Goal: Communication & Community: Answer question/provide support

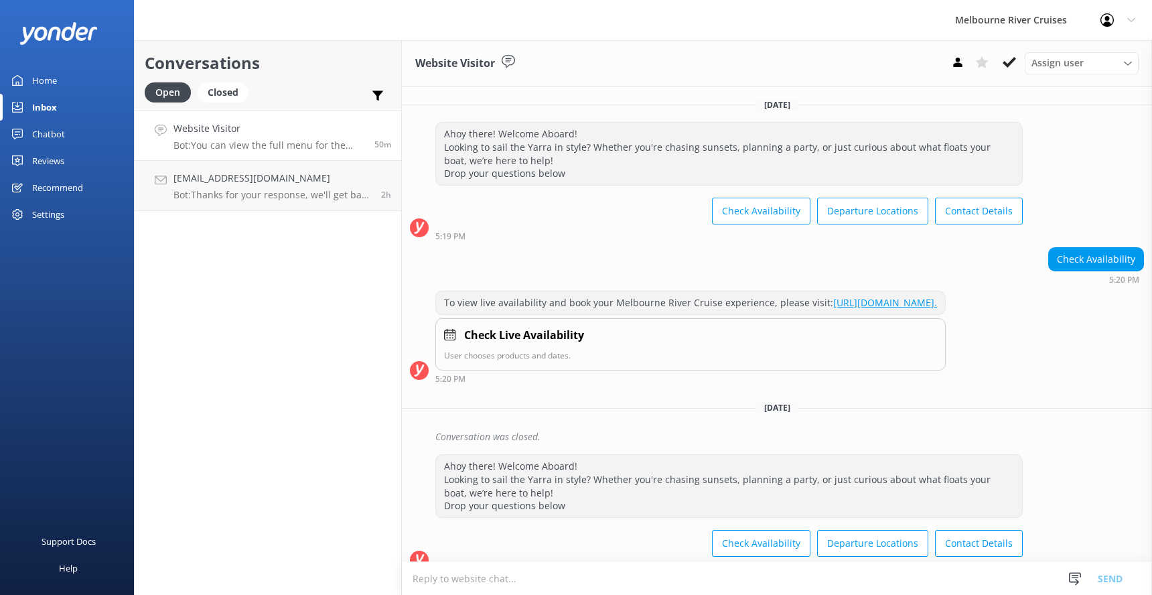
click at [236, 138] on div "Website Visitor Bot: You can view the full menu for the Spirit of Melbourne Lun…" at bounding box center [269, 135] width 191 height 29
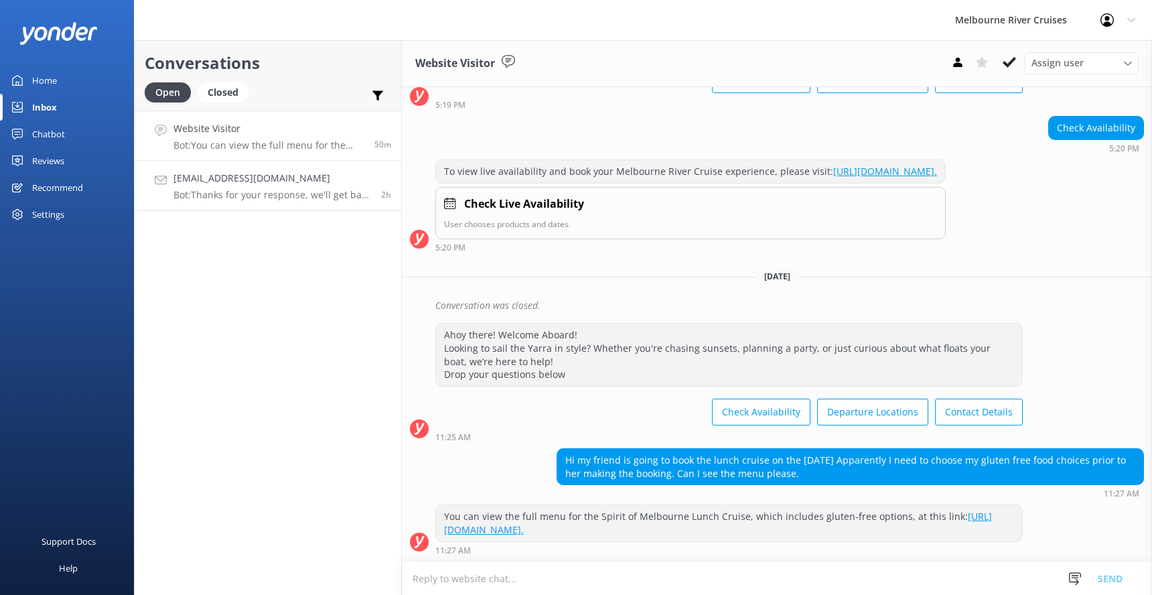
click at [222, 194] on p "Bot: Thanks for your response, we'll get back to you as soon as we can during o…" at bounding box center [273, 195] width 198 height 12
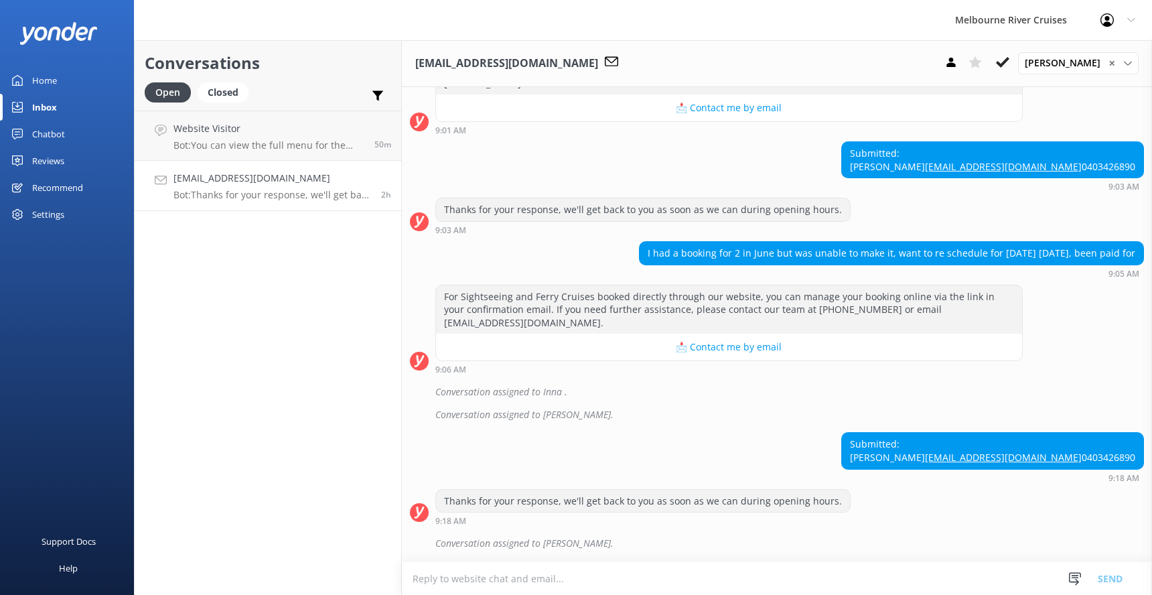
scroll to position [272, 0]
click at [232, 139] on div "Website Visitor Bot: You can view the full menu for the Spirit of Melbourne Lun…" at bounding box center [269, 135] width 191 height 29
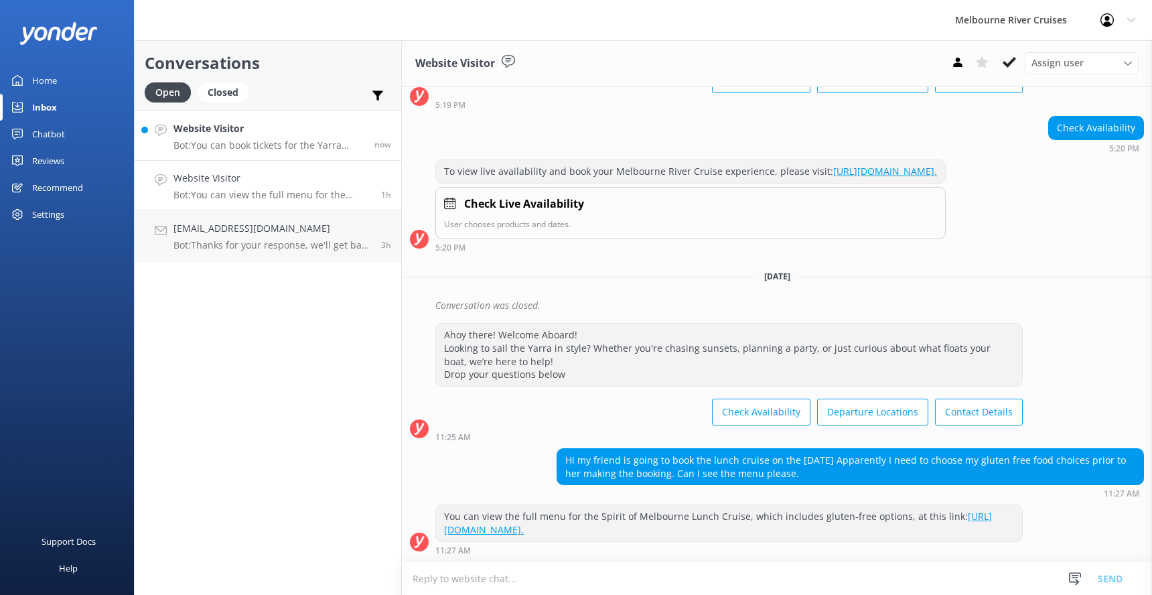
click at [196, 132] on h4 "Website Visitor" at bounding box center [269, 128] width 191 height 15
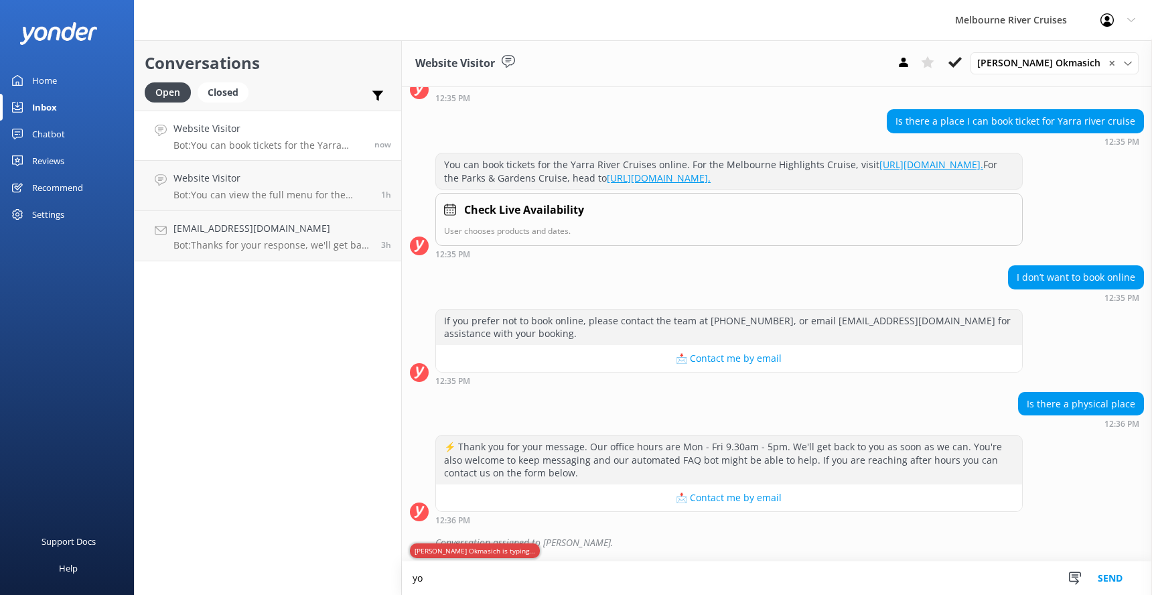
scroll to position [151, 0]
type textarea "y"
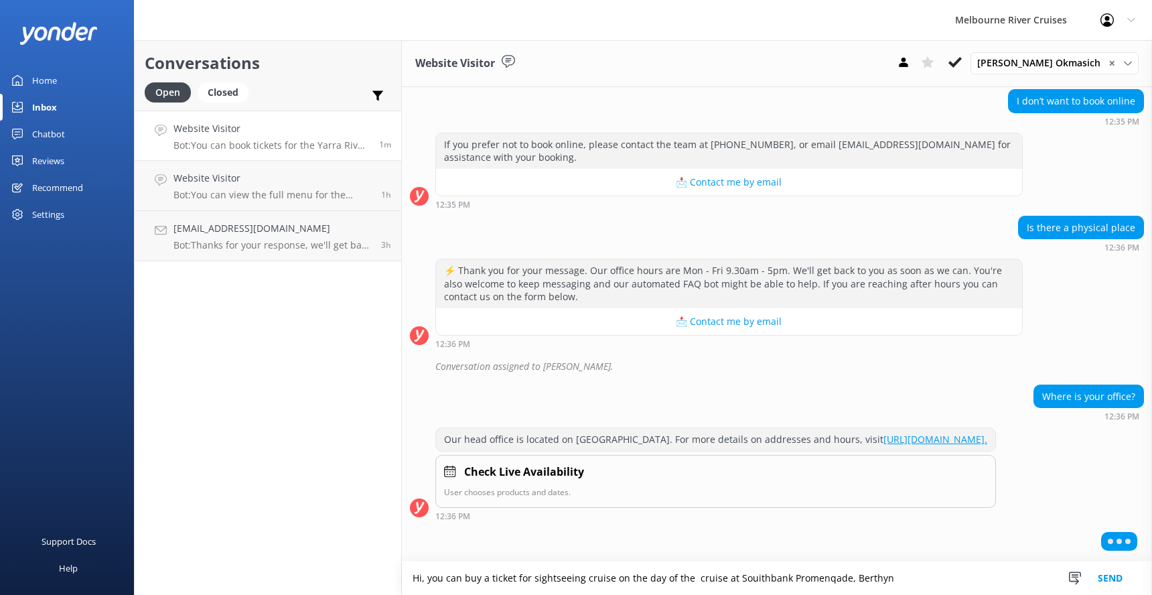
scroll to position [338, 0]
click at [888, 578] on textarea "Hi, you can buy a ticket for sightseeing cruise on the day of the cruise at Sou…" at bounding box center [777, 577] width 750 height 33
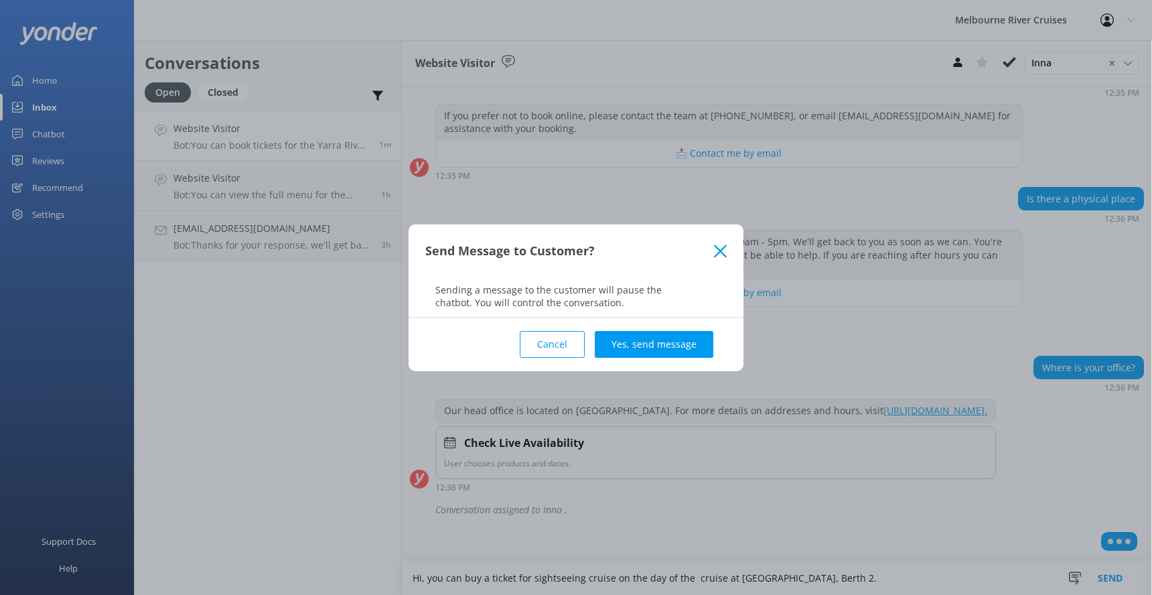
type textarea "Hi, you can buy a ticket for sightseeing cruise on the day of the cruise at Sou…"
click at [719, 253] on icon at bounding box center [720, 251] width 13 height 13
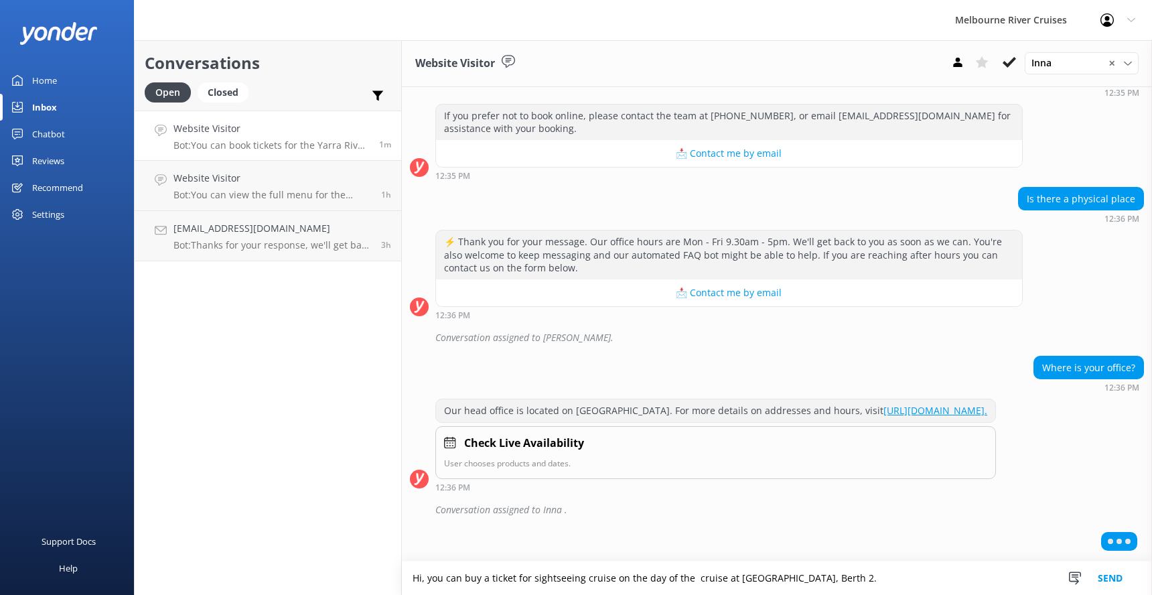
click at [892, 578] on textarea "Hi, you can buy a ticket for sightseeing cruise on the day of the cruise at Sou…" at bounding box center [777, 577] width 750 height 33
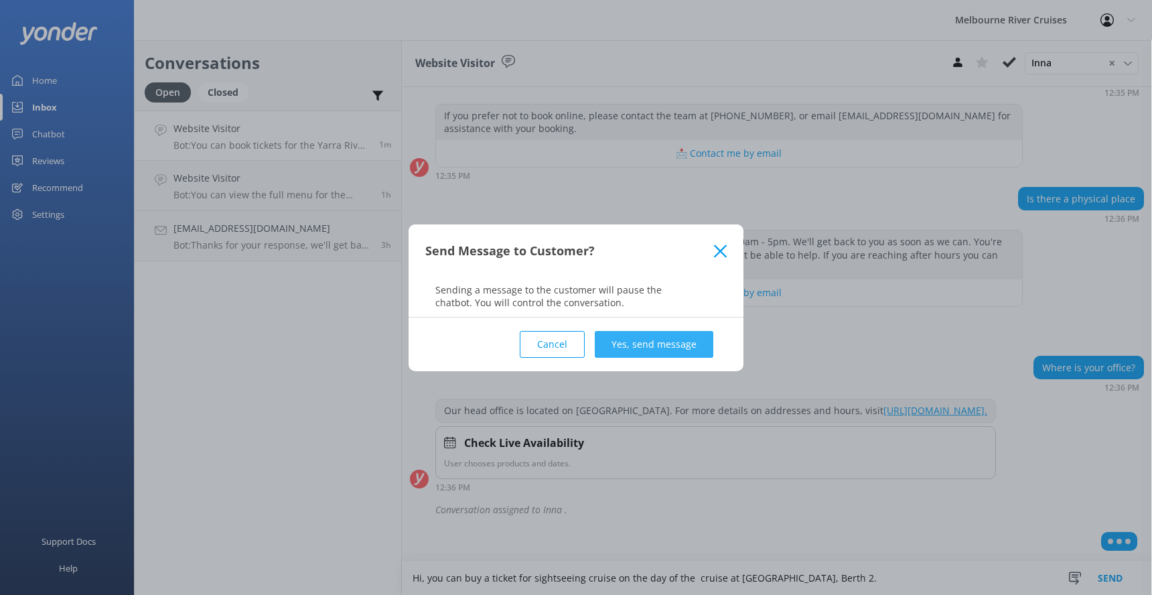
click at [624, 341] on button "Yes, send message" at bounding box center [654, 344] width 119 height 27
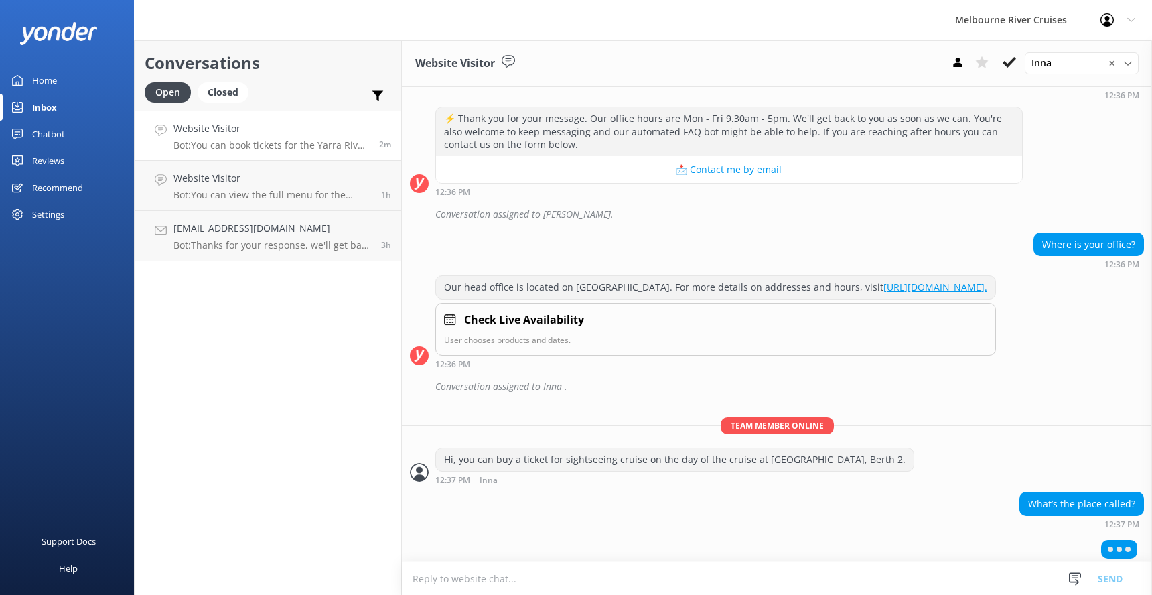
scroll to position [498, 0]
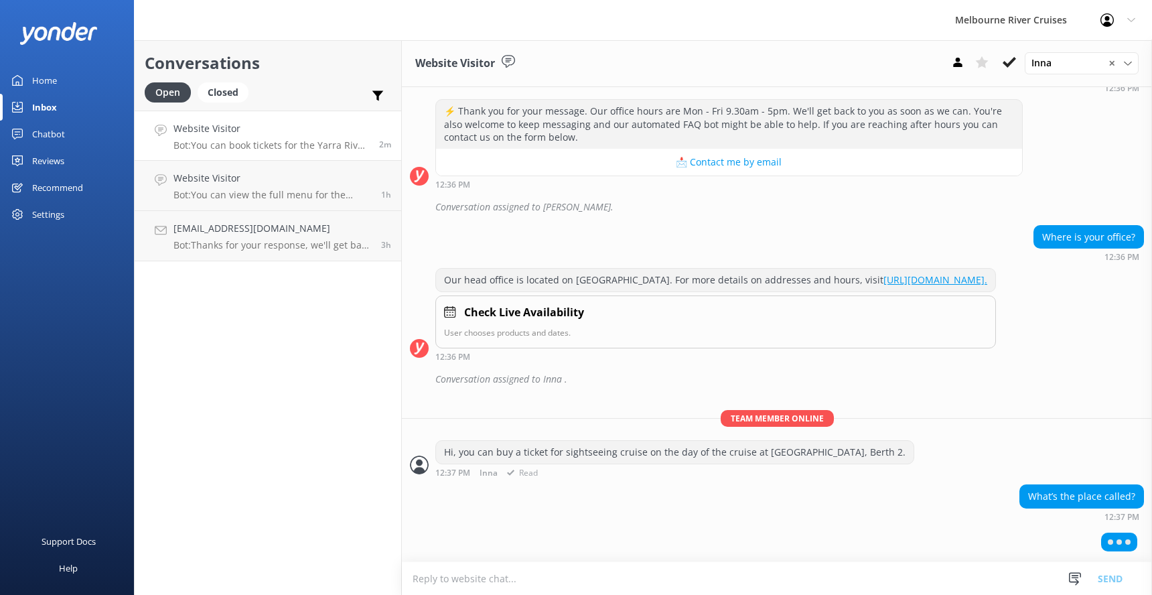
drag, startPoint x: 762, startPoint y: 454, endPoint x: 896, endPoint y: 453, distance: 134.0
click at [896, 453] on div "Hi, you can buy a ticket for sightseeing cruise on the day of the cruise at Sou…" at bounding box center [675, 452] width 478 height 23
click at [781, 511] on div "What’s the place called? 12:37 PM" at bounding box center [777, 502] width 750 height 37
drag, startPoint x: 760, startPoint y: 453, endPoint x: 894, endPoint y: 452, distance: 134.7
click at [894, 452] on div "Hi, you can buy a ticket for sightseeing cruise on the day of the cruise at Sou…" at bounding box center [675, 452] width 478 height 23
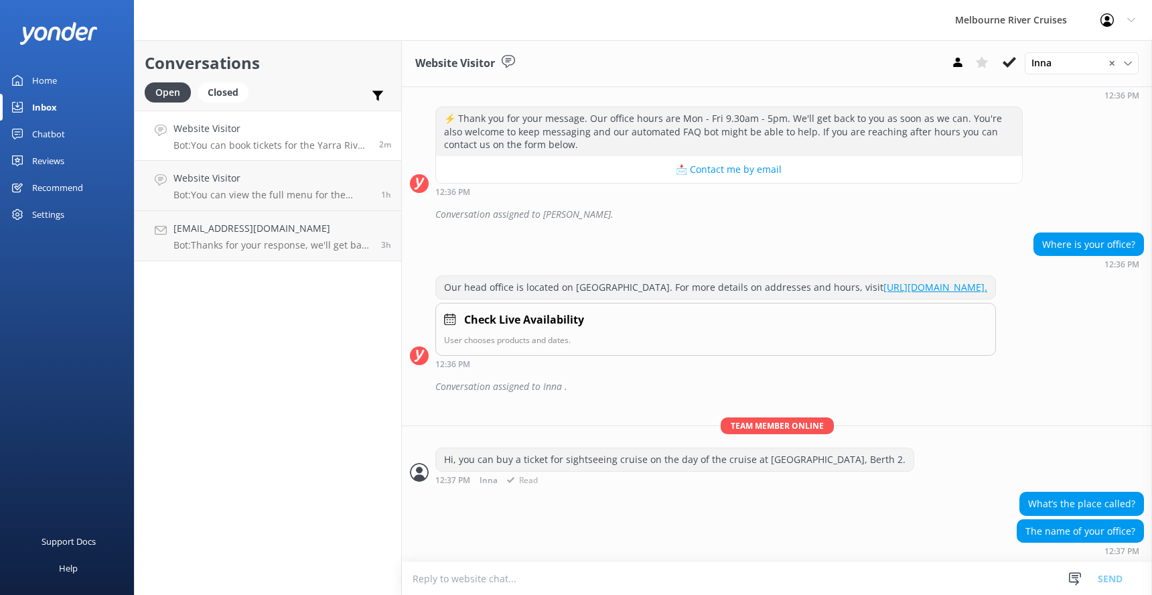
scroll to position [493, 0]
drag, startPoint x: 880, startPoint y: 456, endPoint x: 768, endPoint y: 467, distance: 111.8
click at [768, 467] on div "Hi, you can buy a ticket for sightseeing cruise on the day of the cruise at Sou…" at bounding box center [675, 458] width 478 height 23
drag, startPoint x: 760, startPoint y: 455, endPoint x: 829, endPoint y: 462, distance: 70.1
click at [829, 462] on div "Hi, you can buy a ticket for sightseeing cruise on the day of the cruise at Sou…" at bounding box center [675, 458] width 478 height 23
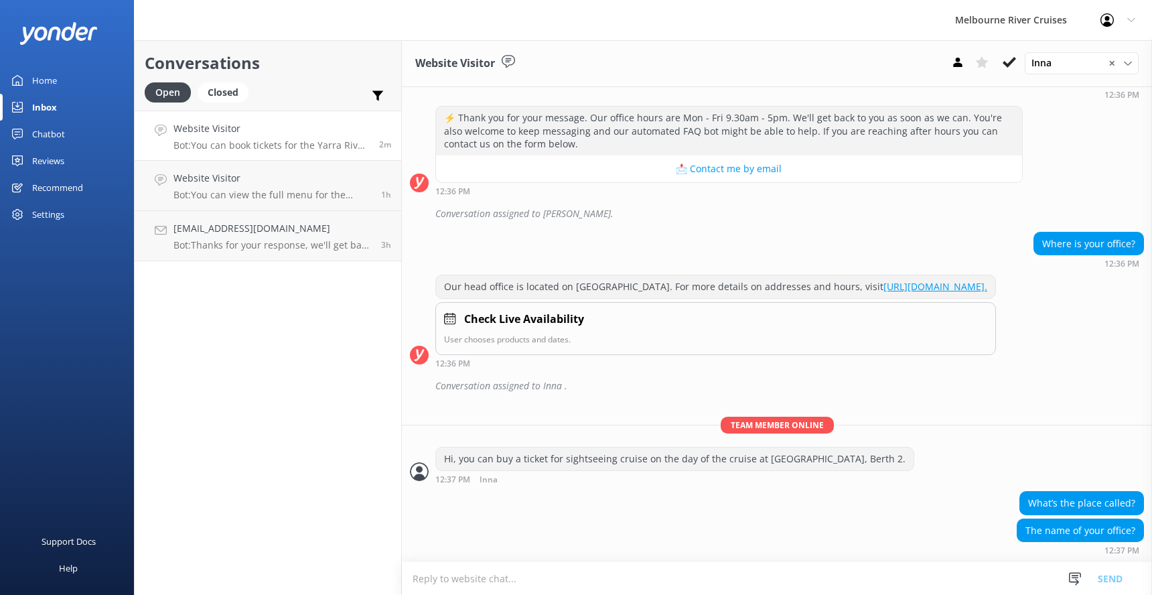
click at [842, 514] on div "What’s the place called?" at bounding box center [777, 504] width 750 height 27
click at [434, 584] on textarea at bounding box center [777, 578] width 750 height 33
type textarea "Melbourne River Cruises"
click at [1110, 577] on button "Send" at bounding box center [1110, 577] width 50 height 33
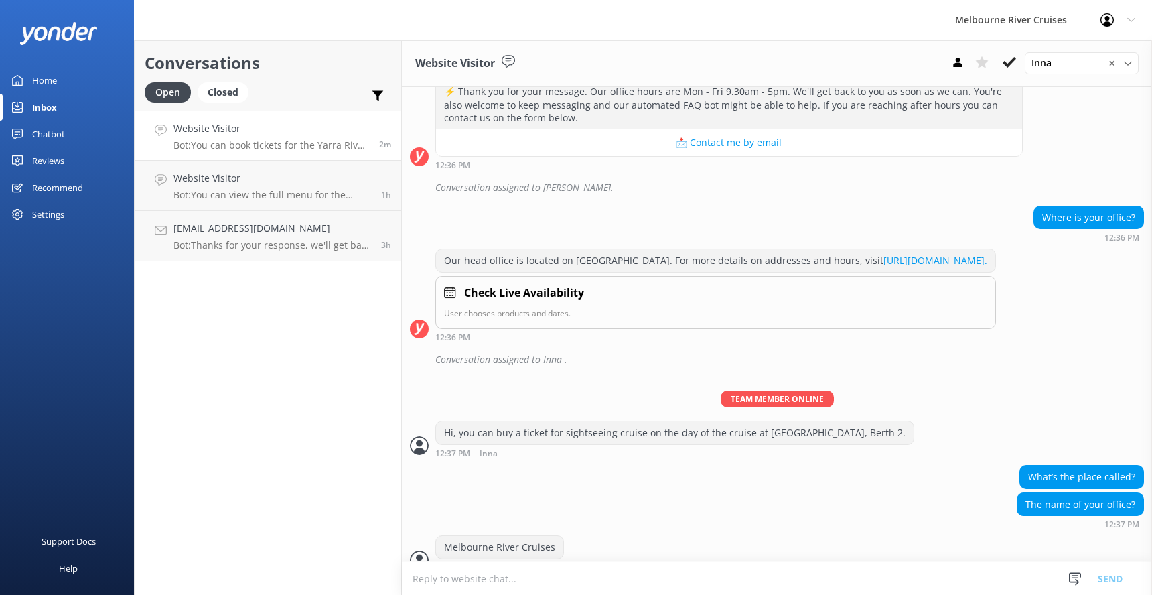
scroll to position [537, 0]
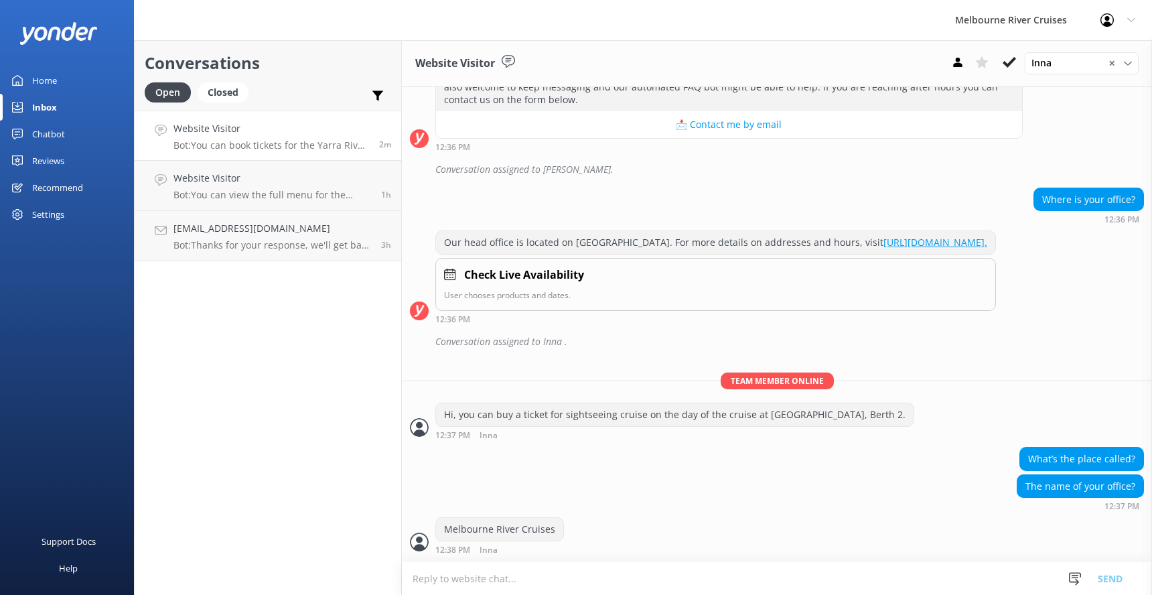
click at [426, 576] on textarea at bounding box center [777, 578] width 750 height 33
paste textarea "Vault [STREET_ADDRESS]"
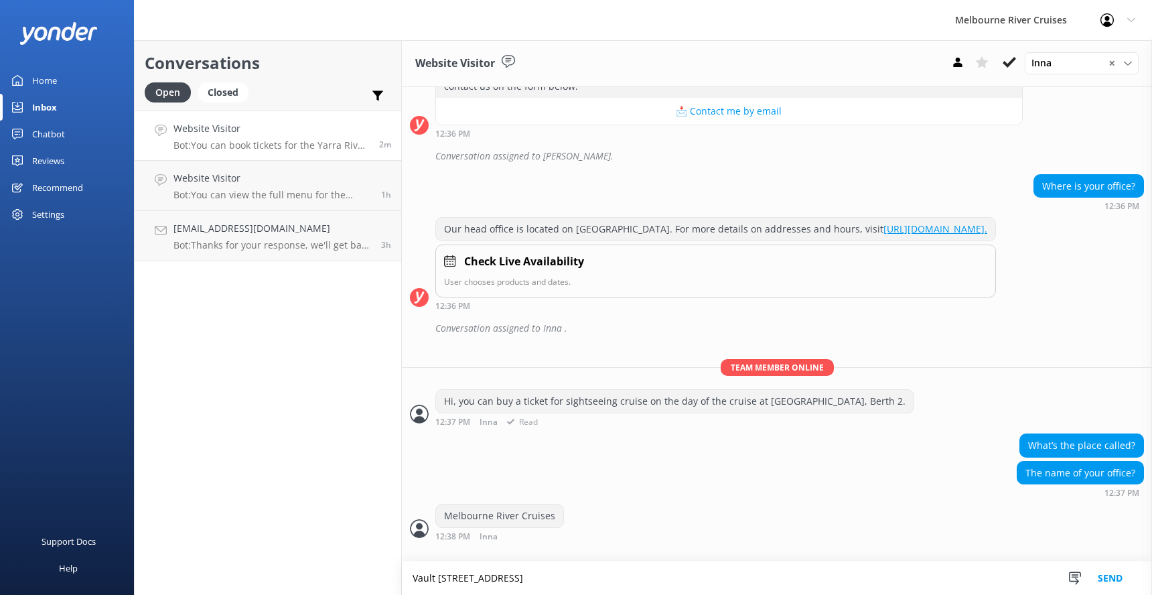
type textarea "Vault [STREET_ADDRESS]"
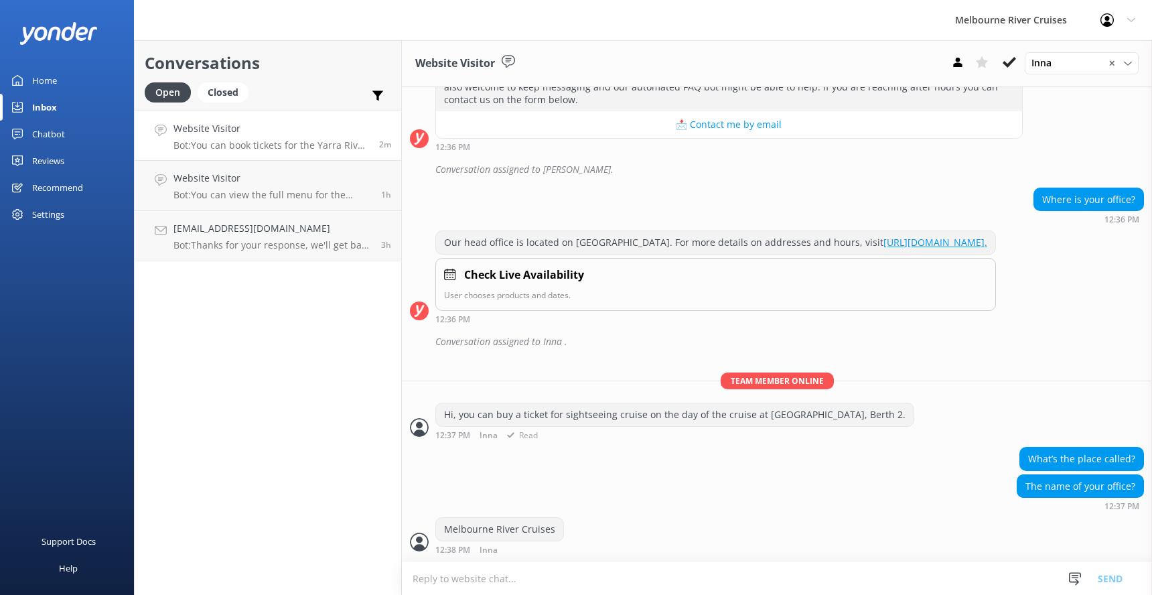
scroll to position [577, 0]
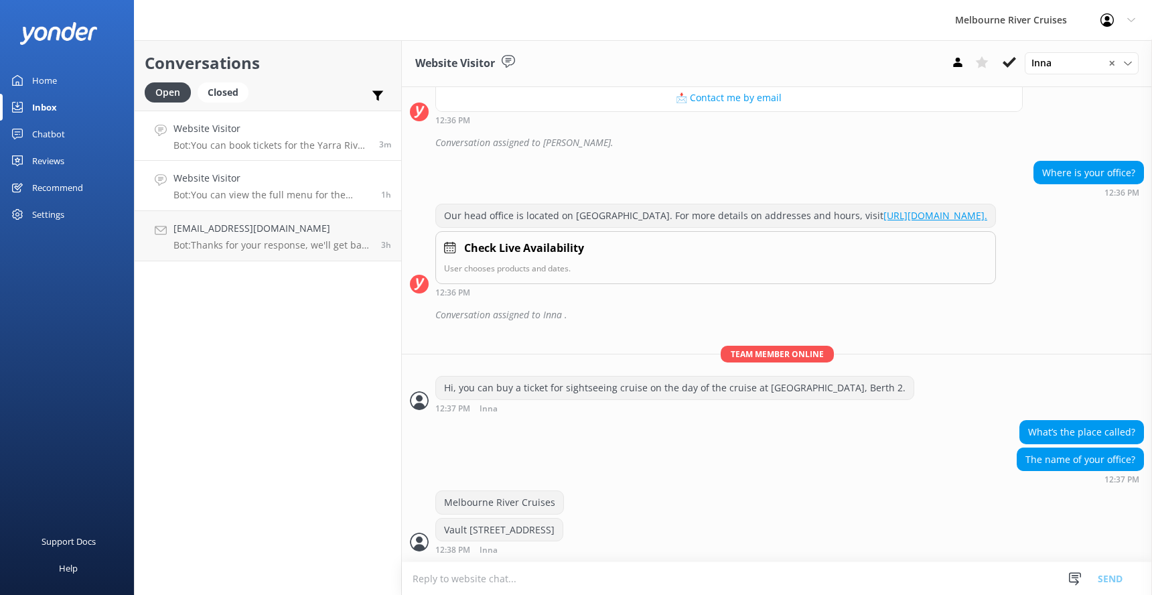
click at [231, 183] on h4 "Website Visitor" at bounding box center [273, 178] width 198 height 15
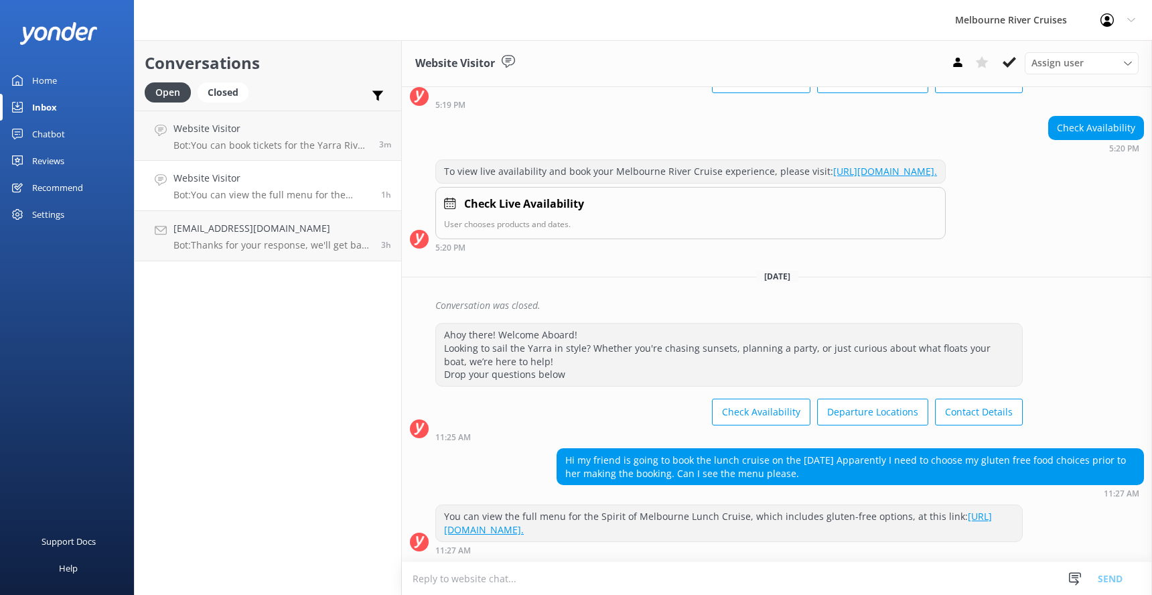
scroll to position [144, 0]
click at [240, 238] on div "wickedwendy46@hotmail.com Bot: Thanks for your response, we'll get back to you …" at bounding box center [273, 235] width 198 height 29
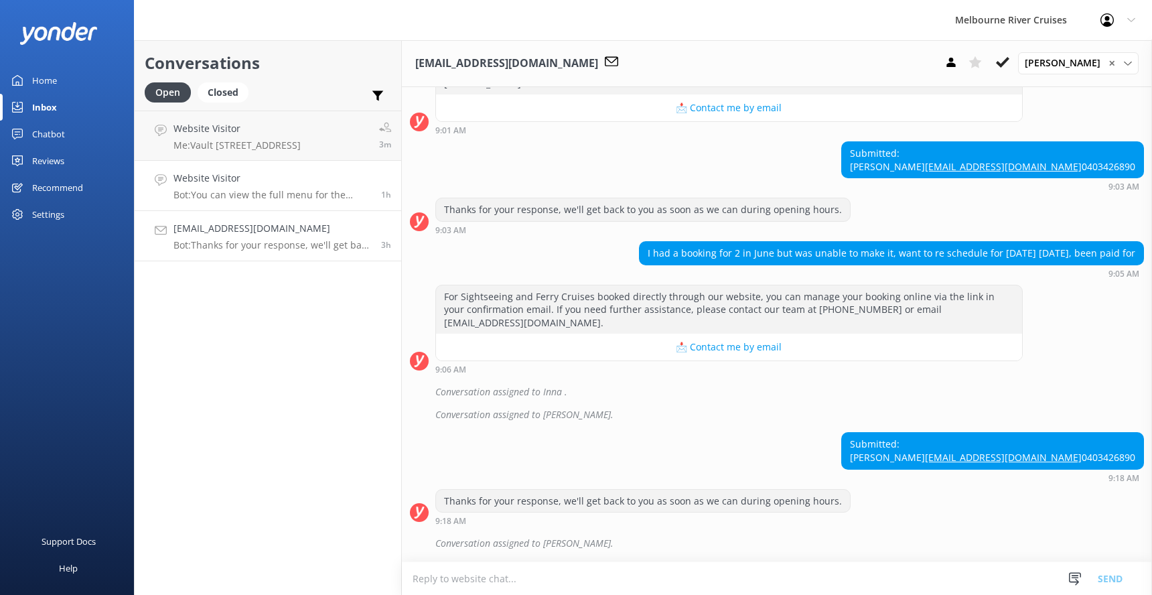
scroll to position [272, 0]
click at [223, 192] on p "Bot: You can view the full menu for the Spirit of Melbourne Lunch Cruise, which…" at bounding box center [273, 195] width 198 height 12
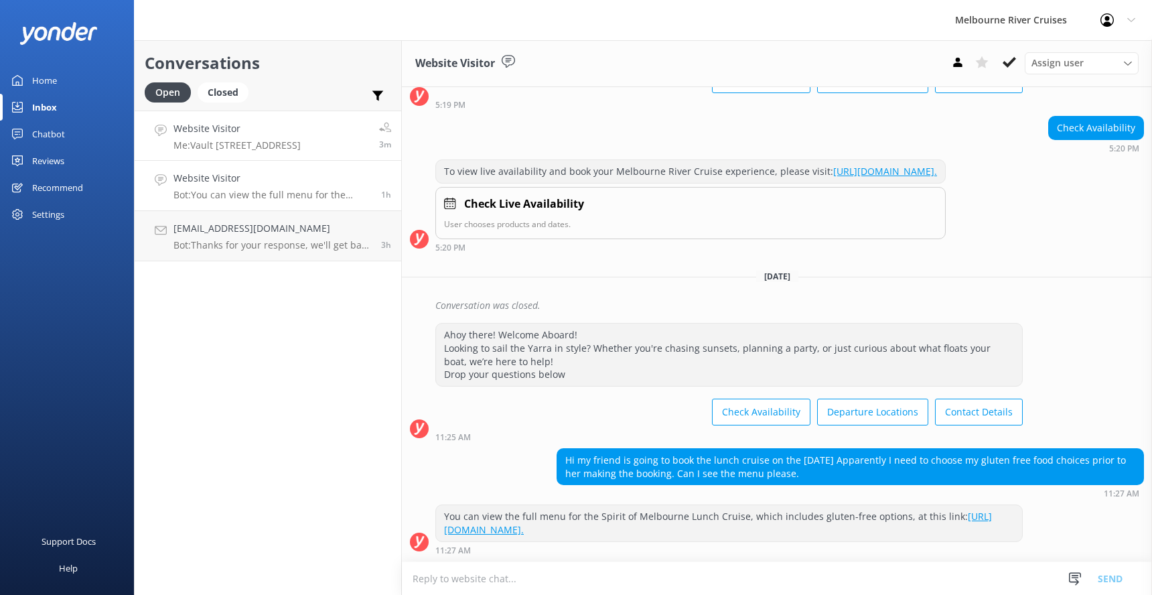
click at [217, 133] on h4 "Website Visitor" at bounding box center [237, 128] width 127 height 15
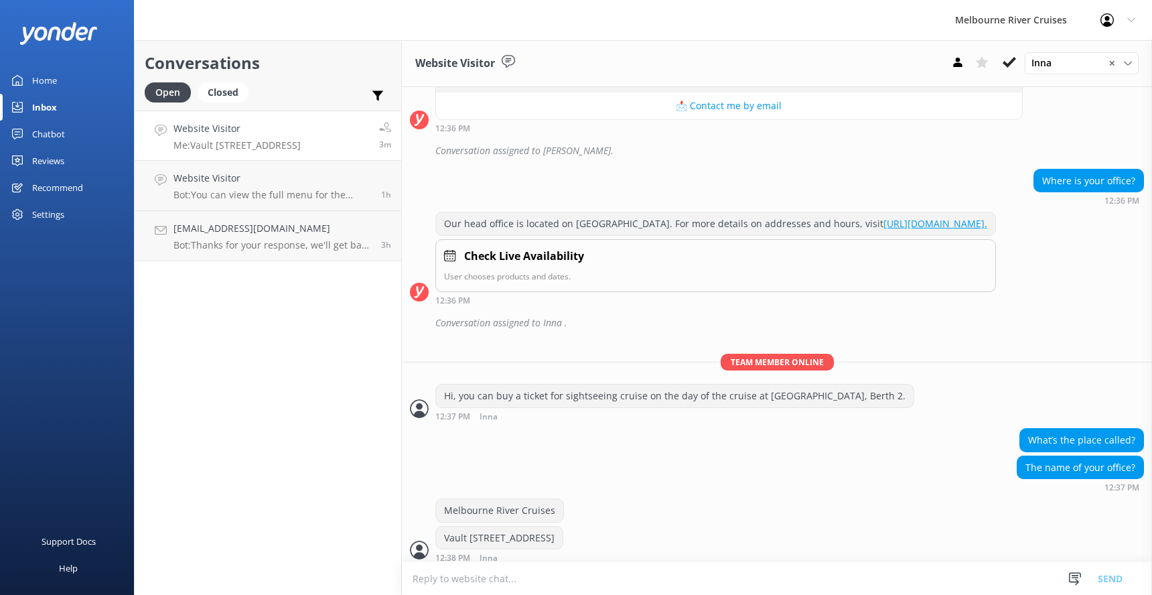
scroll to position [577, 0]
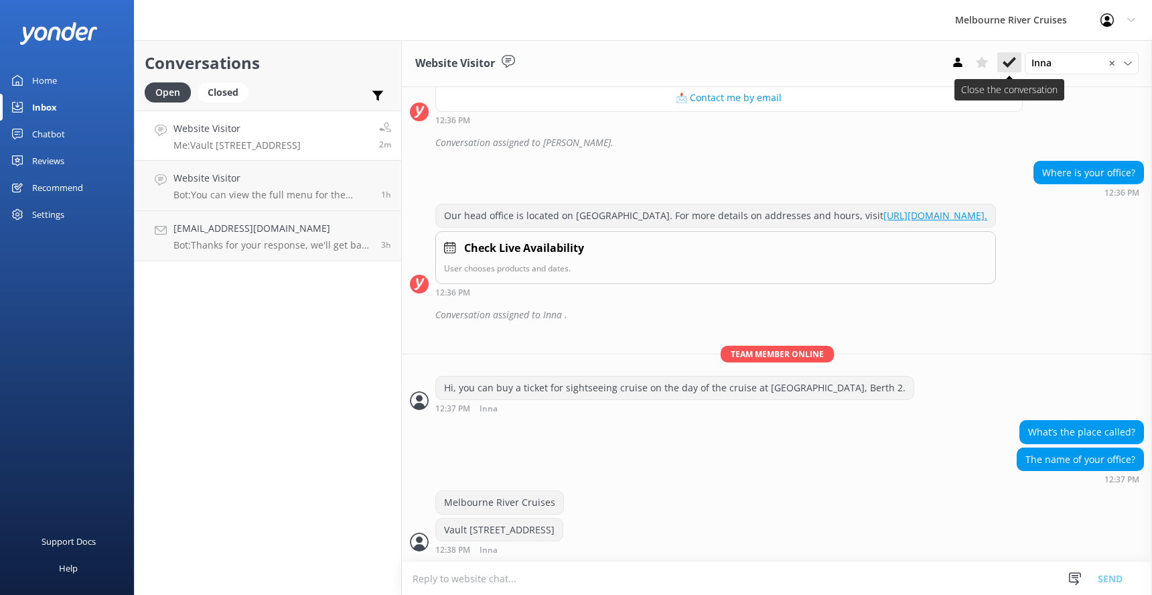
click at [1011, 60] on icon at bounding box center [1009, 62] width 13 height 13
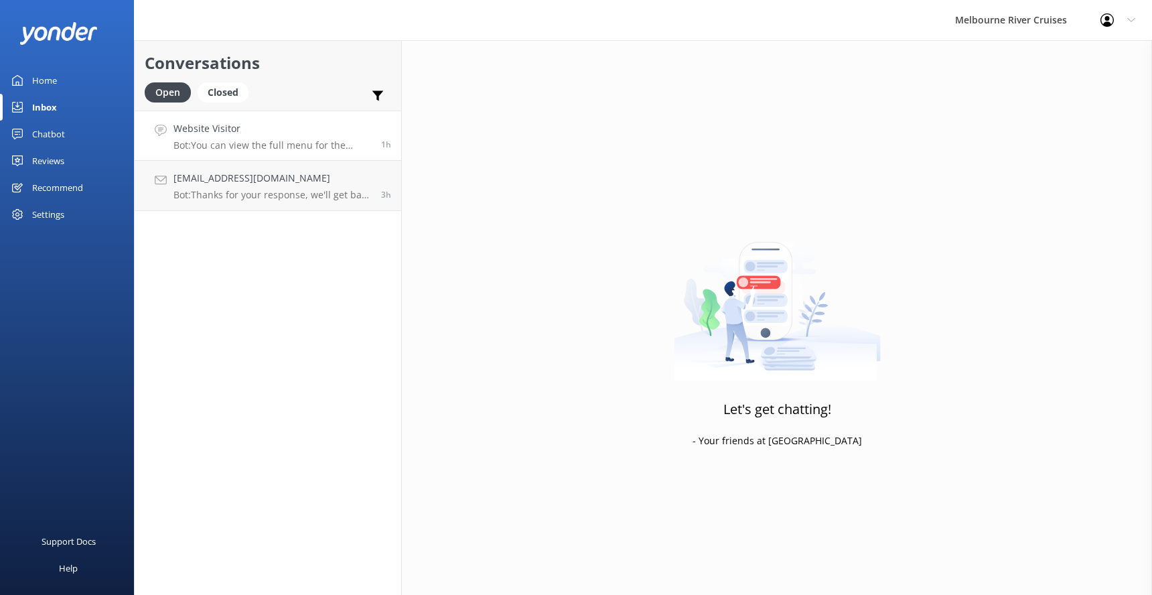
click at [226, 135] on h4 "Website Visitor" at bounding box center [273, 128] width 198 height 15
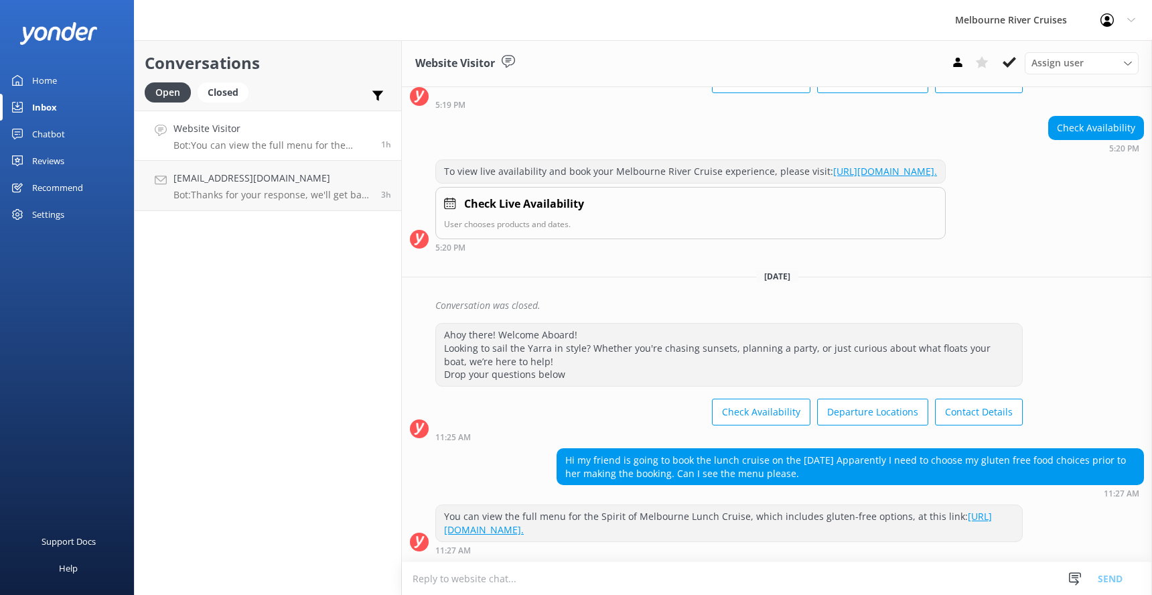
scroll to position [144, 0]
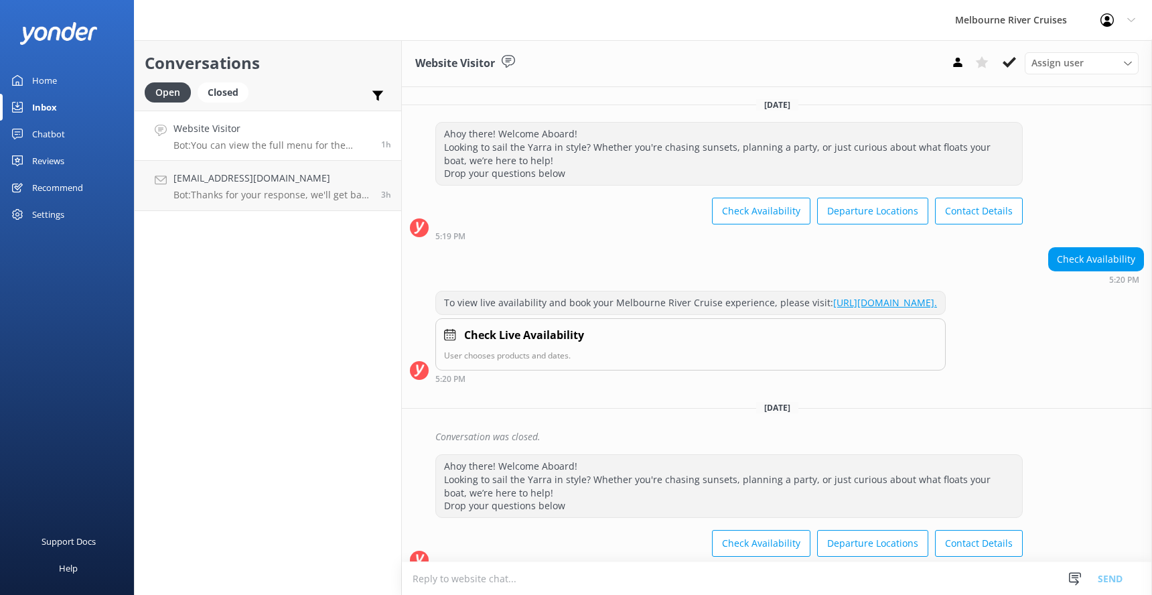
scroll to position [144, 0]
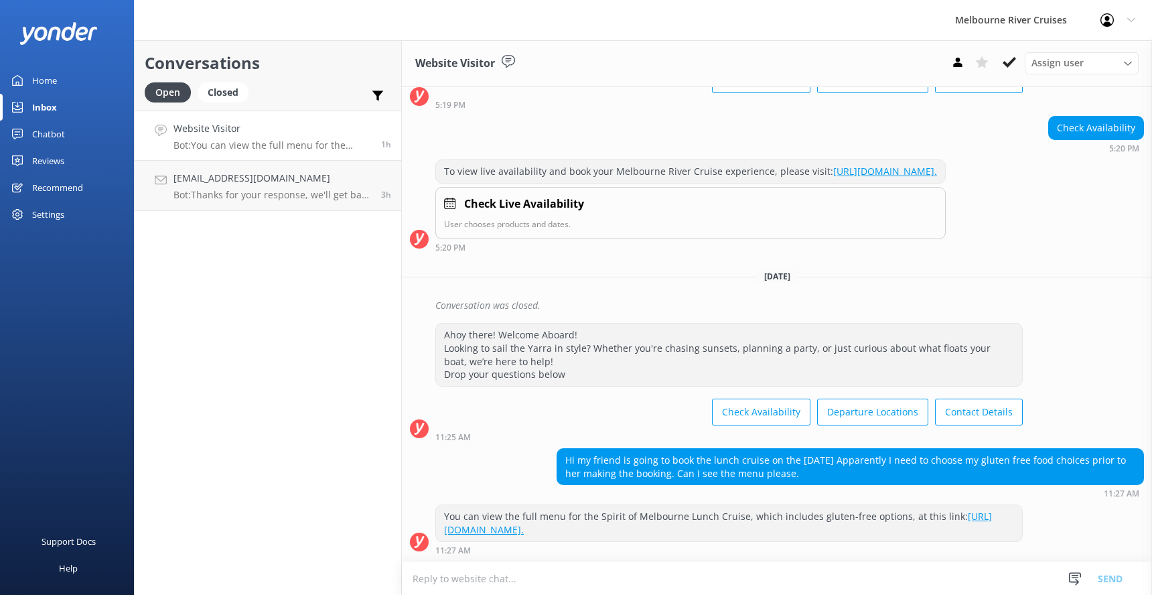
click at [42, 78] on div "Home" at bounding box center [44, 80] width 25 height 27
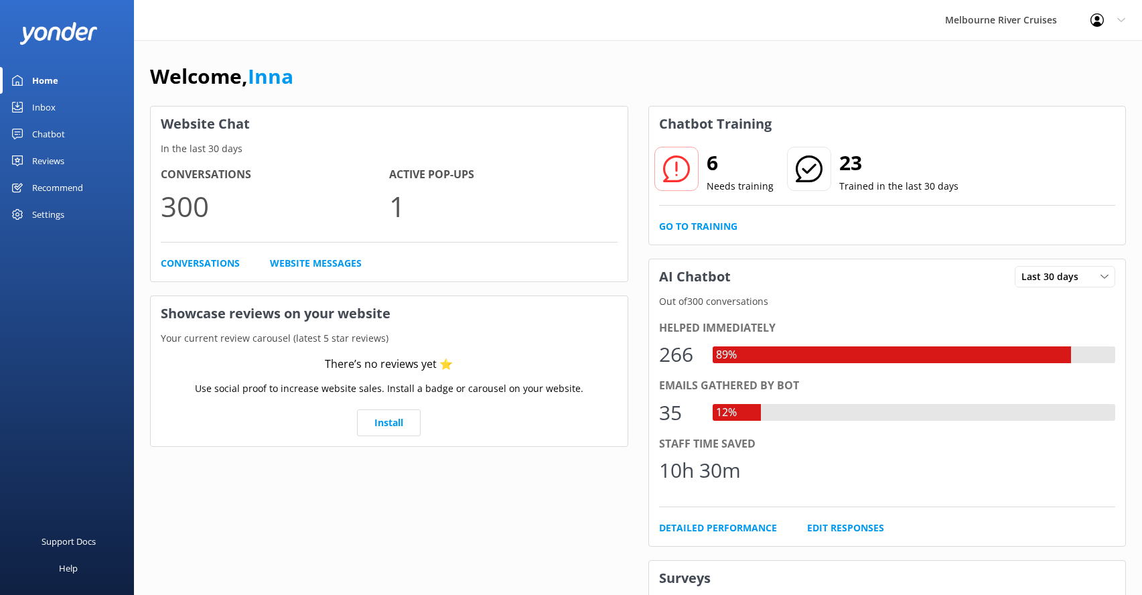
click at [38, 108] on div "Inbox" at bounding box center [43, 107] width 23 height 27
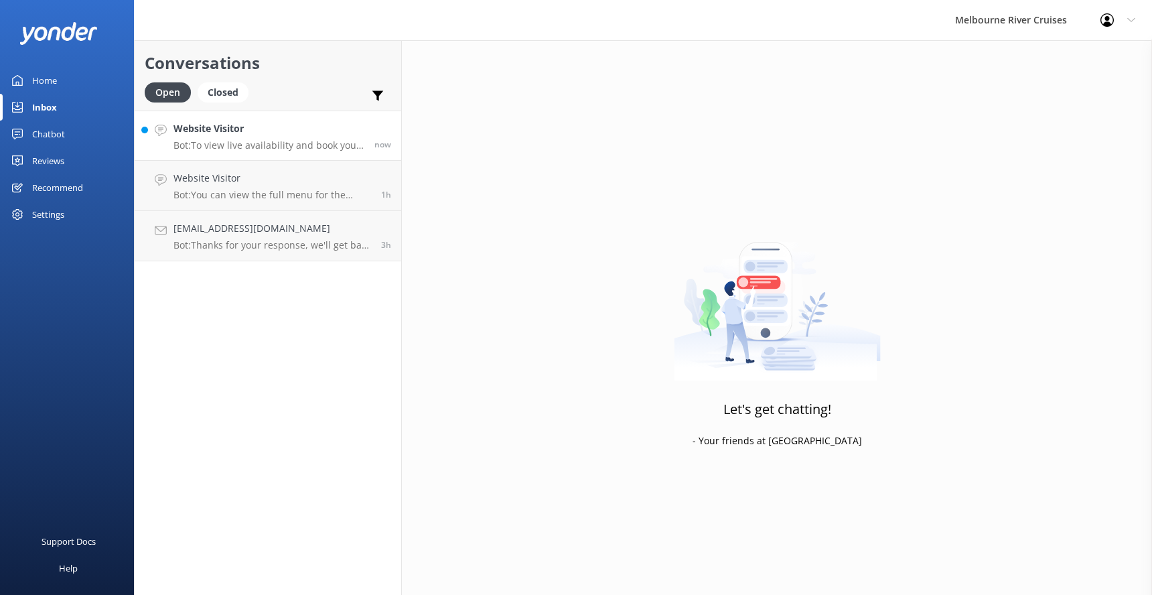
click at [239, 134] on h4 "Website Visitor" at bounding box center [269, 128] width 191 height 15
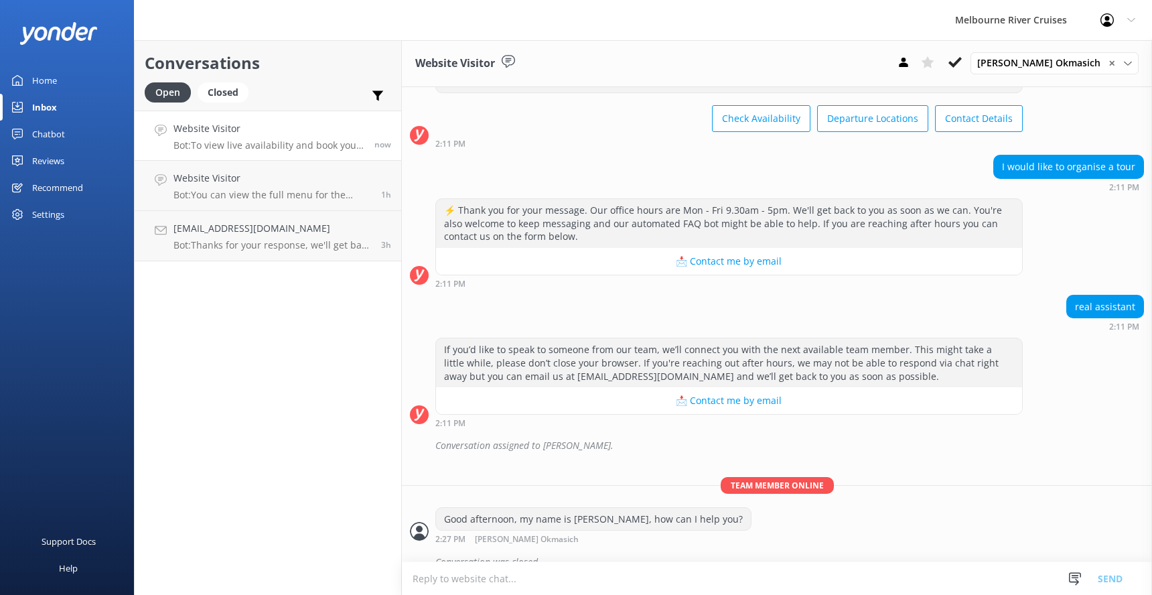
scroll to position [427, 0]
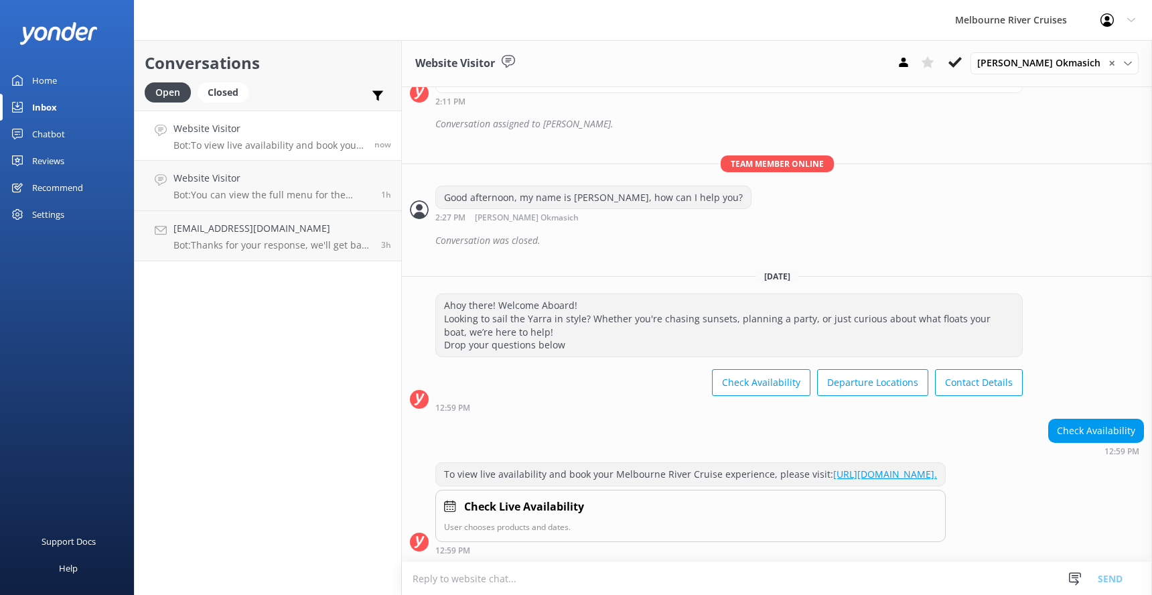
click at [456, 576] on textarea at bounding box center [777, 578] width 750 height 33
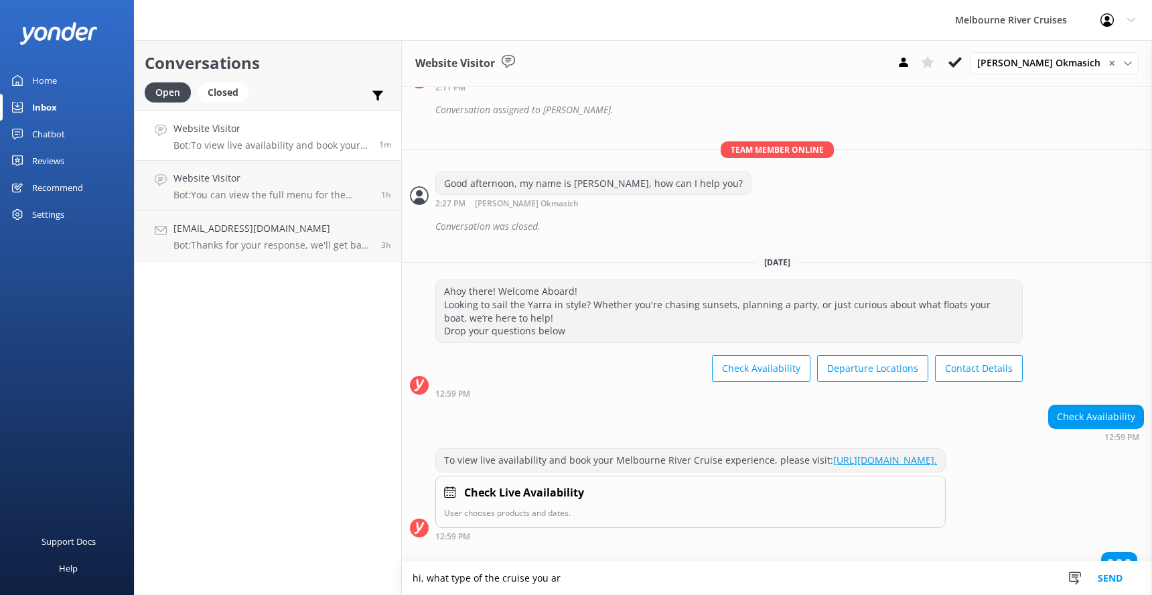
scroll to position [460, 0]
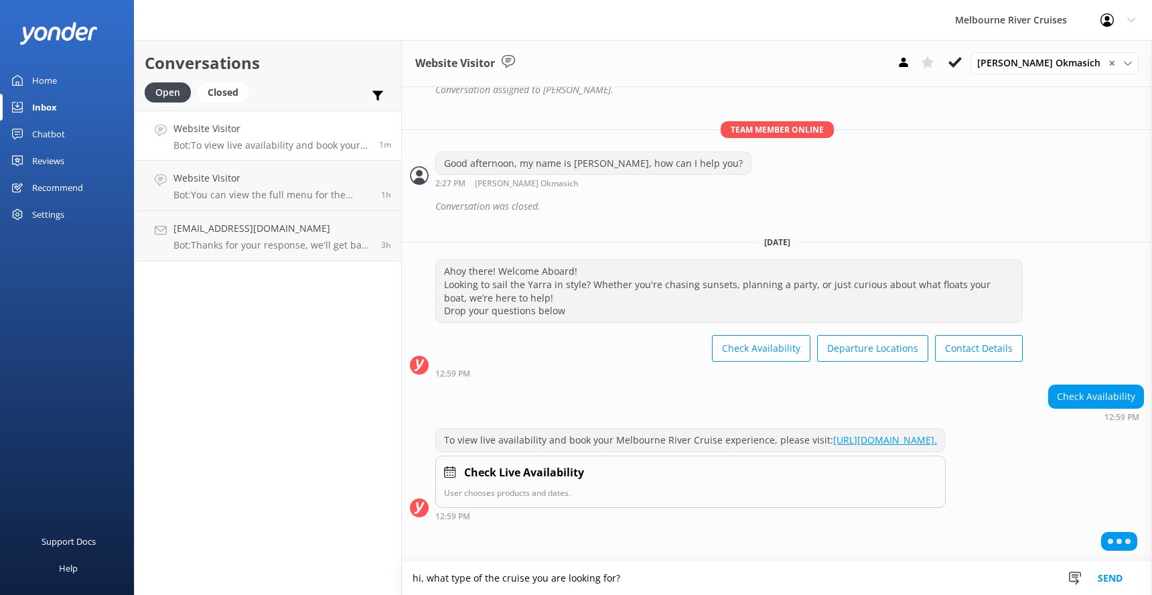
click at [419, 577] on textarea "hi, what type of the cruise you are looking for?" at bounding box center [777, 577] width 750 height 33
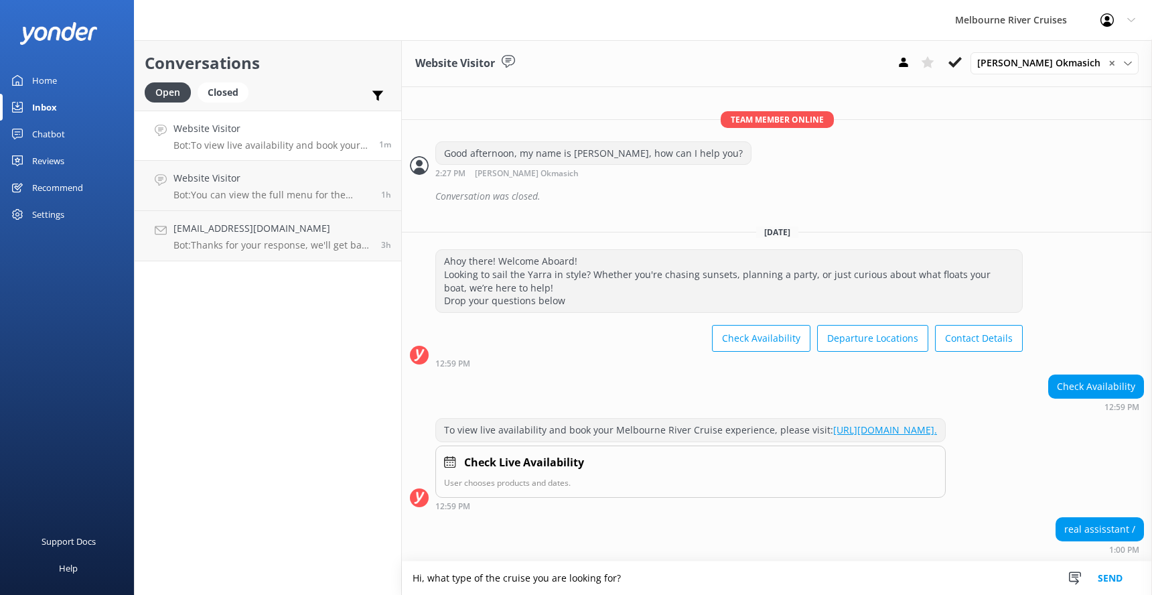
scroll to position [471, 0]
click at [632, 574] on textarea "Hi, what type of the cruise you are looking for?" at bounding box center [777, 577] width 750 height 33
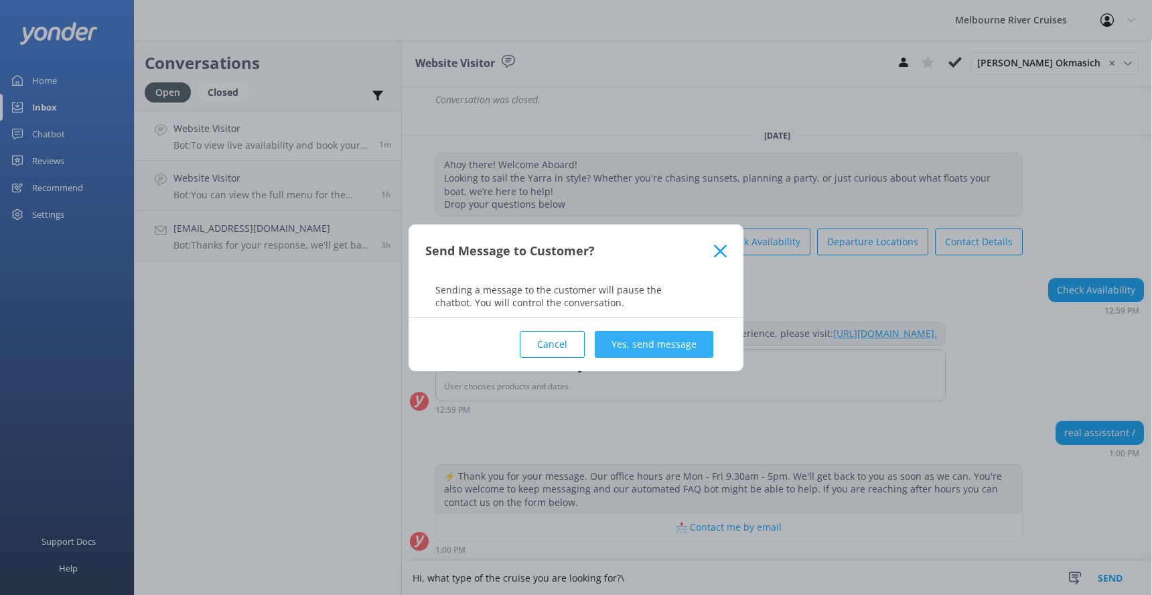
type textarea "Hi, what type of the cruise you are looking for?\"
click at [610, 346] on button "Yes, send message" at bounding box center [654, 344] width 119 height 27
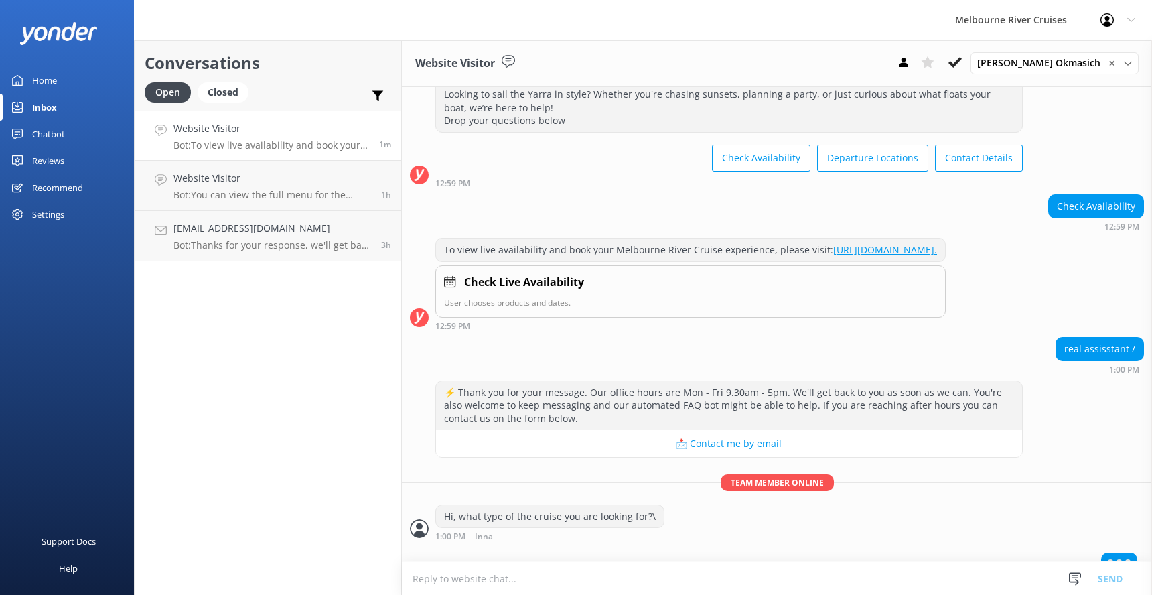
scroll to position [670, 0]
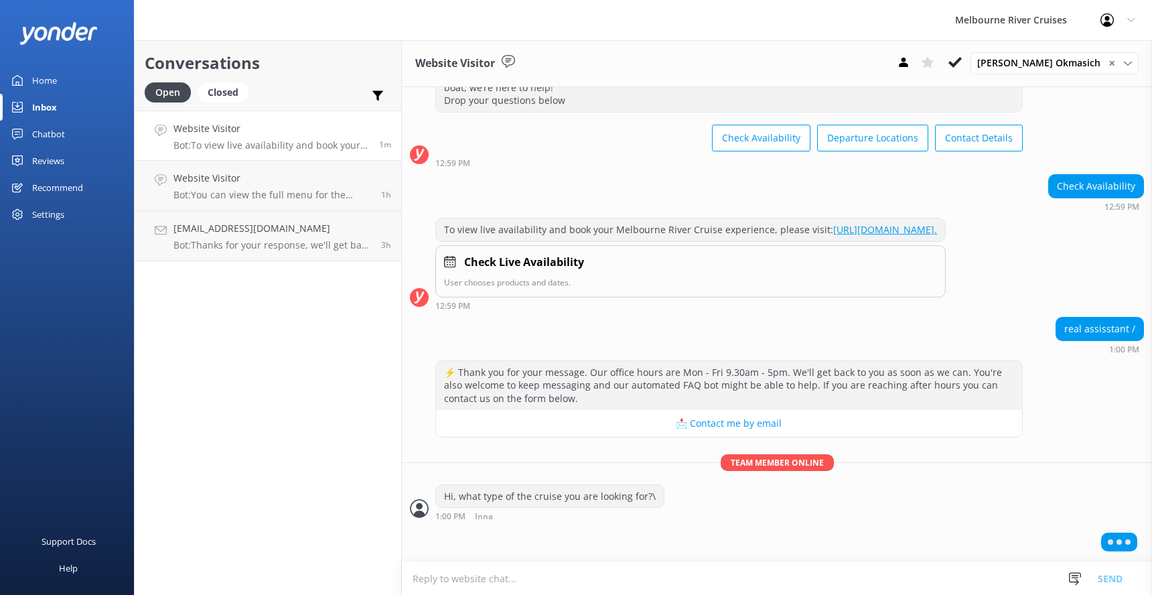
click at [433, 583] on textarea at bounding box center [777, 578] width 750 height 33
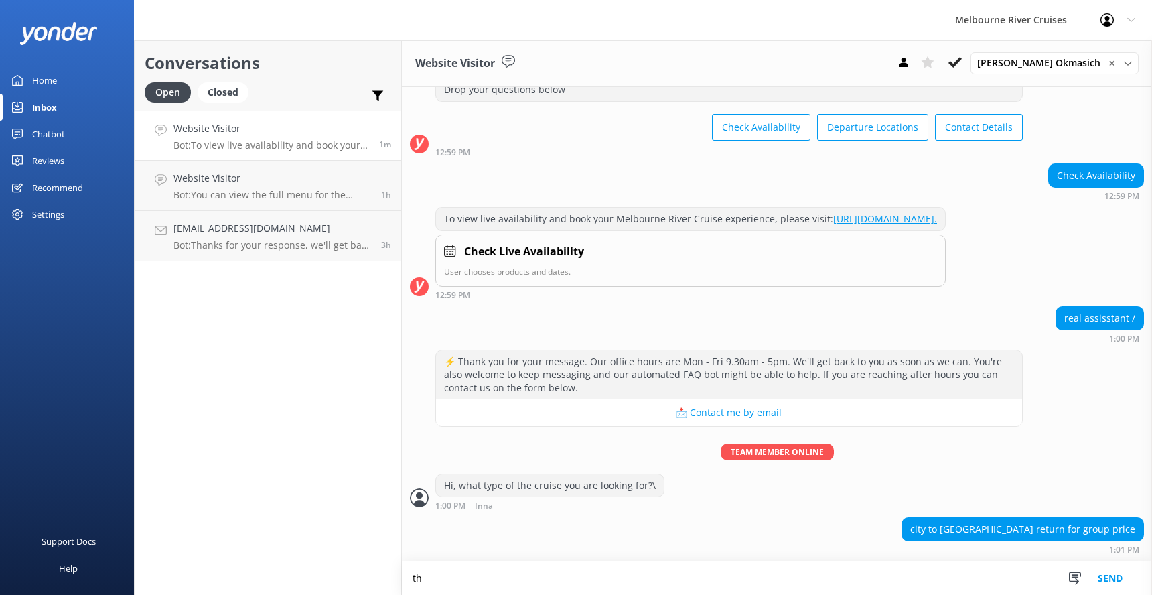
scroll to position [683, 0]
type textarea "t"
type textarea "what date are you looking for?"
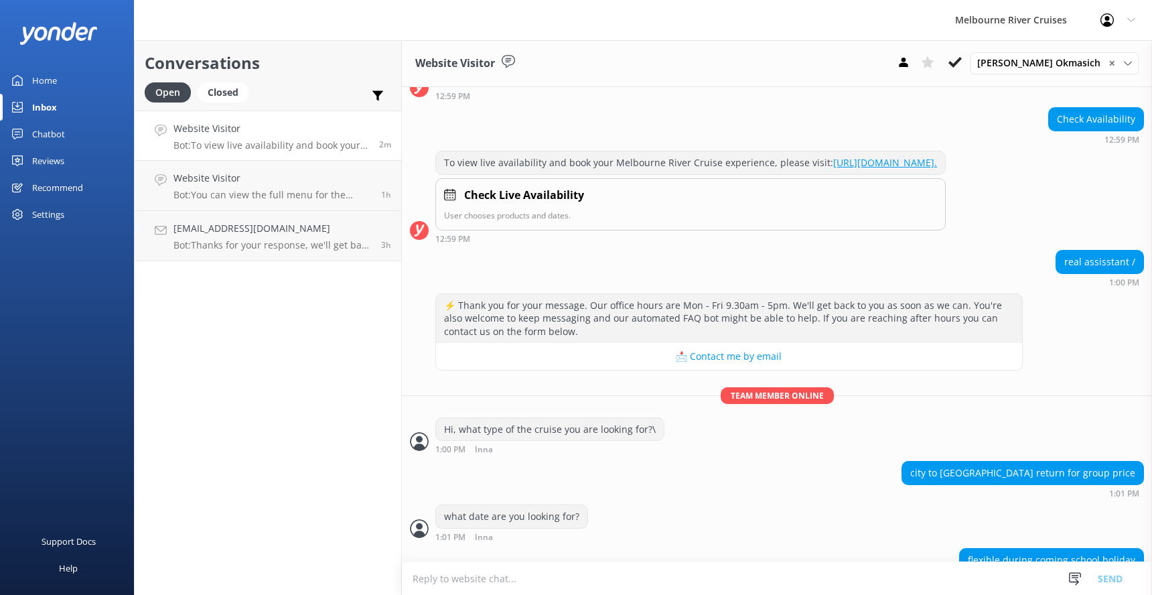
scroll to position [769, 0]
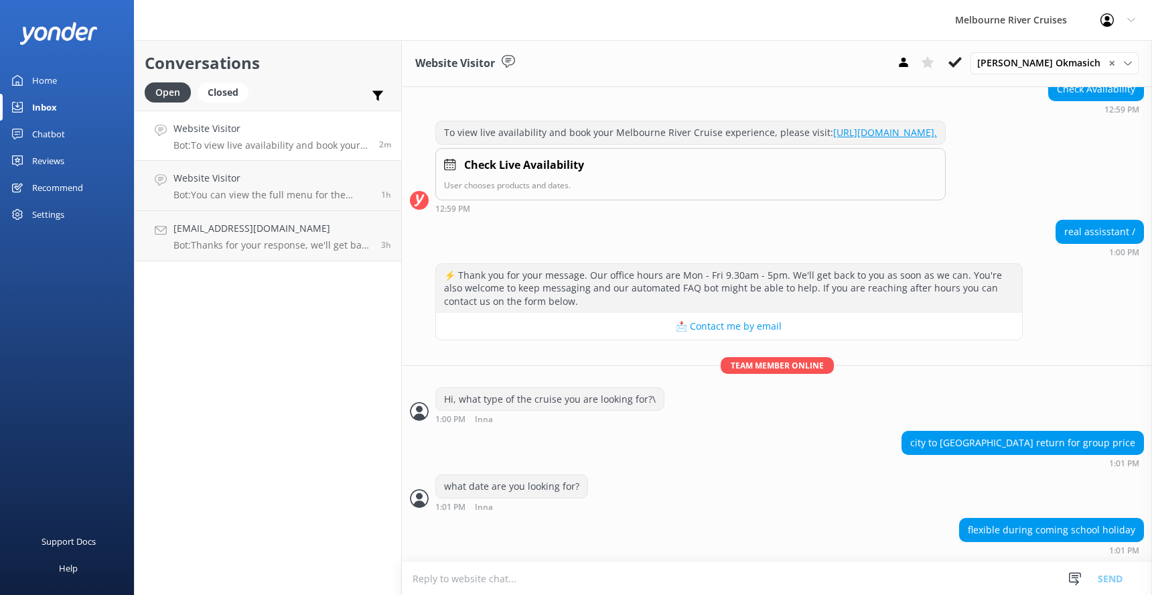
click at [431, 580] on textarea at bounding box center [777, 578] width 750 height 33
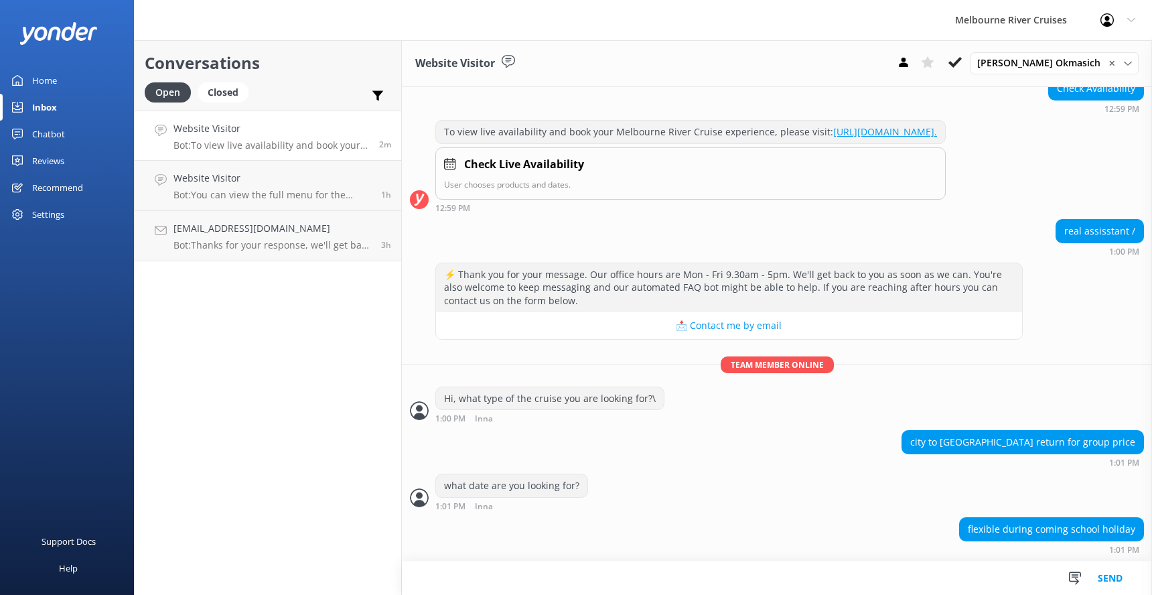
scroll to position [770, 0]
click at [436, 579] on textarea "Dult rate is $" at bounding box center [777, 577] width 750 height 33
type textarea "rate is $"
drag, startPoint x: 469, startPoint y: 575, endPoint x: 403, endPoint y: 581, distance: 66.7
click at [403, 581] on textarea "rate is $" at bounding box center [777, 577] width 750 height 33
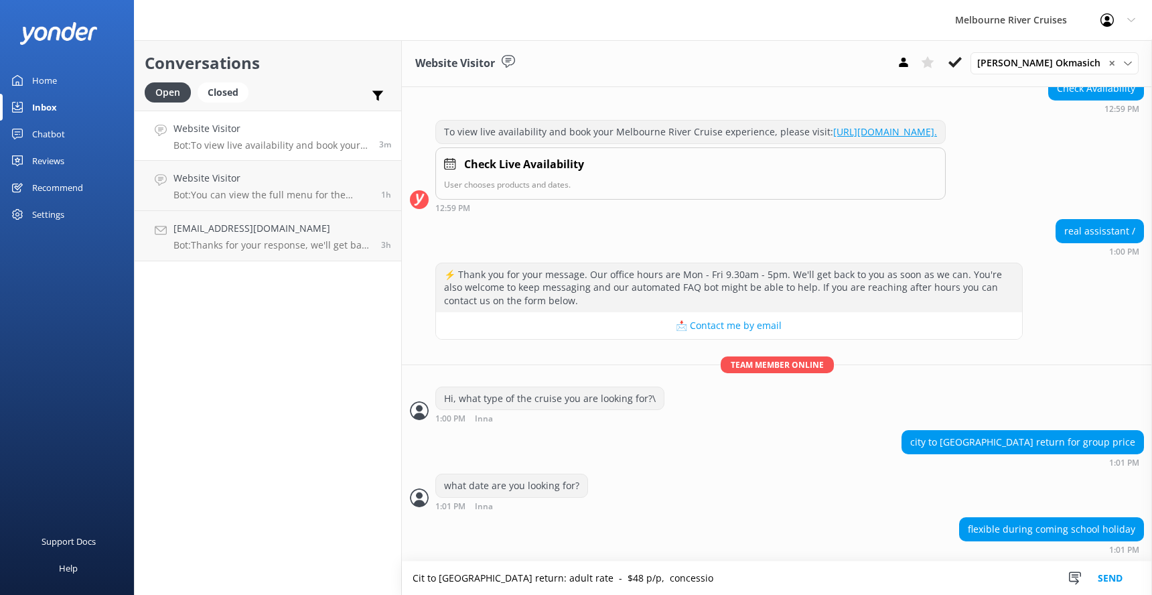
scroll to position [801, 0]
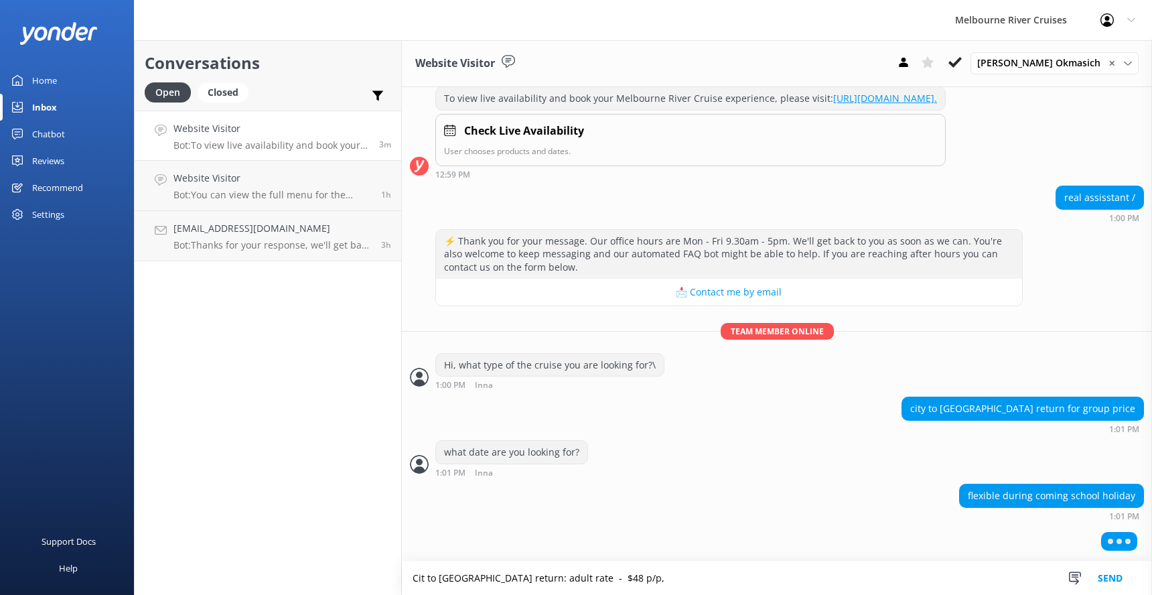
type textarea "Cit to [GEOGRAPHIC_DATA] return: adult rate - $48 p/p,"
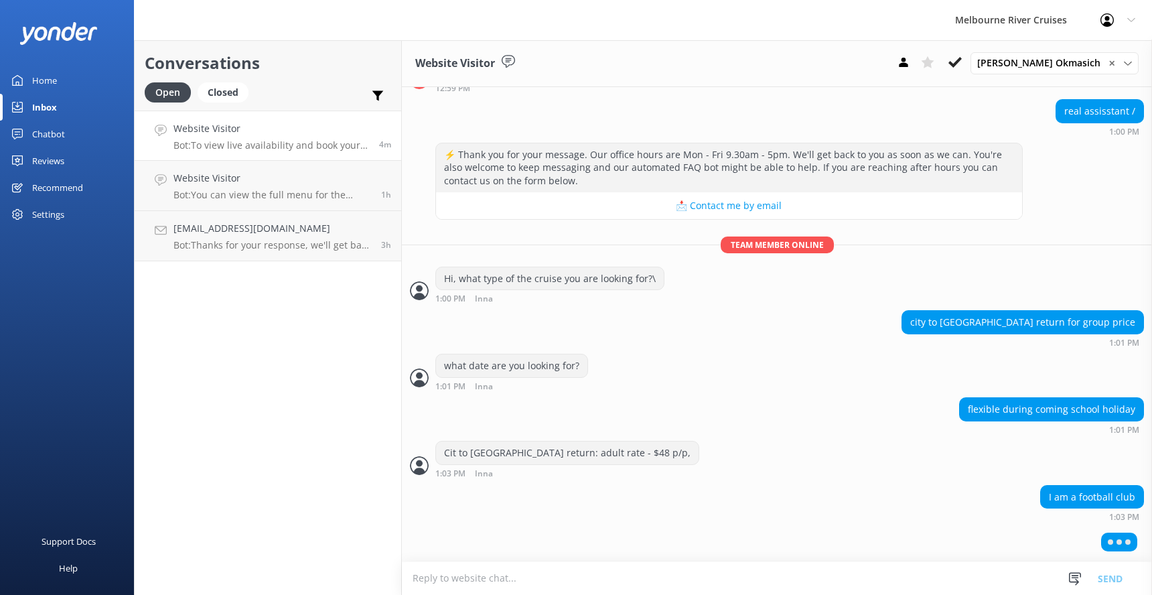
scroll to position [888, 0]
click at [445, 576] on textarea at bounding box center [777, 578] width 750 height 33
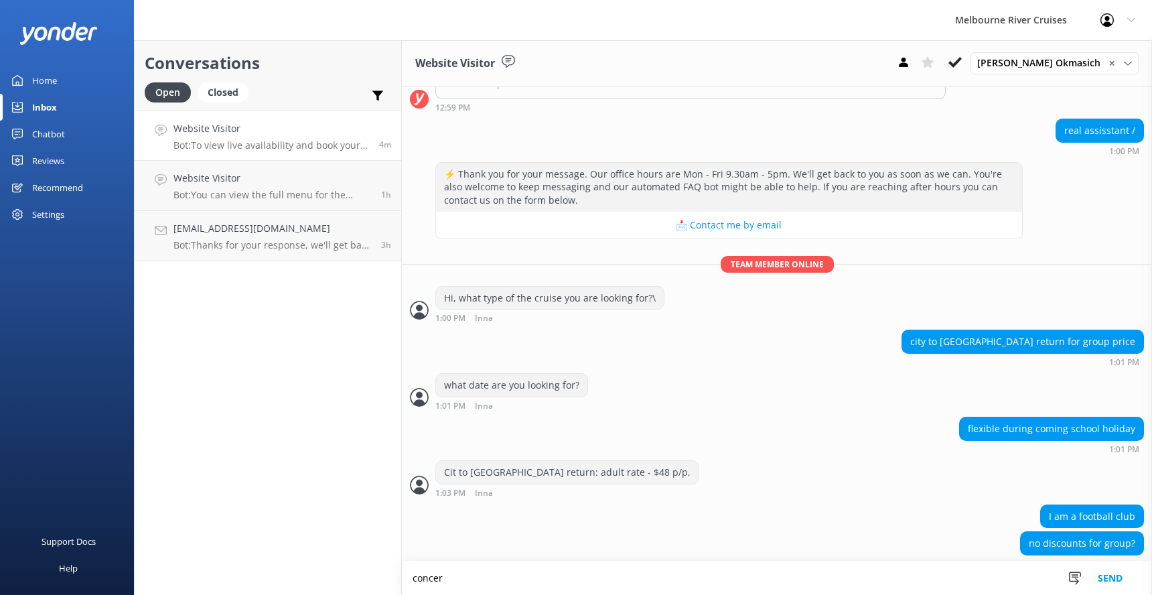
scroll to position [884, 0]
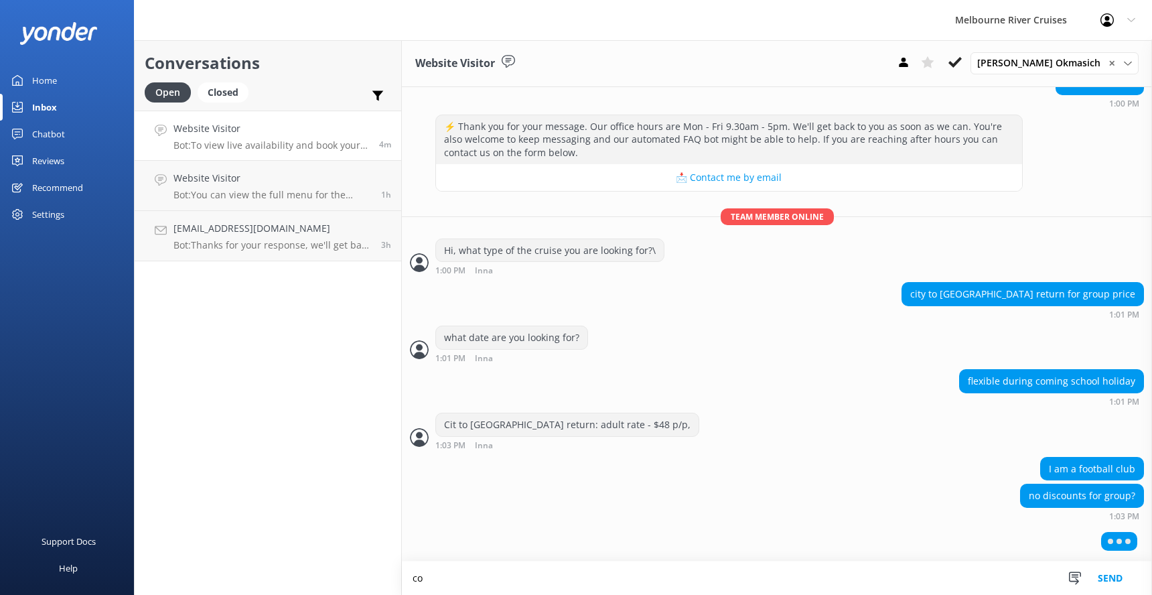
type textarea "c"
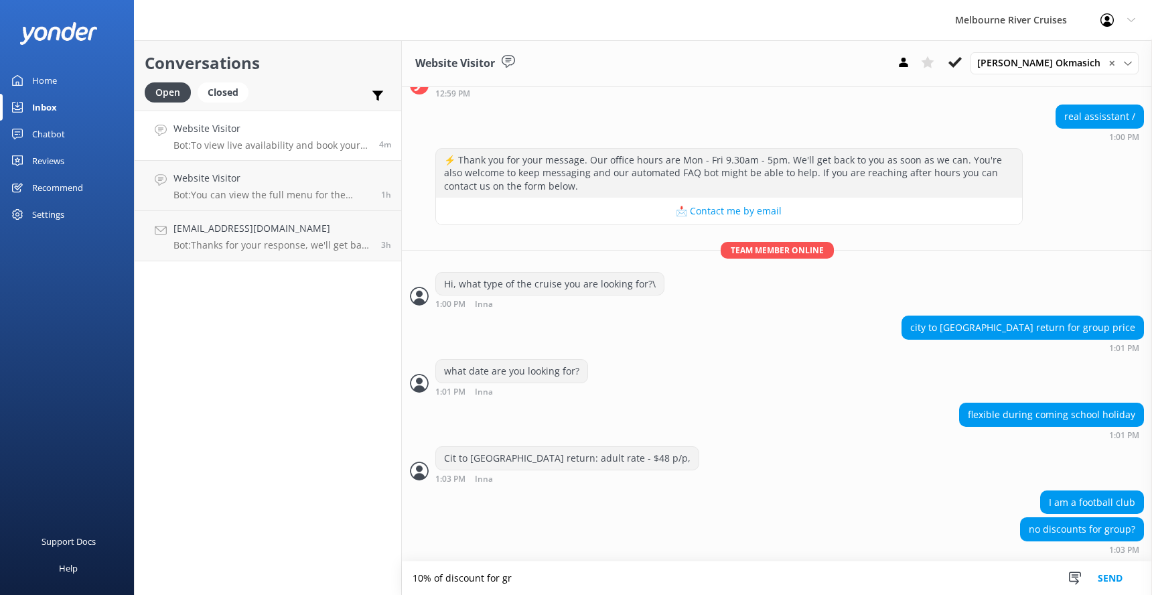
scroll to position [911, 0]
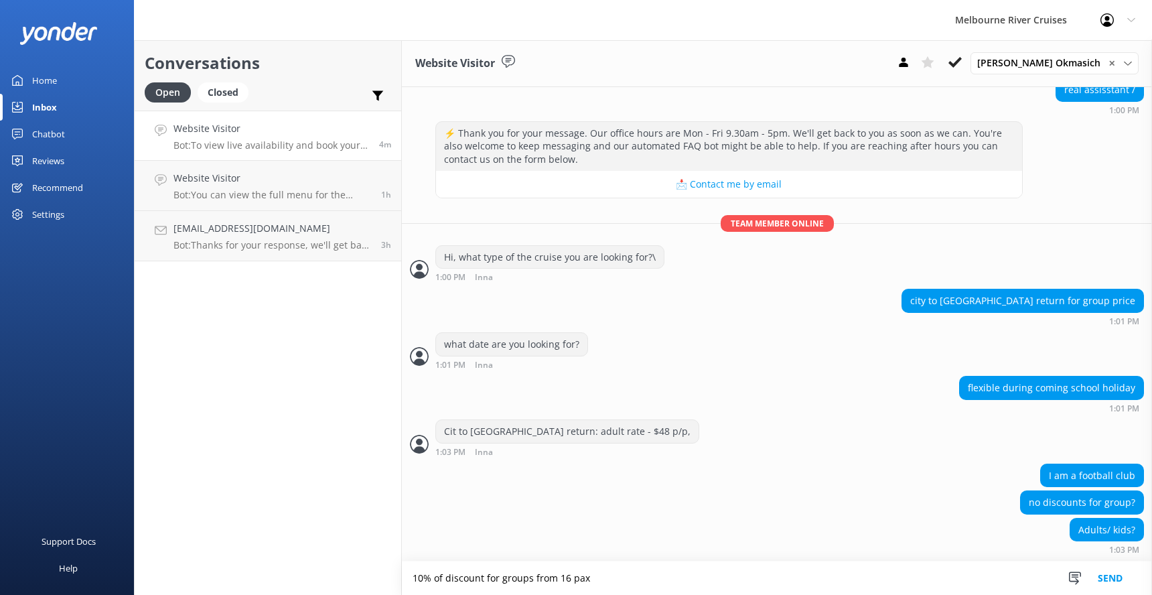
type textarea "10% of discount for groups from 16 pax"
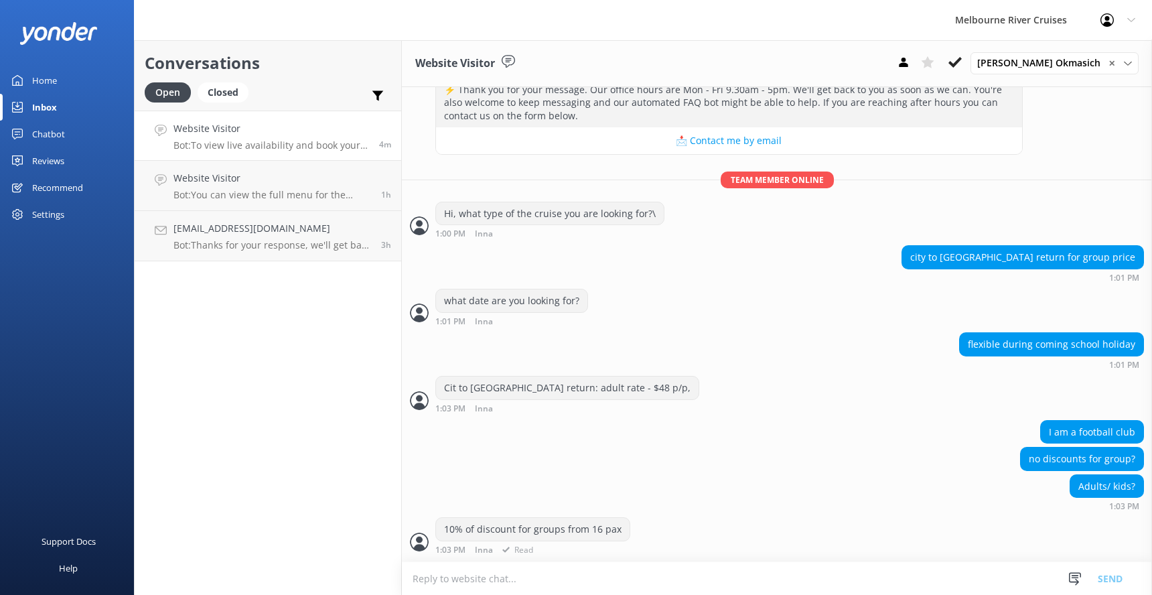
scroll to position [954, 0]
click at [431, 579] on textarea at bounding box center [777, 578] width 750 height 33
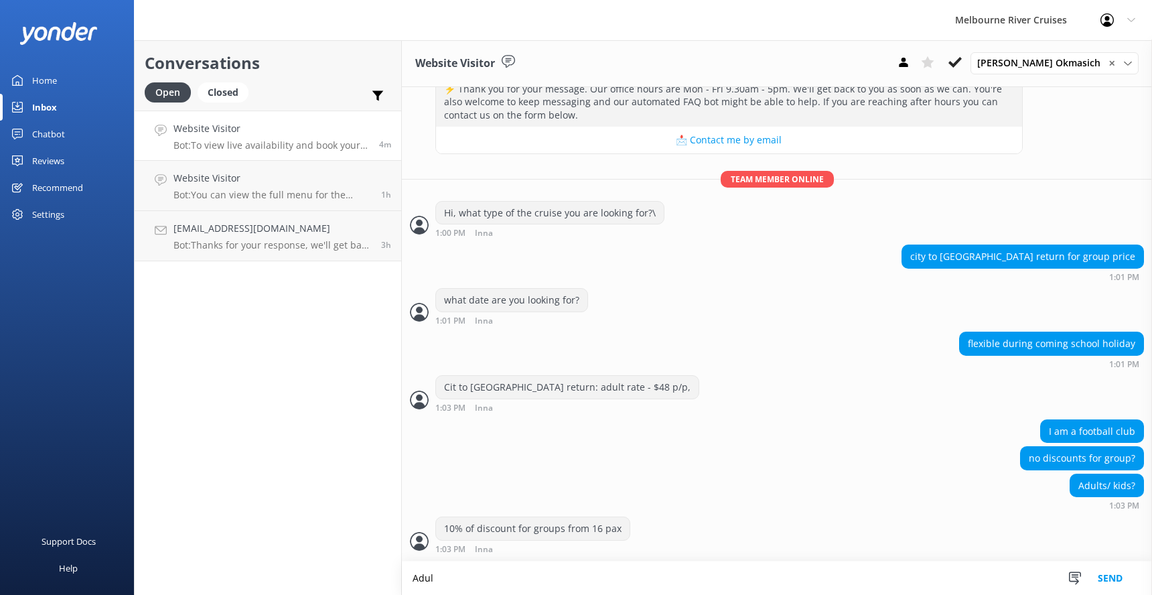
scroll to position [955, 0]
click at [458, 579] on textarea "Adult -$48, kids - 30 p/p" at bounding box center [777, 577] width 750 height 33
click at [581, 573] on textarea "Adult -$48 p/p, kids - 30 p/p" at bounding box center [777, 577] width 750 height 33
click at [611, 578] on textarea "Adult -$48 p/p, kids - 30 p/p - 10% discount iuf the group is more than 15 pax" at bounding box center [777, 577] width 750 height 33
click at [754, 578] on textarea "Adult -$48 p/p, kids - 30 p/p - 10% discount if the group is more than 15 pax" at bounding box center [777, 577] width 750 height 33
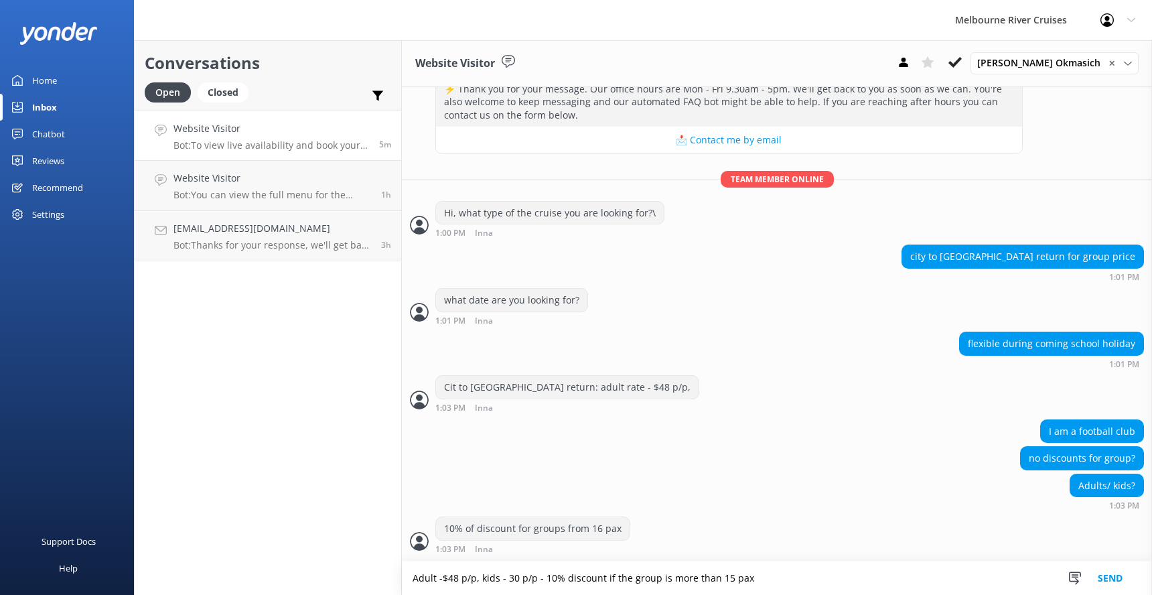
type textarea "Adult -$48 p/p, kids - 30 p/p - 10% discount if the group is more than 15 pax"
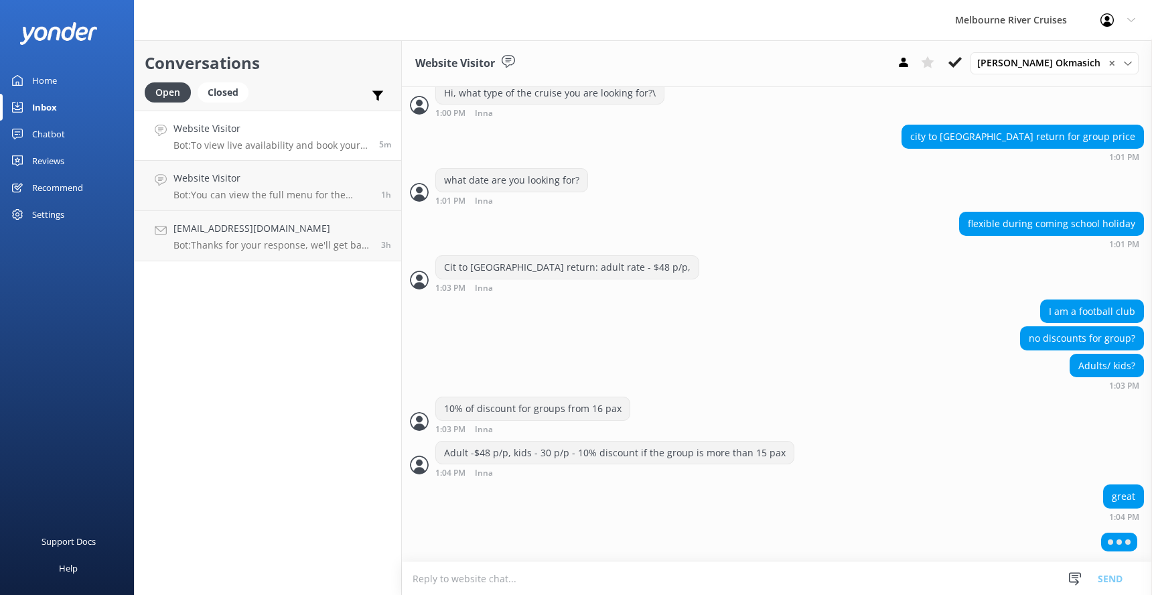
scroll to position [1073, 0]
click at [431, 577] on textarea at bounding box center [777, 578] width 750 height 33
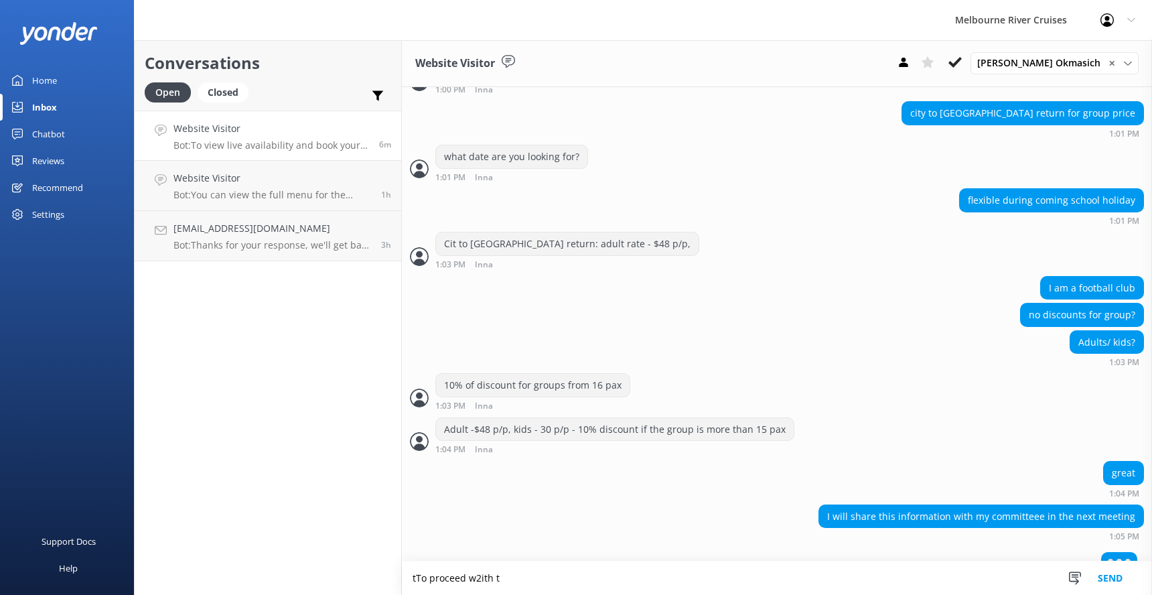
scroll to position [1117, 0]
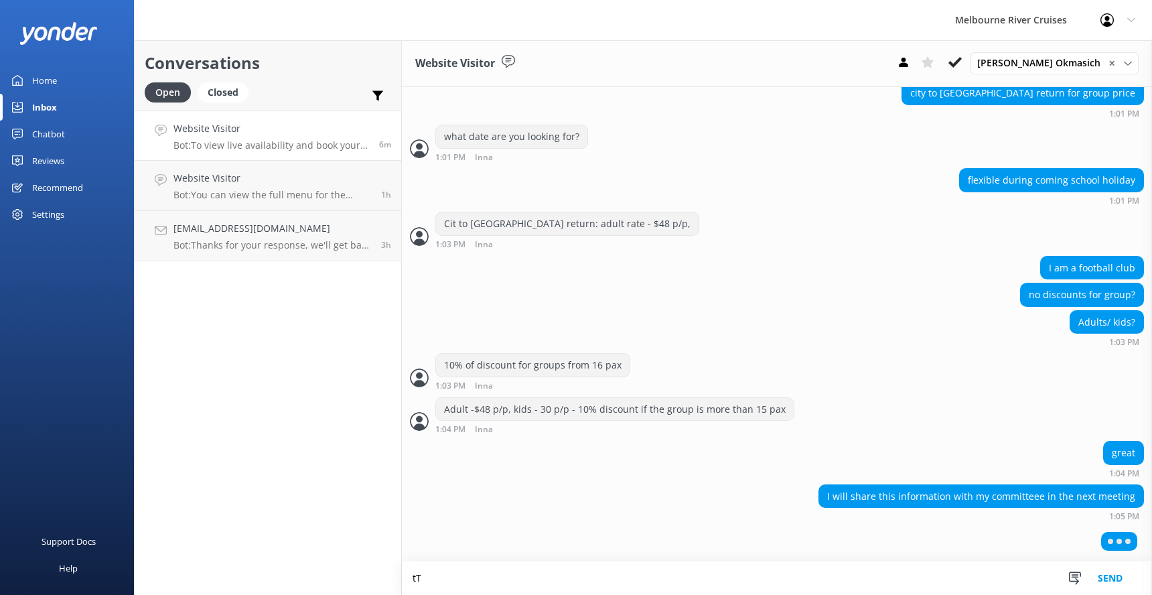
type textarea "t"
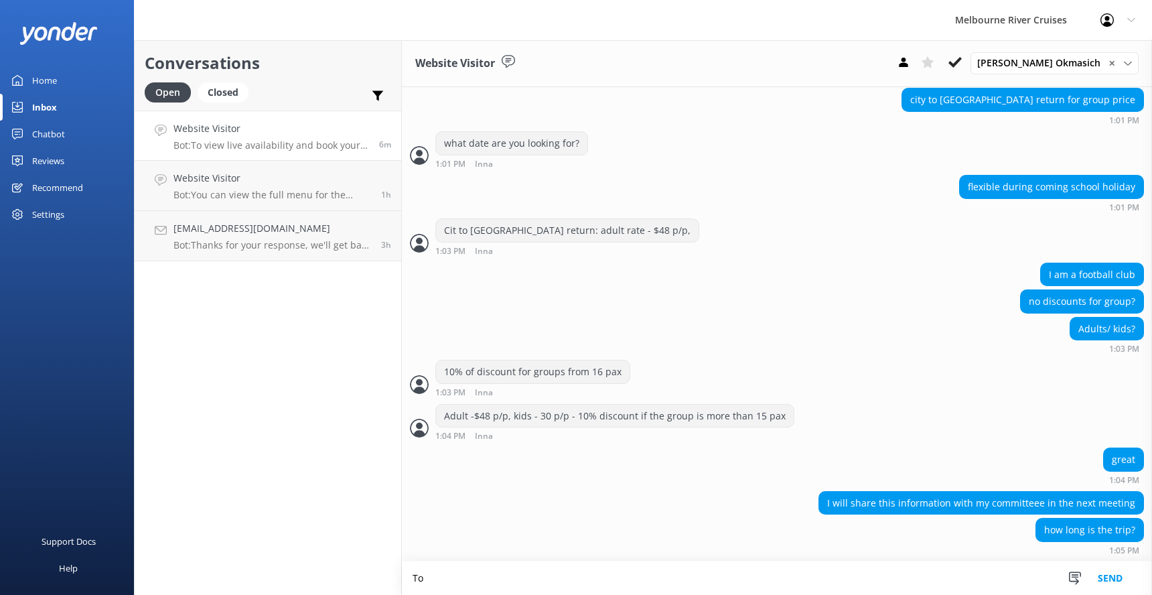
scroll to position [1113, 0]
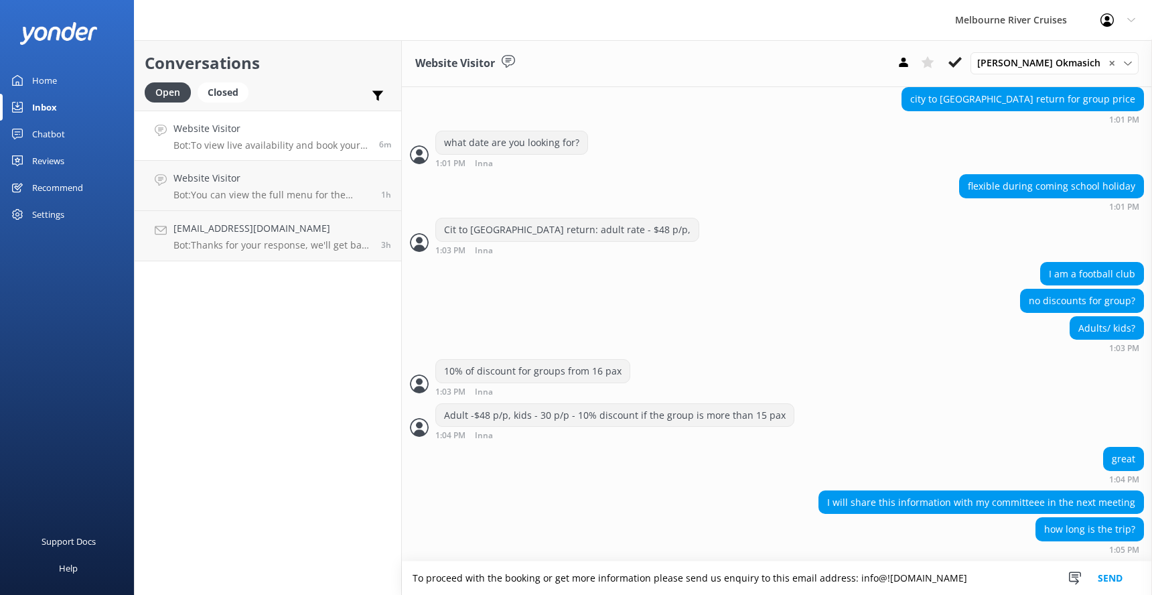
click at [642, 575] on textarea "To proceed with the booking or get more information please send us enquiry to t…" at bounding box center [777, 577] width 750 height 33
click at [645, 579] on textarea "To proceed with the booking or get more information please send us enquiry to t…" at bounding box center [777, 577] width 750 height 33
click at [717, 577] on textarea "To proceed with the booking or get more information, please send us enquiry to …" at bounding box center [777, 577] width 750 height 33
click at [902, 577] on textarea "To proceed with the booking or get more information, please send us your enquir…" at bounding box center [777, 577] width 750 height 33
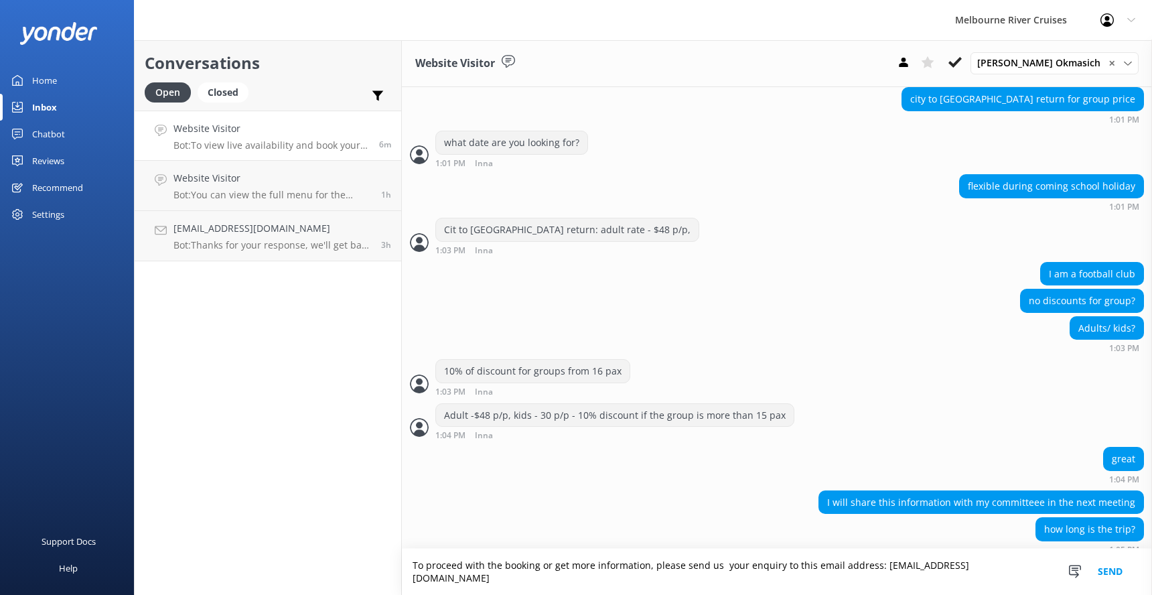
type textarea "To proceed with the booking or get more information, please send us your enquir…"
click at [1109, 578] on button "Send" at bounding box center [1110, 572] width 50 height 46
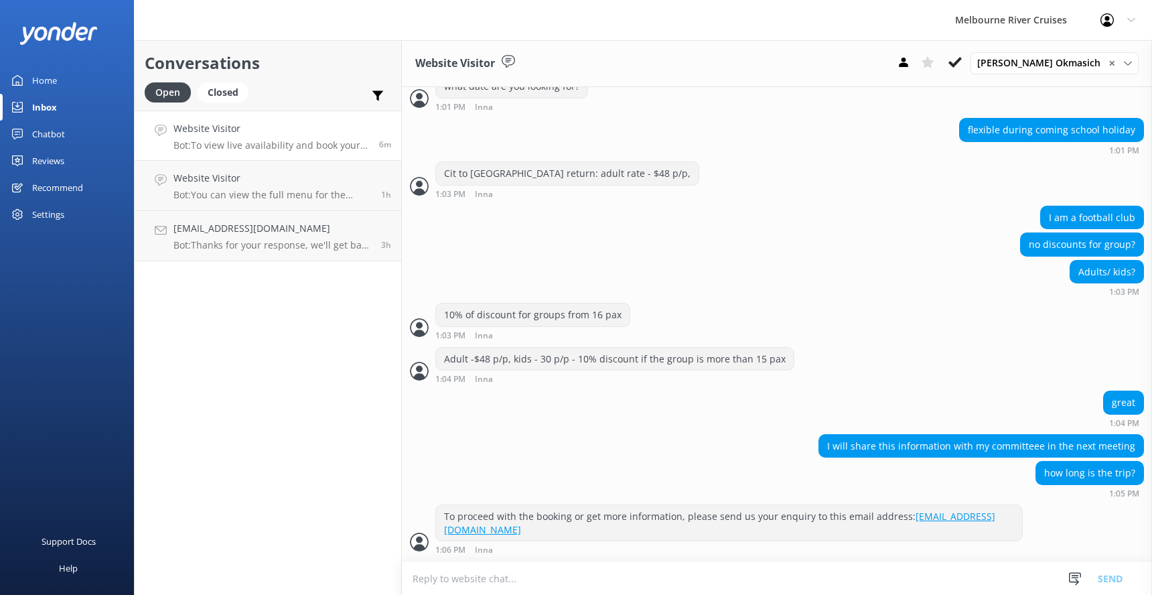
scroll to position [1169, 0]
click at [482, 578] on textarea at bounding box center [777, 578] width 750 height 33
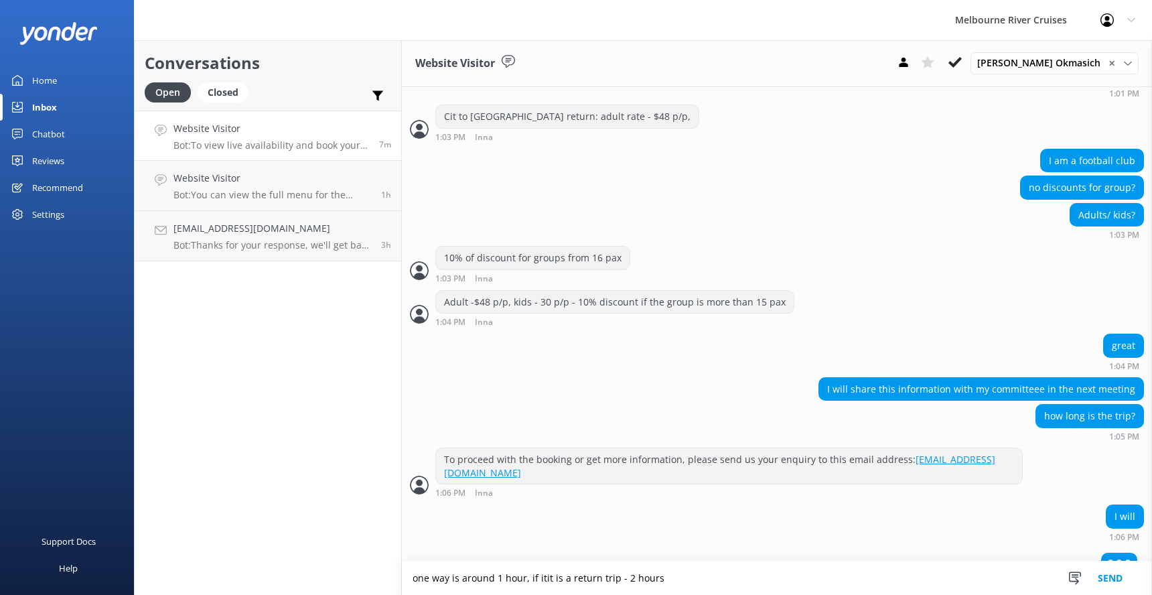
scroll to position [1244, 0]
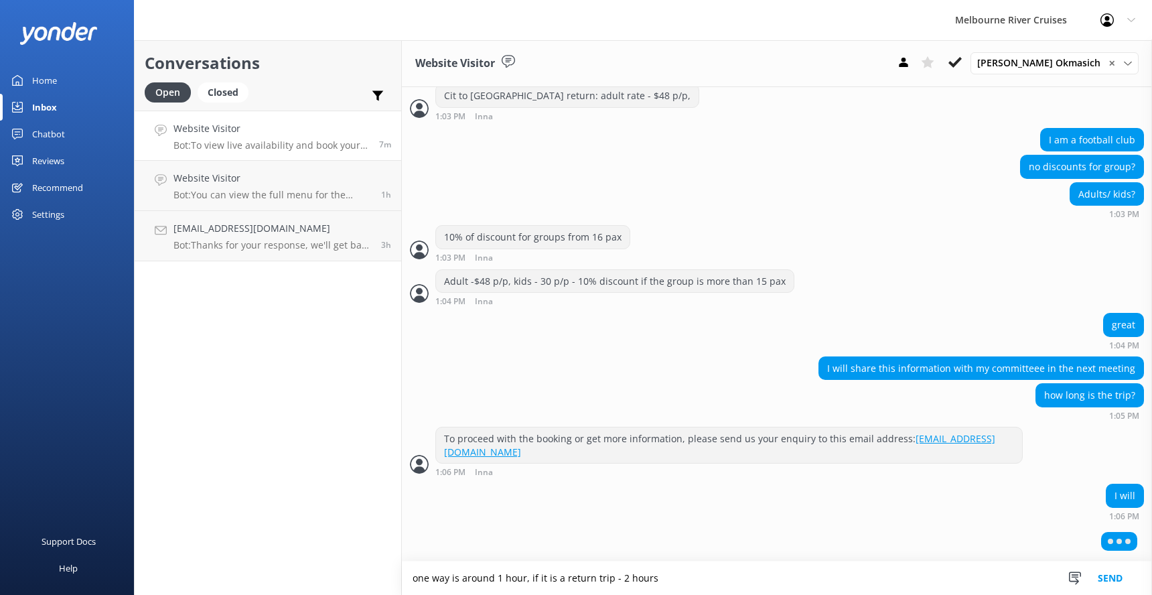
type textarea "one way is around 1 hour, if it is a return trip - 2 hours"
click at [1095, 578] on button "Send" at bounding box center [1110, 577] width 50 height 33
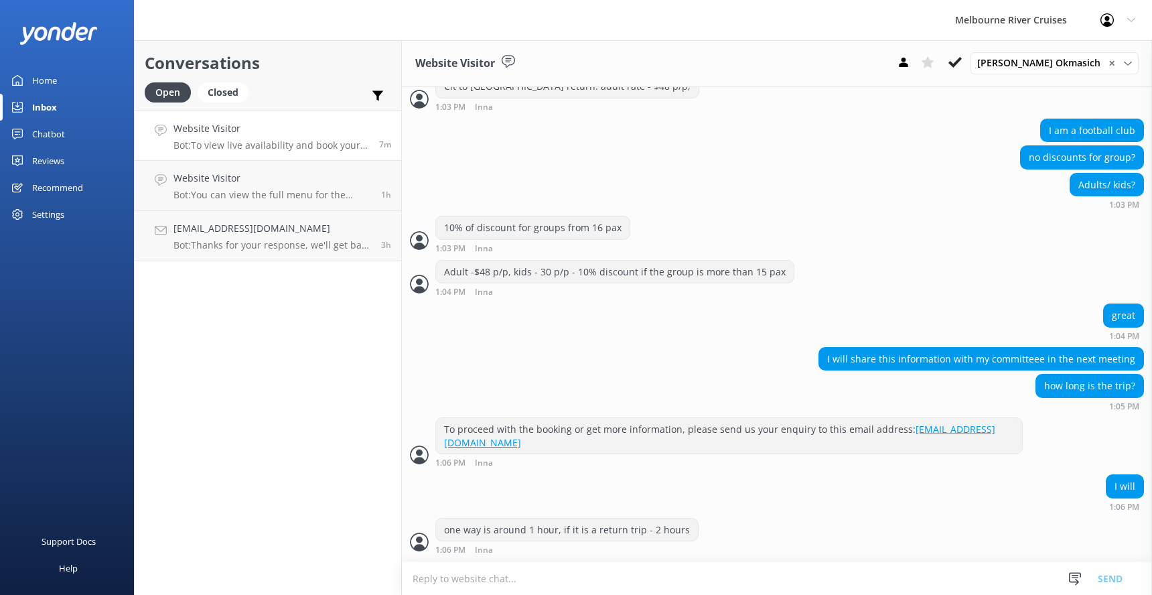
scroll to position [1288, 0]
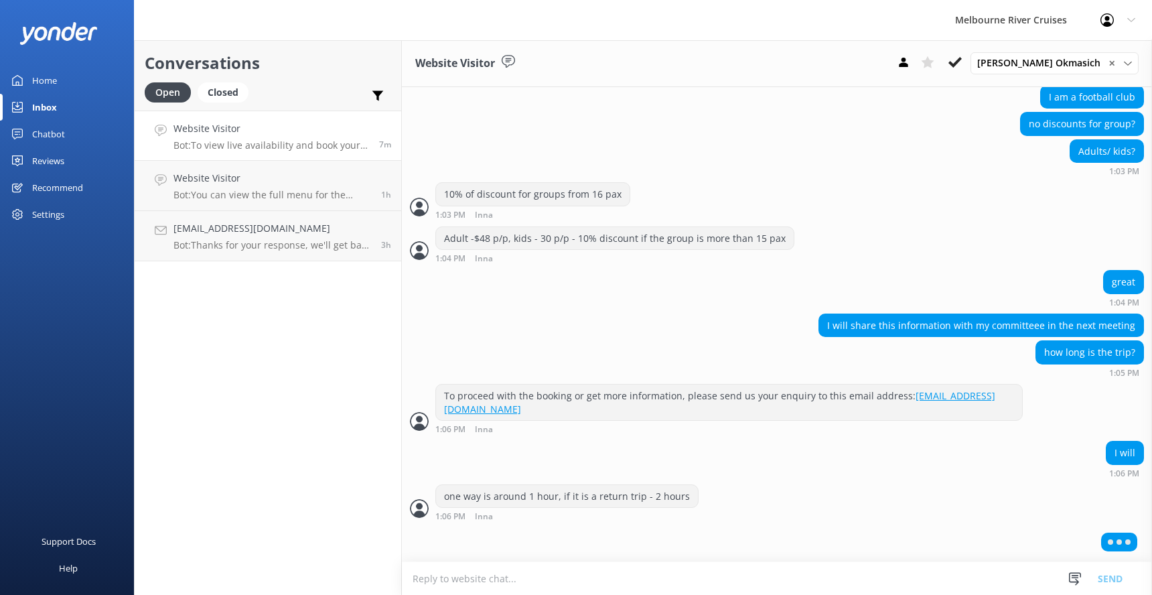
click at [494, 583] on textarea at bounding box center [777, 578] width 750 height 33
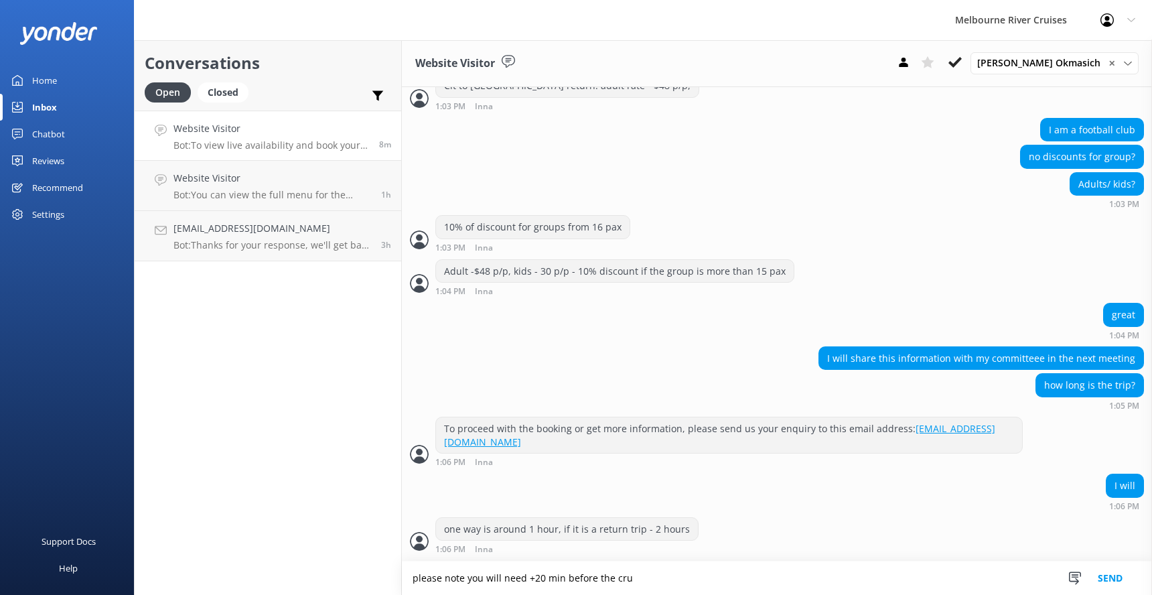
scroll to position [1300, 0]
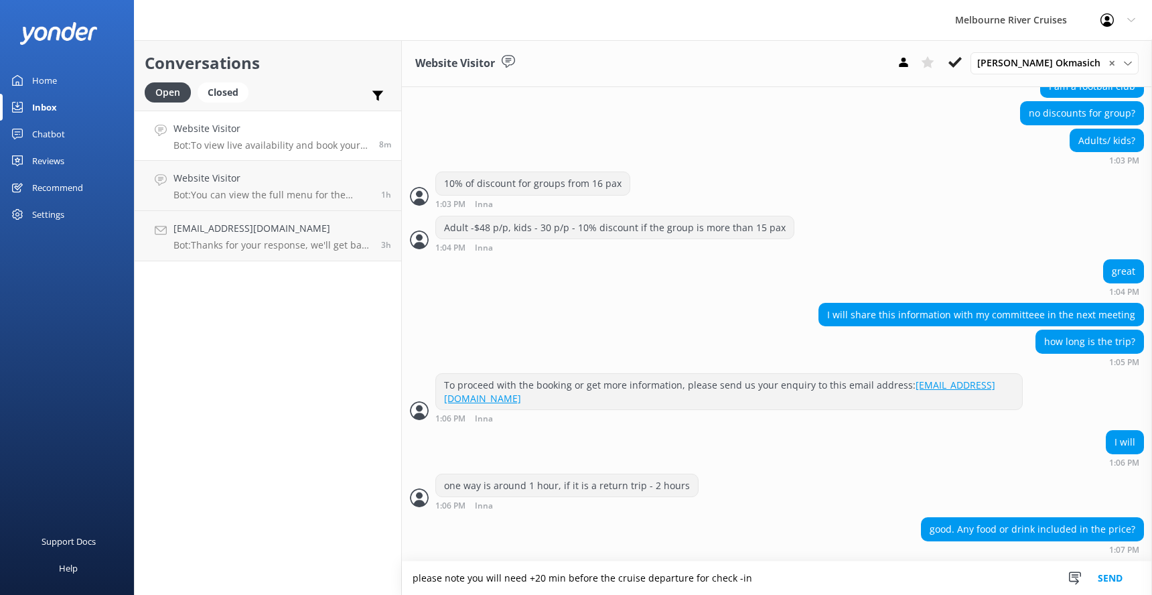
type textarea "please note you will need +20 min before the cruise departure for check -in"
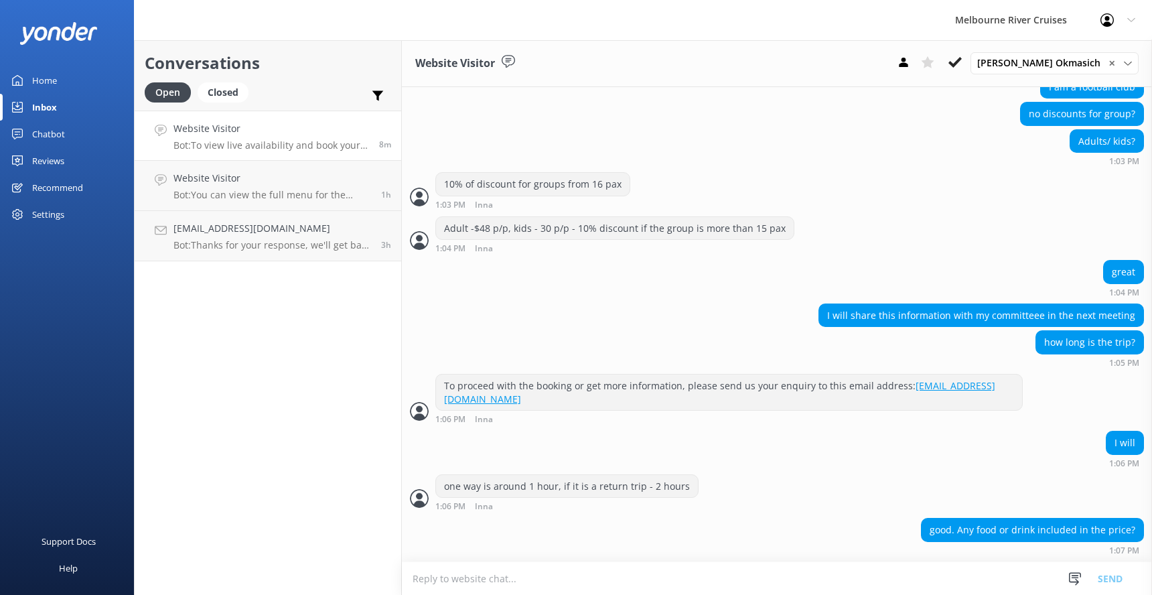
scroll to position [1343, 0]
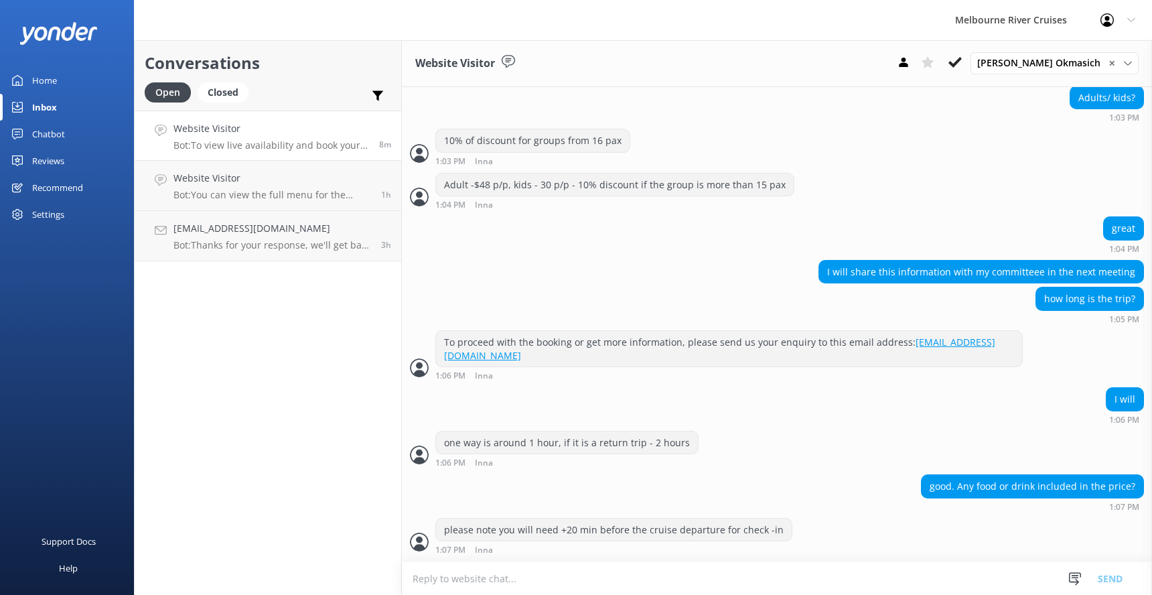
click at [417, 580] on textarea at bounding box center [777, 578] width 750 height 33
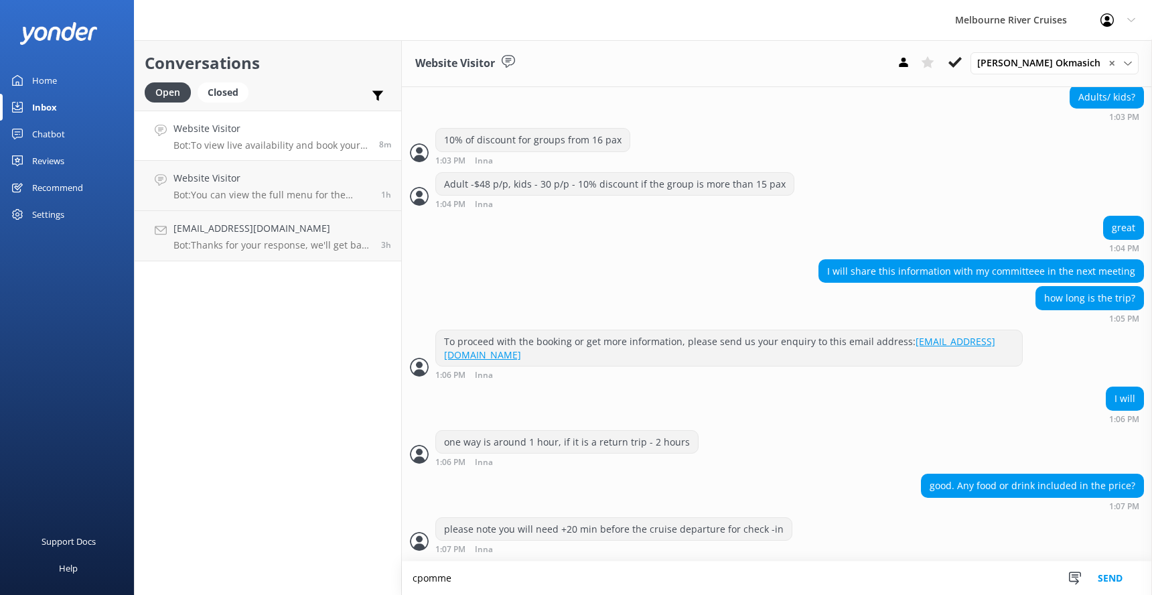
scroll to position [1344, 0]
click at [644, 578] on textarea "commentary, coffee/tea are included to the price" at bounding box center [777, 577] width 750 height 33
type textarea "commentary, coffee/tea are included to the price"
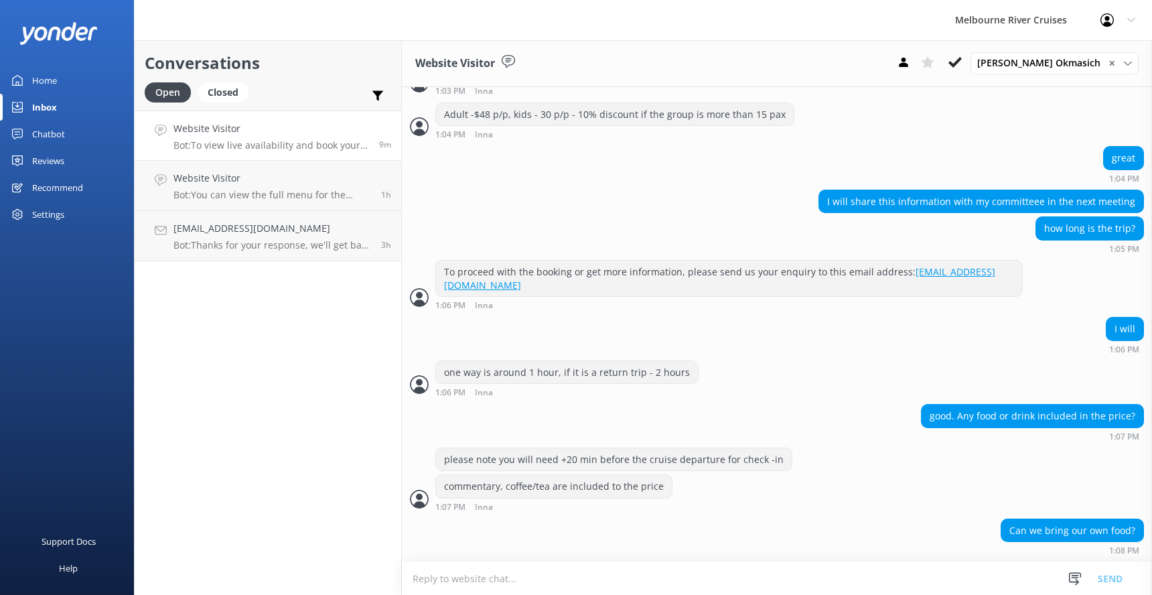
scroll to position [1445, 0]
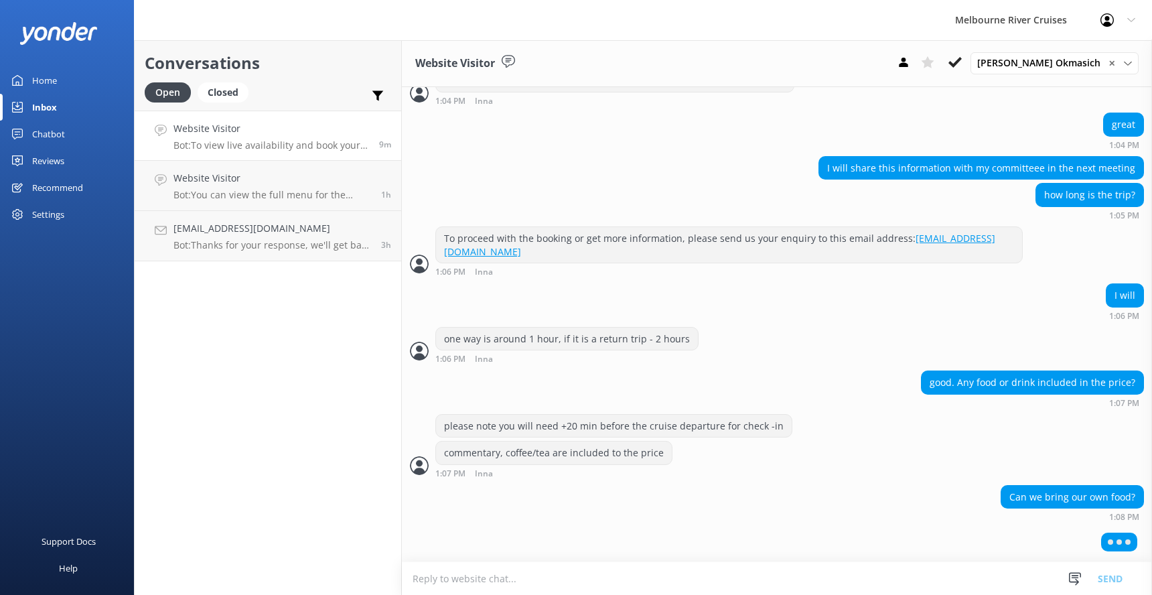
click at [439, 579] on textarea at bounding box center [777, 578] width 750 height 33
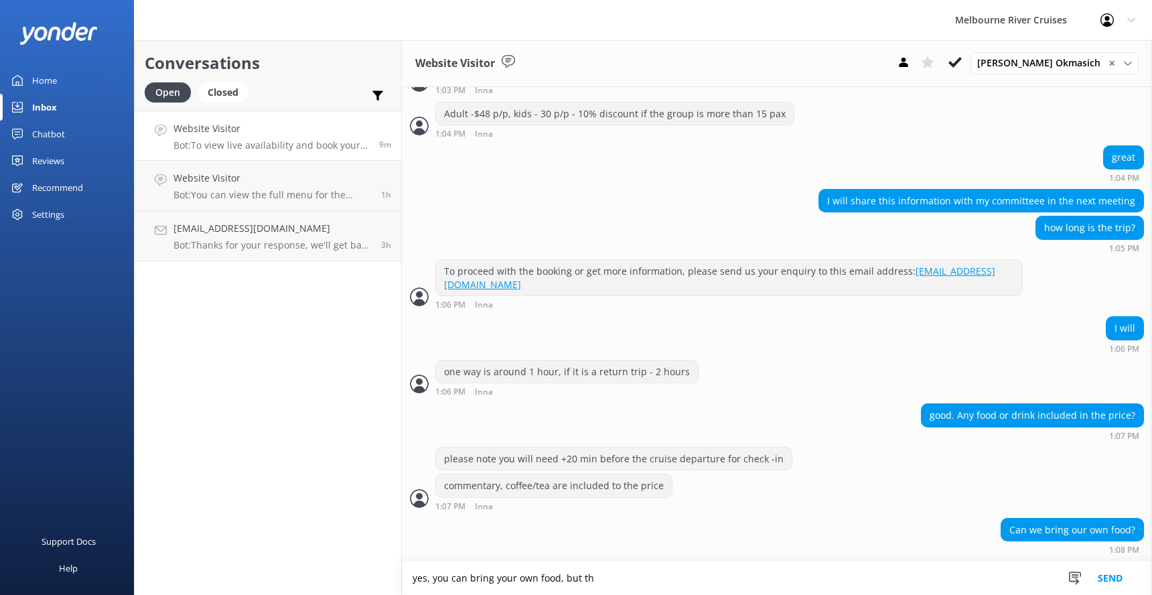
scroll to position [1414, 0]
click at [580, 580] on textarea "yes, you can bring your own food, but there are no table, only chasirs" at bounding box center [777, 577] width 750 height 33
type textarea "yes, you can bring your own food, but please note that there are no table, only…"
click at [1109, 573] on button "Send" at bounding box center [1110, 577] width 50 height 33
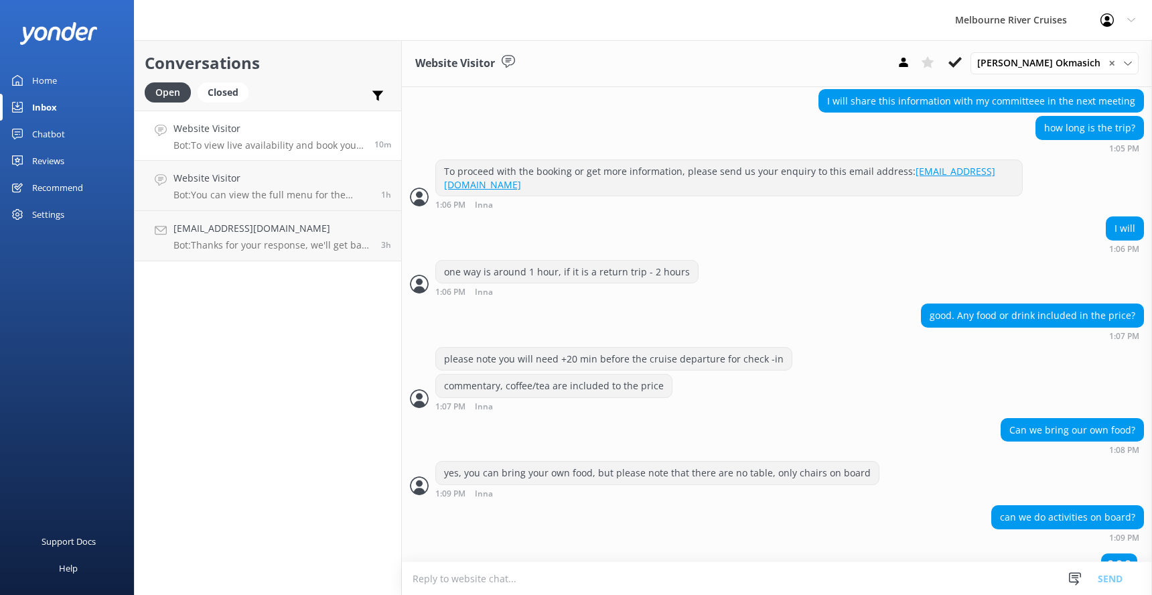
scroll to position [1532, 0]
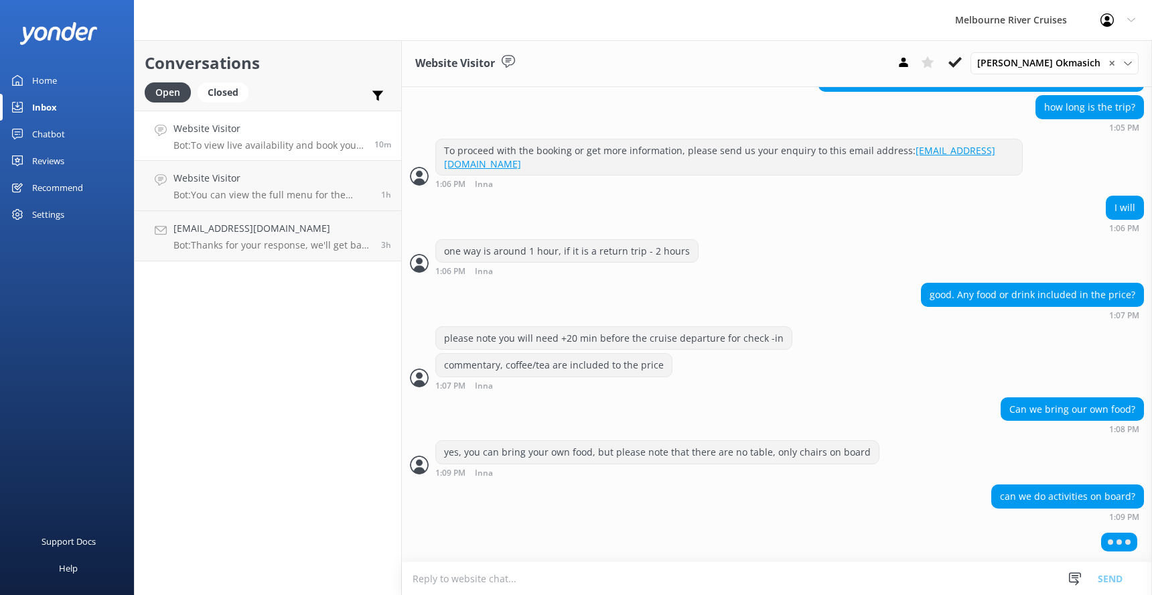
click at [428, 579] on textarea at bounding box center [777, 578] width 750 height 33
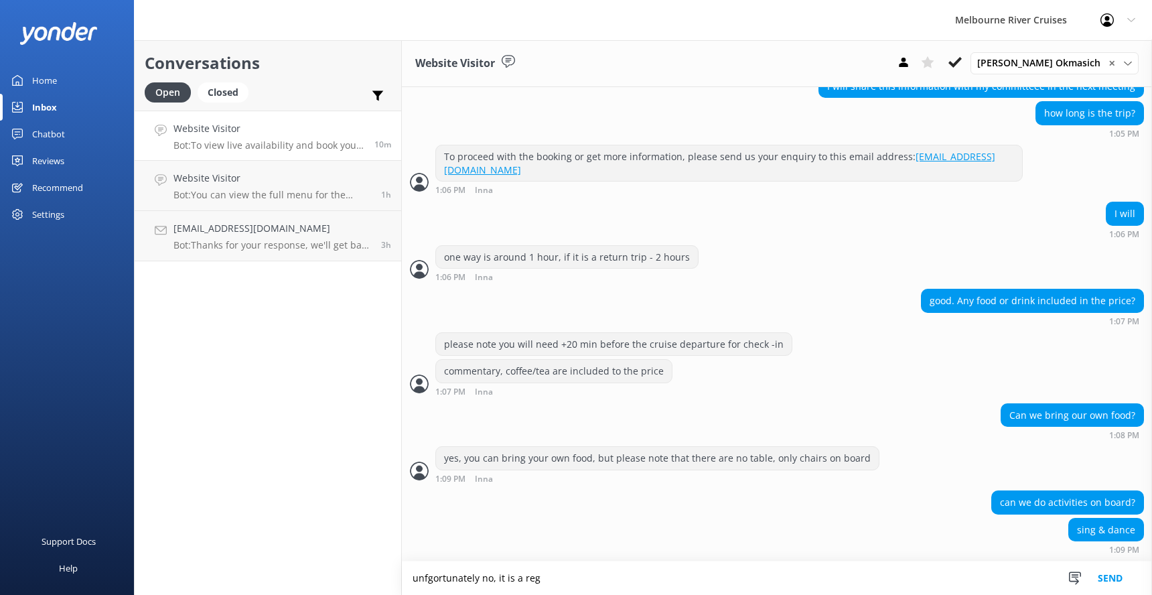
scroll to position [1556, 0]
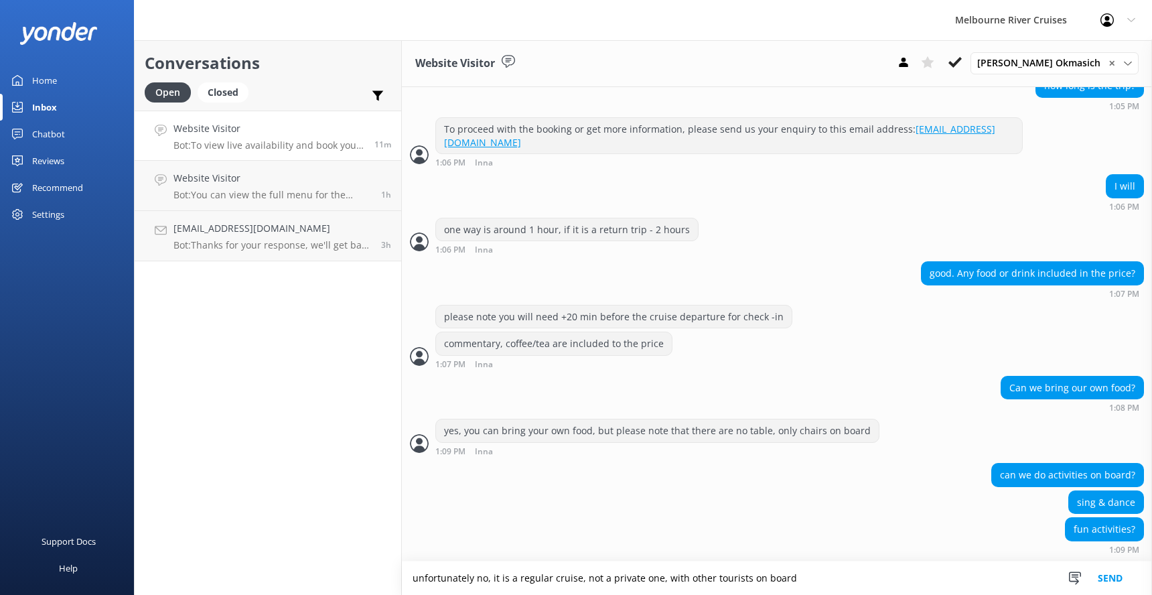
click at [846, 572] on textarea "unfortunately no, it is a regular cruise, not a private one, with other tourist…" at bounding box center [777, 577] width 750 height 33
type textarea "unfortunately no, it is a regular cruise, not a private one, with other tourist…"
click at [1111, 580] on button "Send" at bounding box center [1110, 577] width 50 height 33
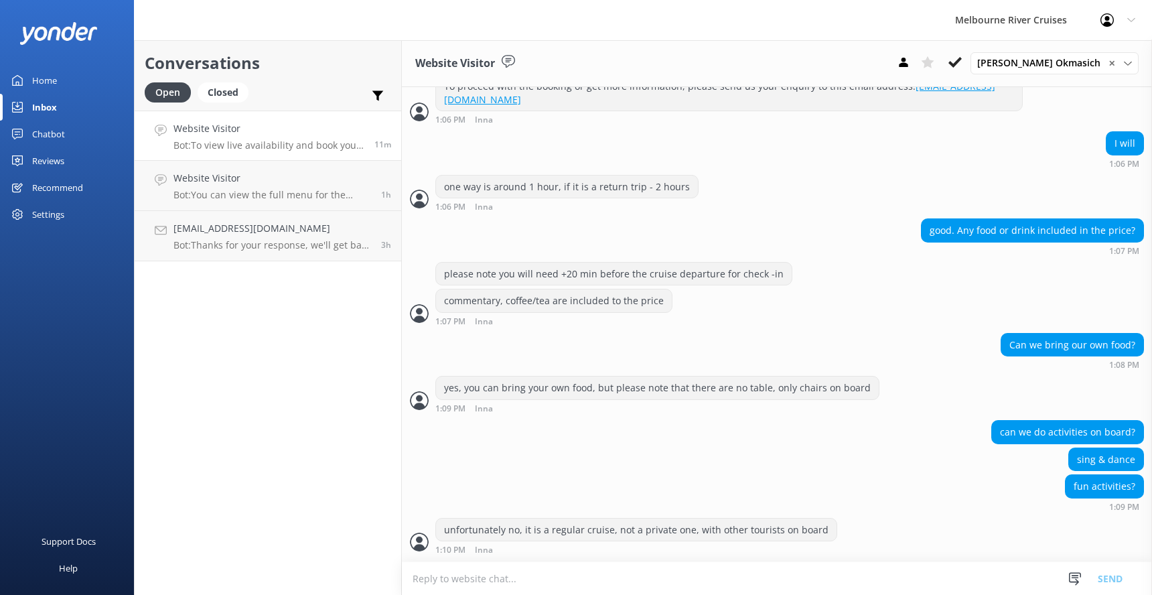
scroll to position [1599, 0]
click at [523, 583] on textarea at bounding box center [777, 578] width 750 height 33
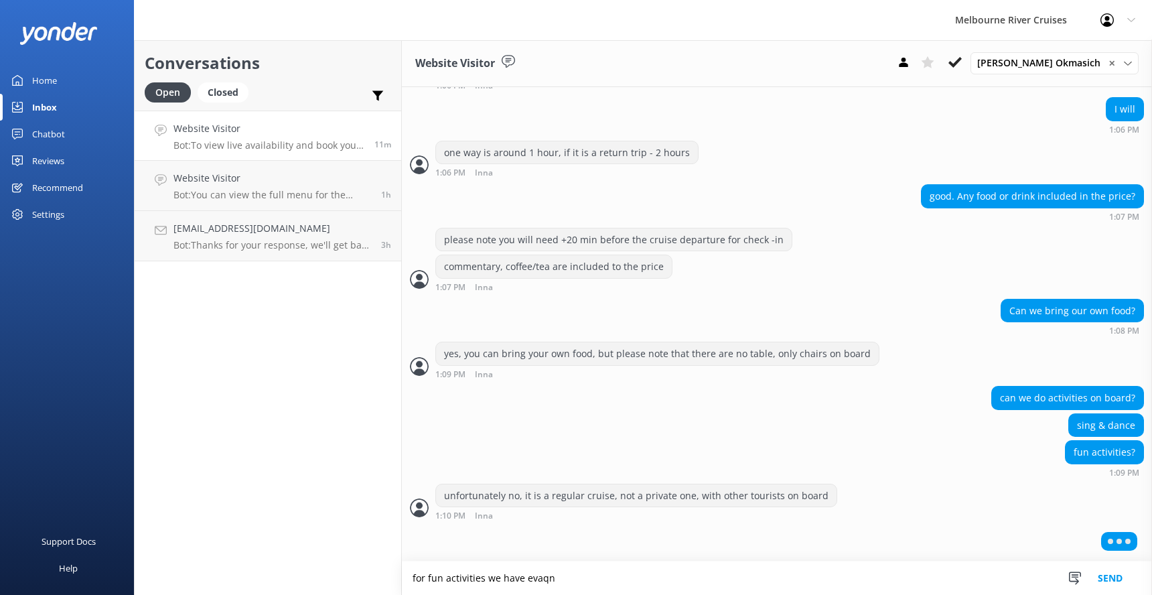
scroll to position [1631, 0]
click at [549, 575] on textarea "for fun activities we have evaqn pkgs" at bounding box center [777, 577] width 750 height 33
click at [575, 577] on textarea "for fun activities we have event pkgs" at bounding box center [777, 577] width 750 height 33
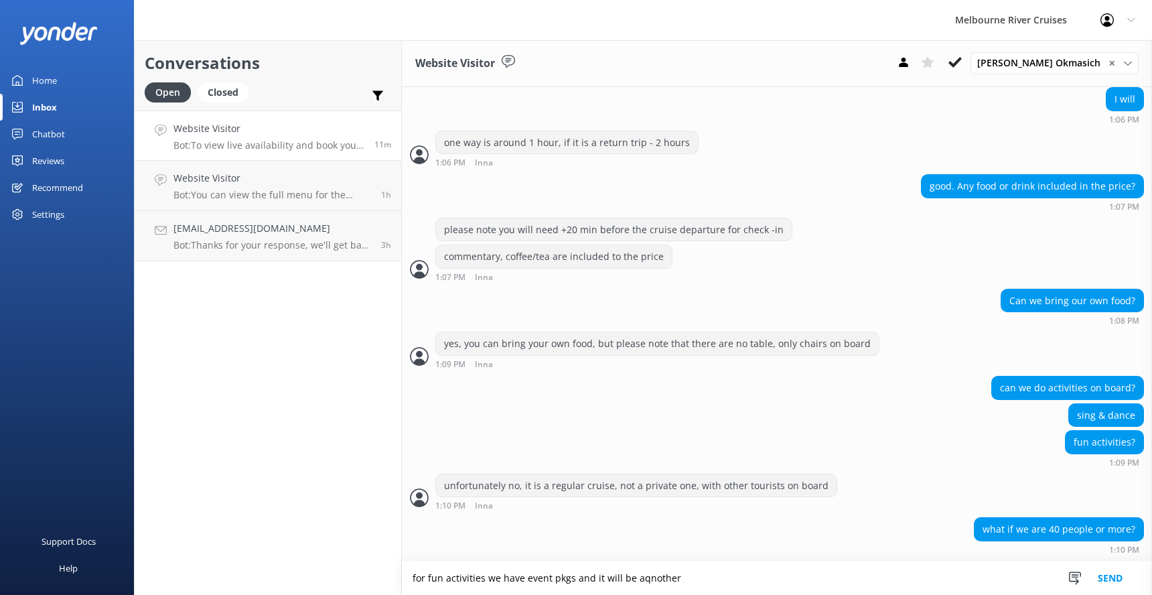
scroll to position [1643, 0]
type textarea "for fun activities we have event pkgs and it will be another price, depend on n…"
click at [1109, 578] on button "Send" at bounding box center [1110, 577] width 50 height 33
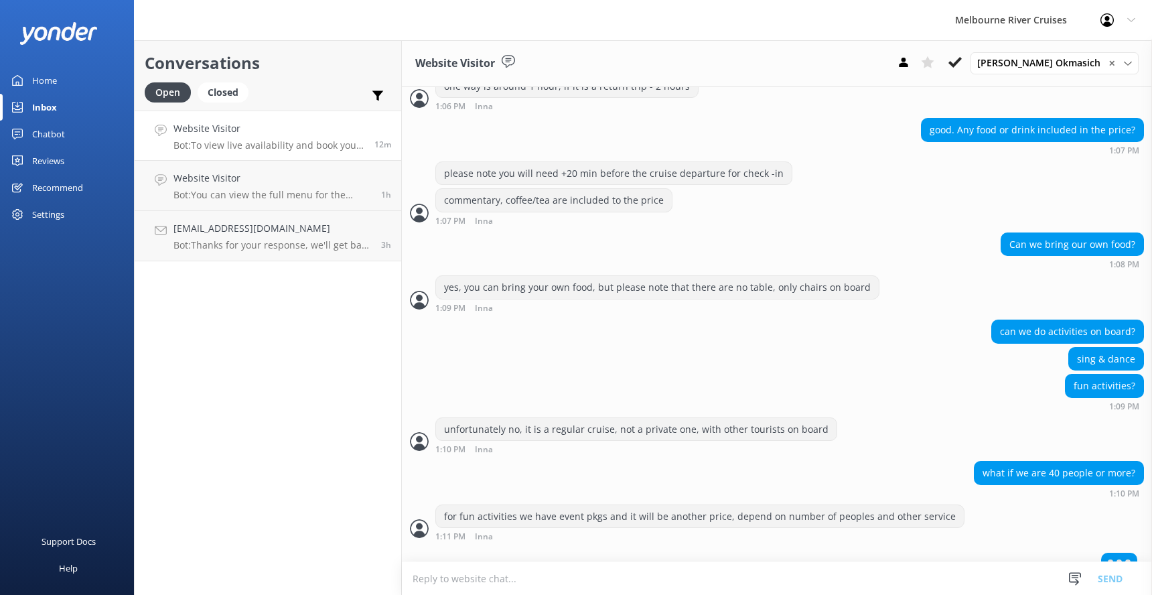
scroll to position [1718, 0]
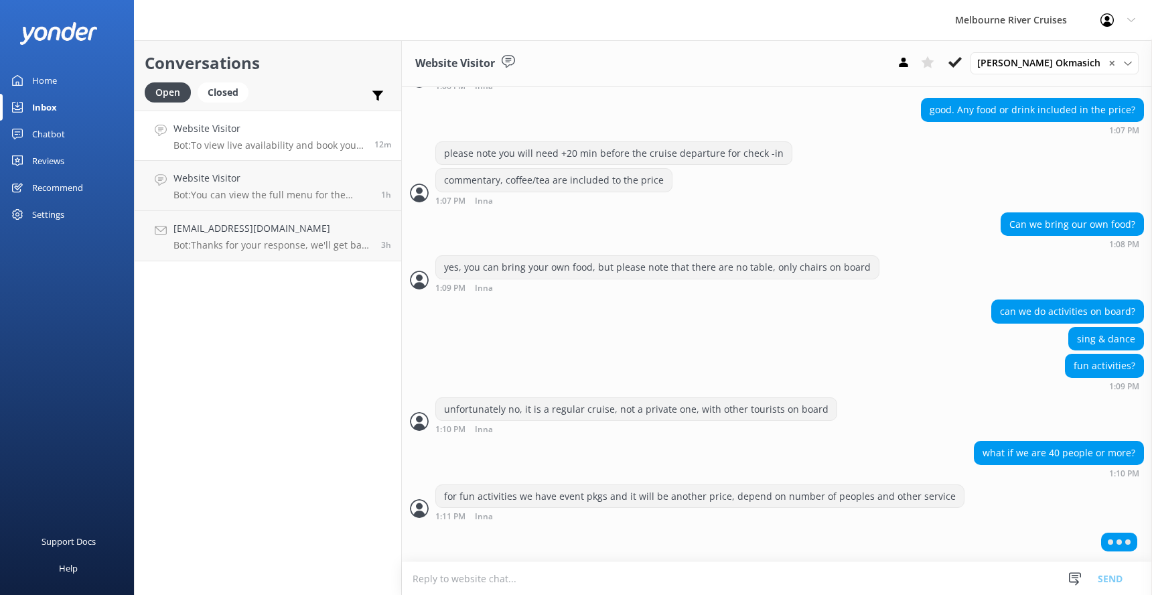
click at [443, 583] on textarea at bounding box center [777, 578] width 750 height 33
click at [1110, 61] on span "✕" at bounding box center [1112, 63] width 7 height 13
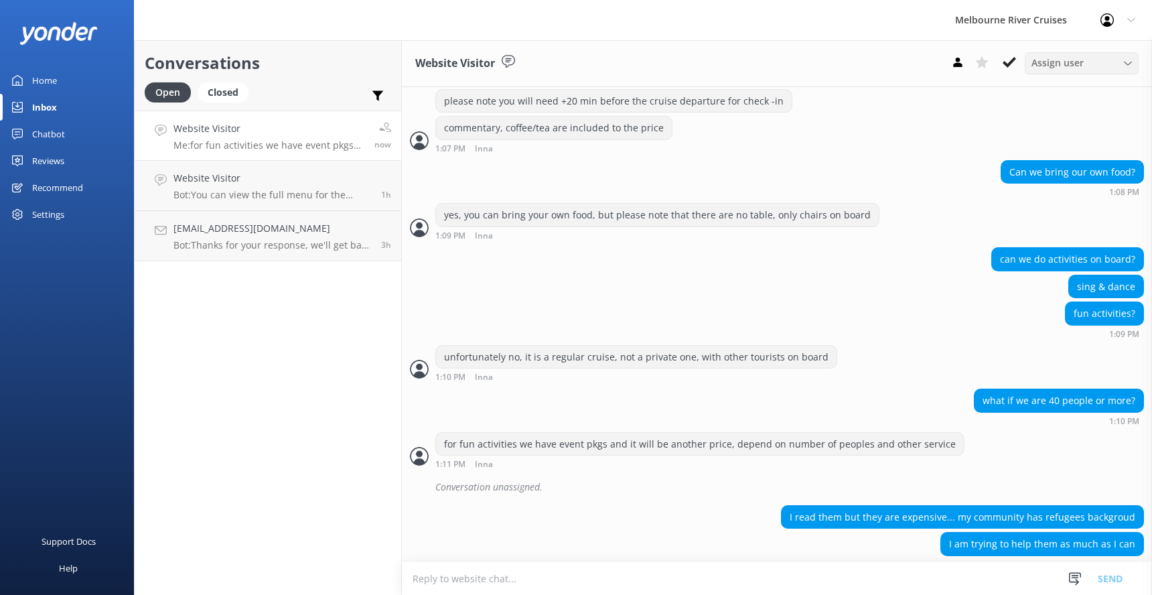
scroll to position [1786, 0]
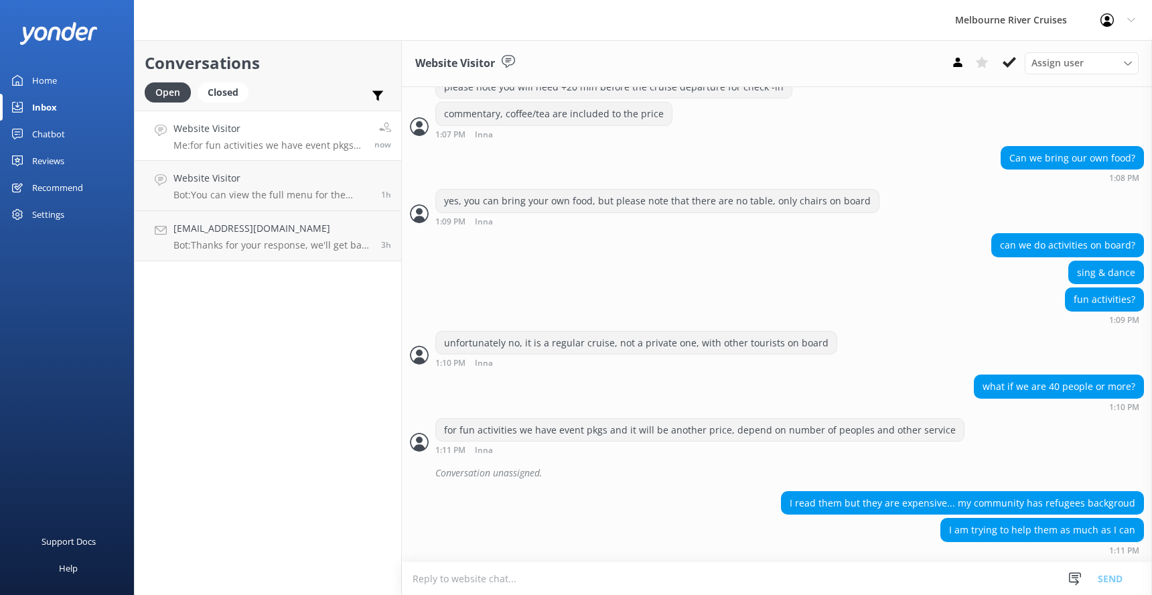
click at [436, 579] on textarea at bounding box center [777, 578] width 750 height 33
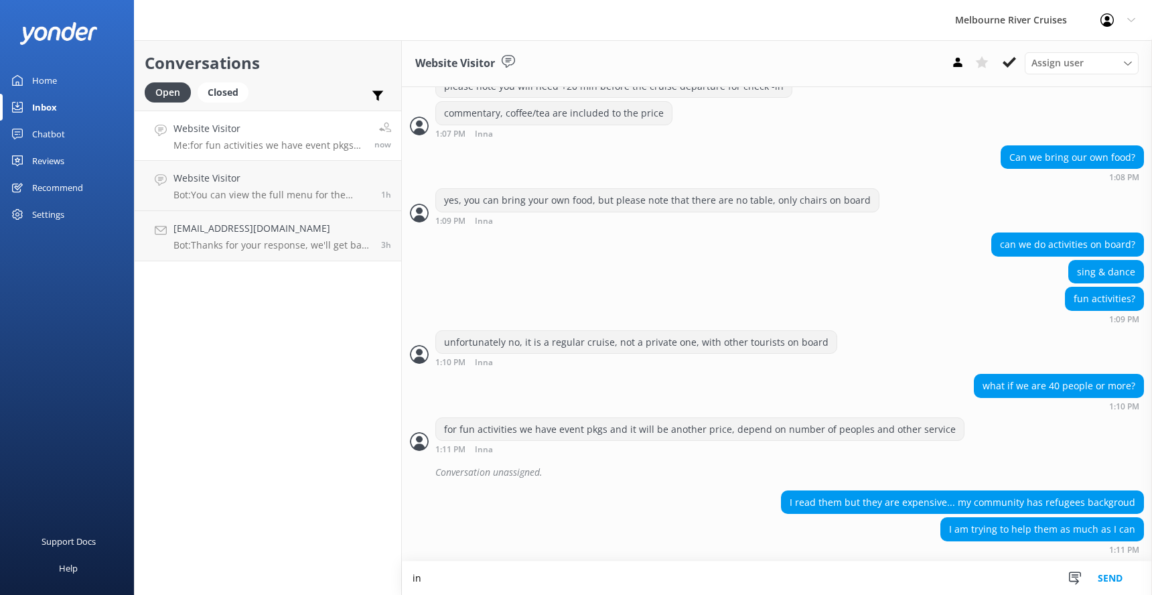
type textarea "i"
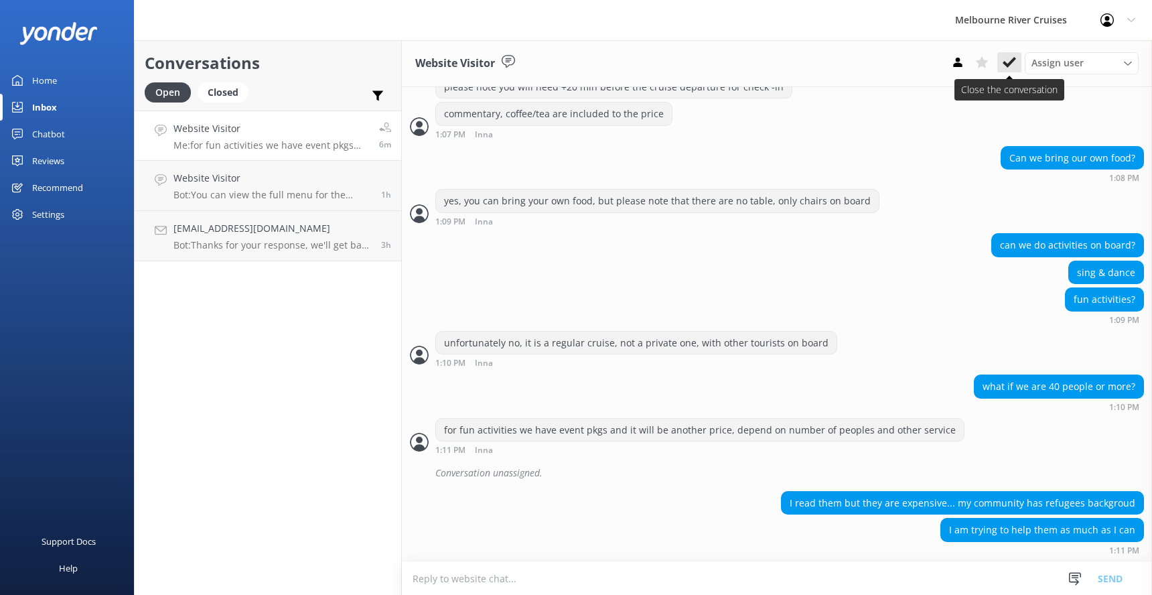
click at [1010, 60] on icon at bounding box center [1009, 62] width 13 height 13
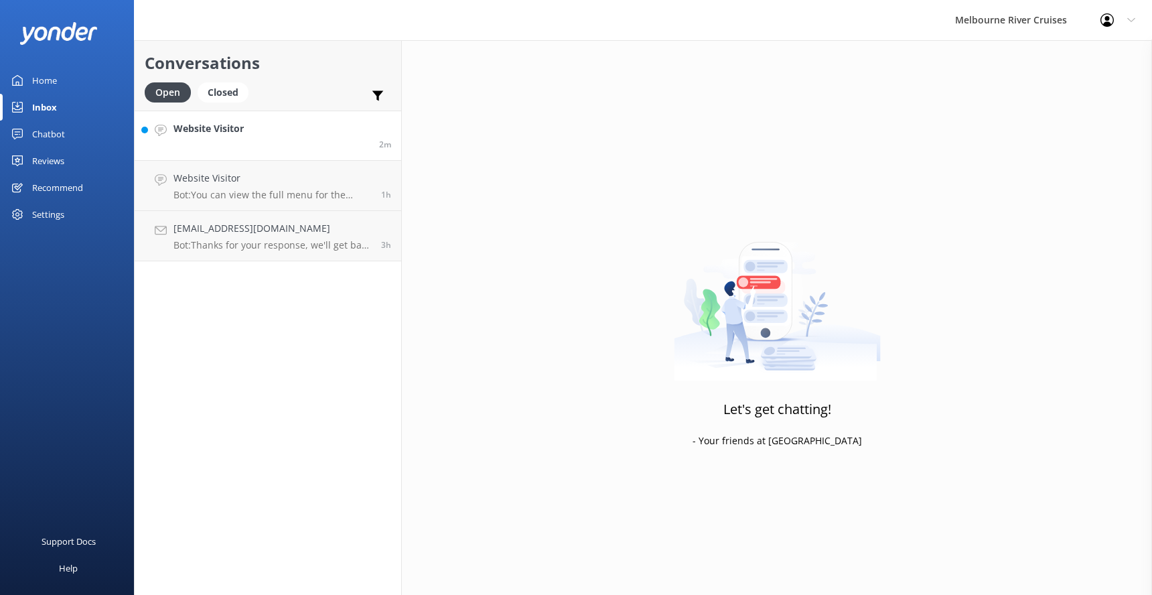
click at [218, 135] on h4 "Website Visitor" at bounding box center [209, 128] width 70 height 15
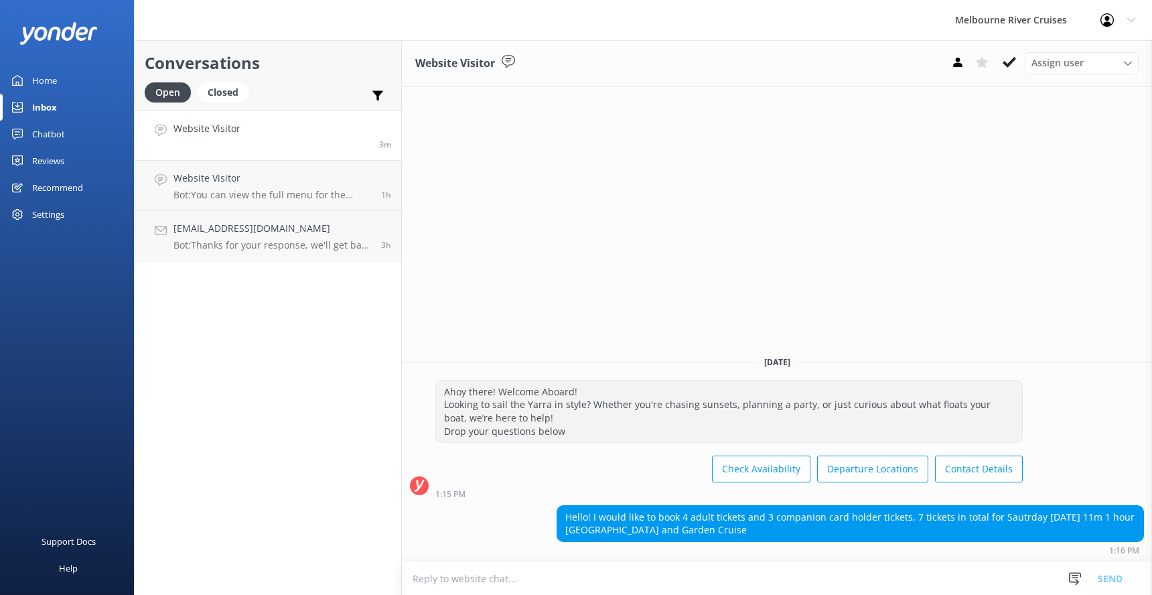
click at [460, 580] on textarea at bounding box center [777, 578] width 750 height 33
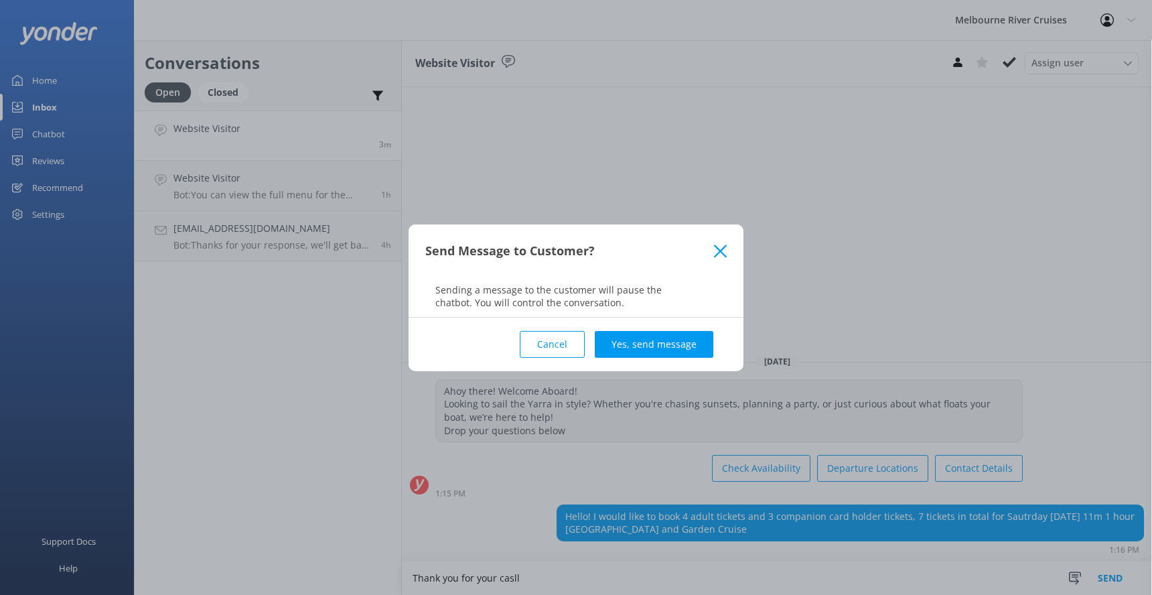
click at [723, 246] on div "Send Message to Customer?" at bounding box center [576, 251] width 335 height 54
click at [719, 243] on div "Send Message to Customer?" at bounding box center [576, 251] width 335 height 54
click at [553, 342] on button "Cancel" at bounding box center [552, 344] width 65 height 27
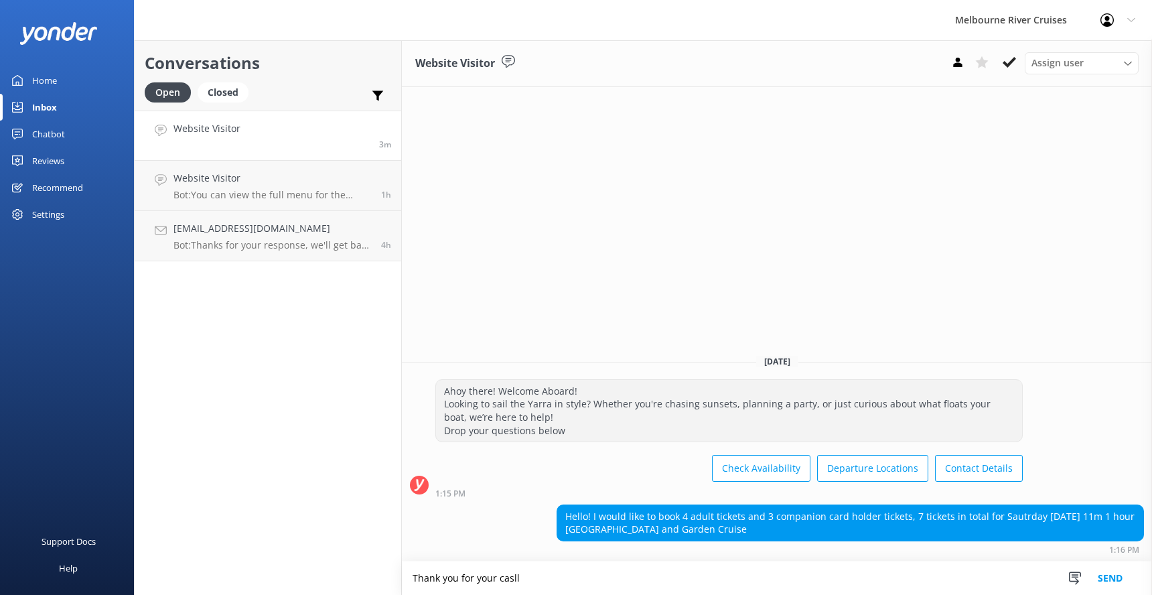
drag, startPoint x: 514, startPoint y: 572, endPoint x: 509, endPoint y: 577, distance: 7.1
click at [513, 572] on textarea "Thank you for your casll" at bounding box center [777, 577] width 750 height 33
click at [510, 577] on textarea "Thank you for your casll" at bounding box center [777, 577] width 750 height 33
click at [521, 573] on textarea "Thank you for your casl" at bounding box center [777, 577] width 750 height 33
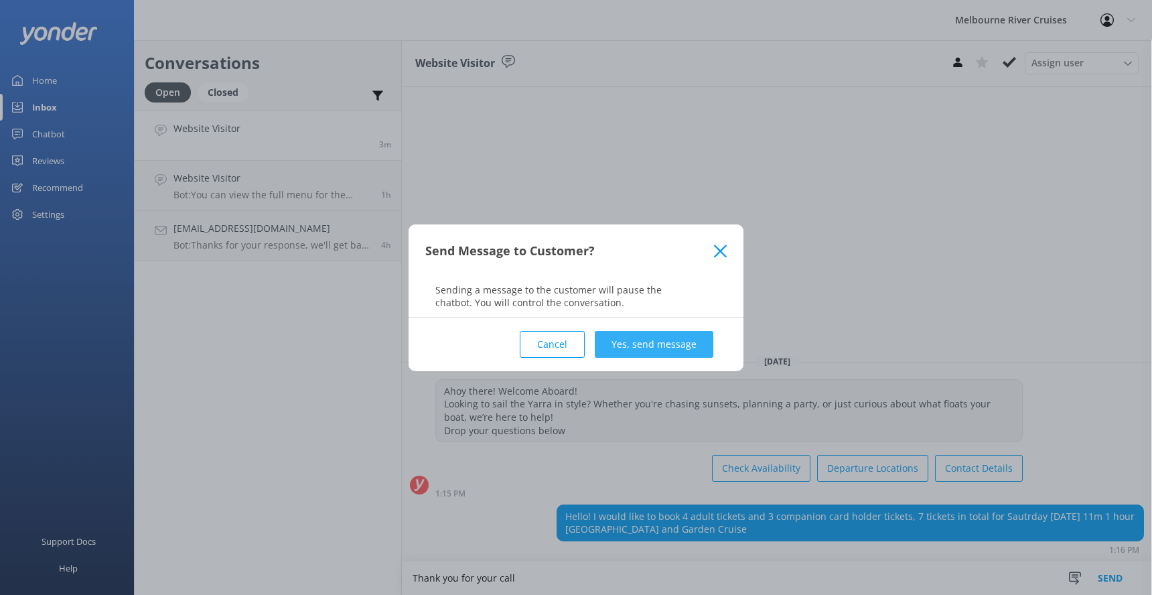
type textarea "Thank you for your call"
click at [640, 350] on button "Yes, send message" at bounding box center [654, 344] width 119 height 27
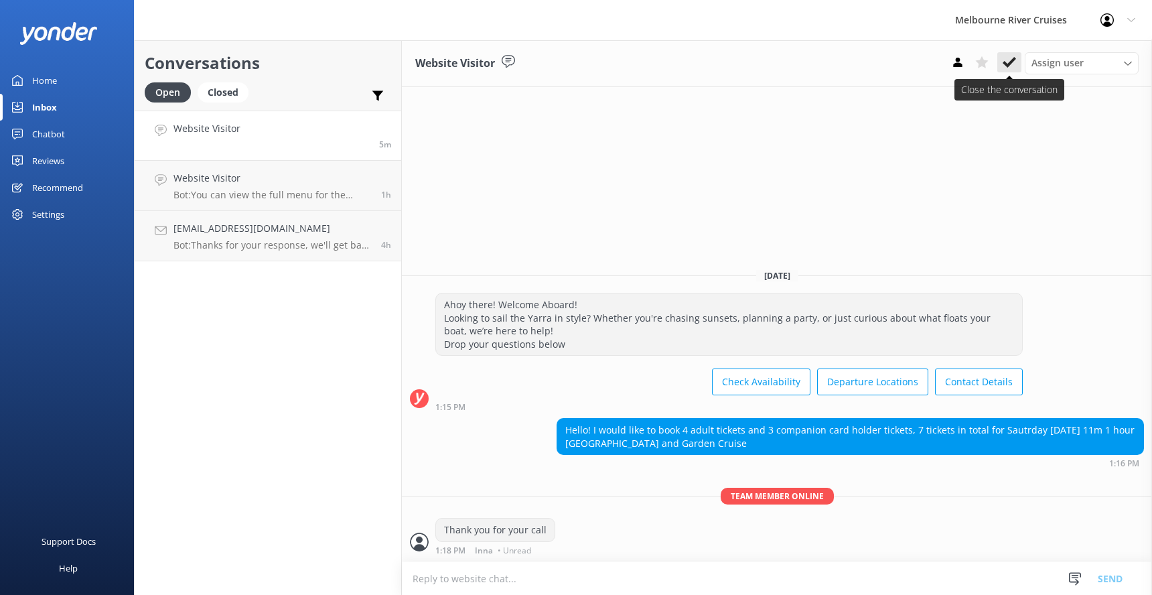
click at [1008, 60] on icon at bounding box center [1009, 62] width 13 height 13
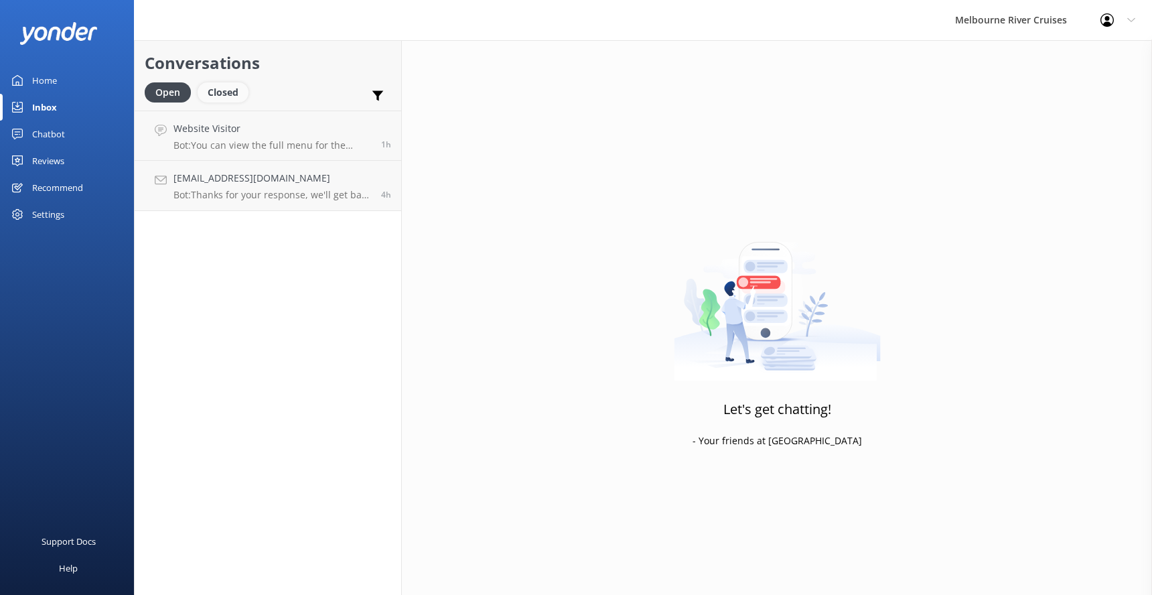
click at [220, 90] on div "Closed" at bounding box center [223, 92] width 51 height 20
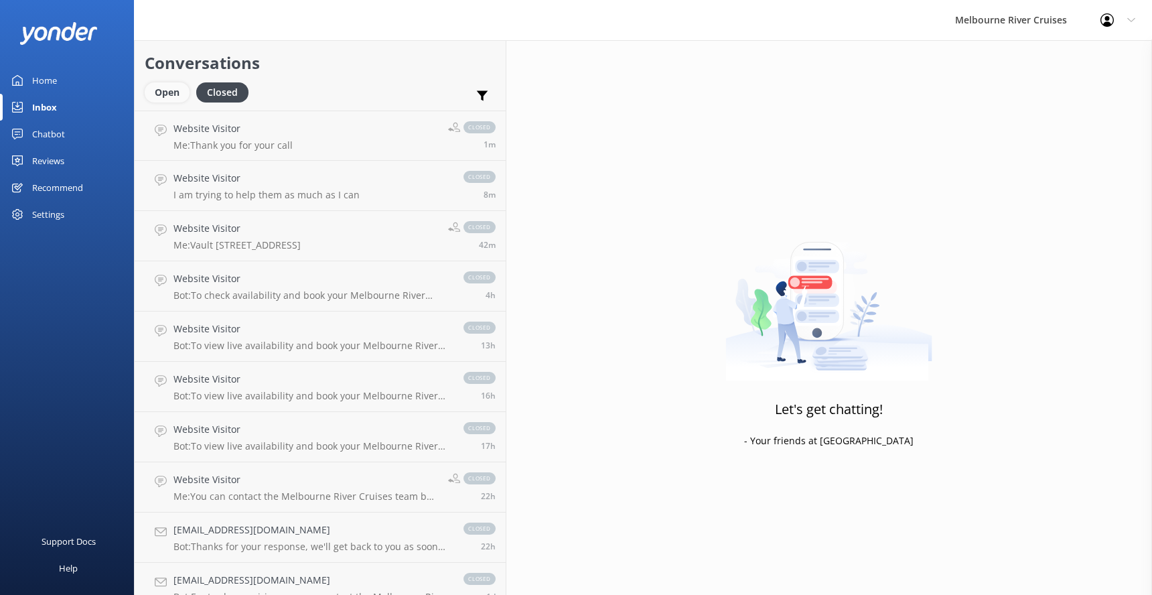
click at [165, 92] on div "Open" at bounding box center [167, 92] width 45 height 20
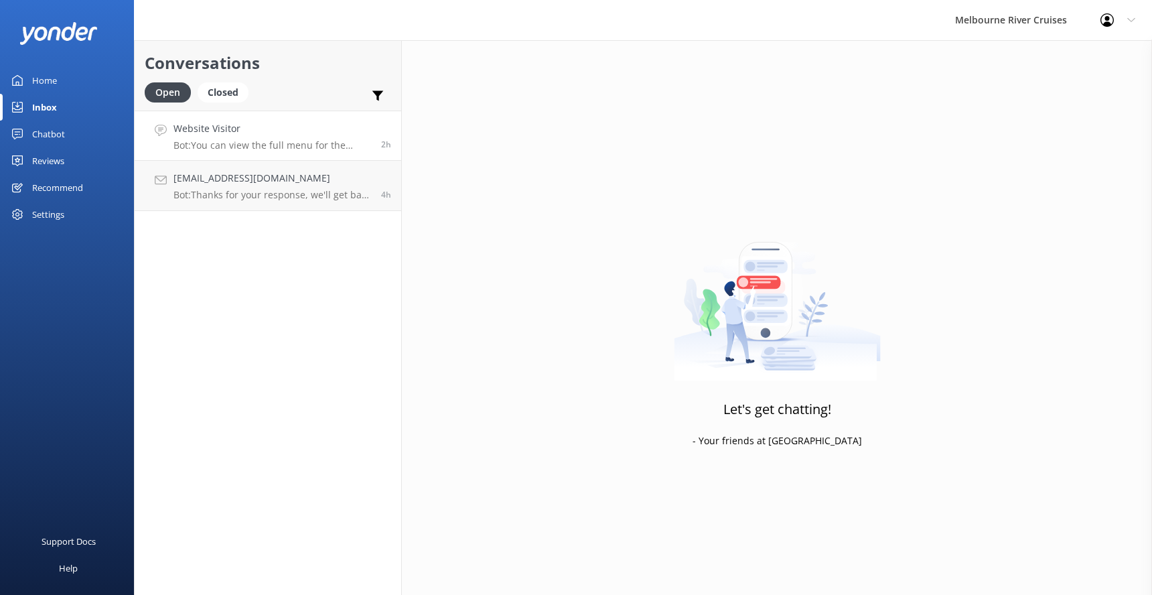
click at [231, 145] on p "Bot: You can view the full menu for the Spirit of Melbourne Lunch Cruise, which…" at bounding box center [273, 145] width 198 height 12
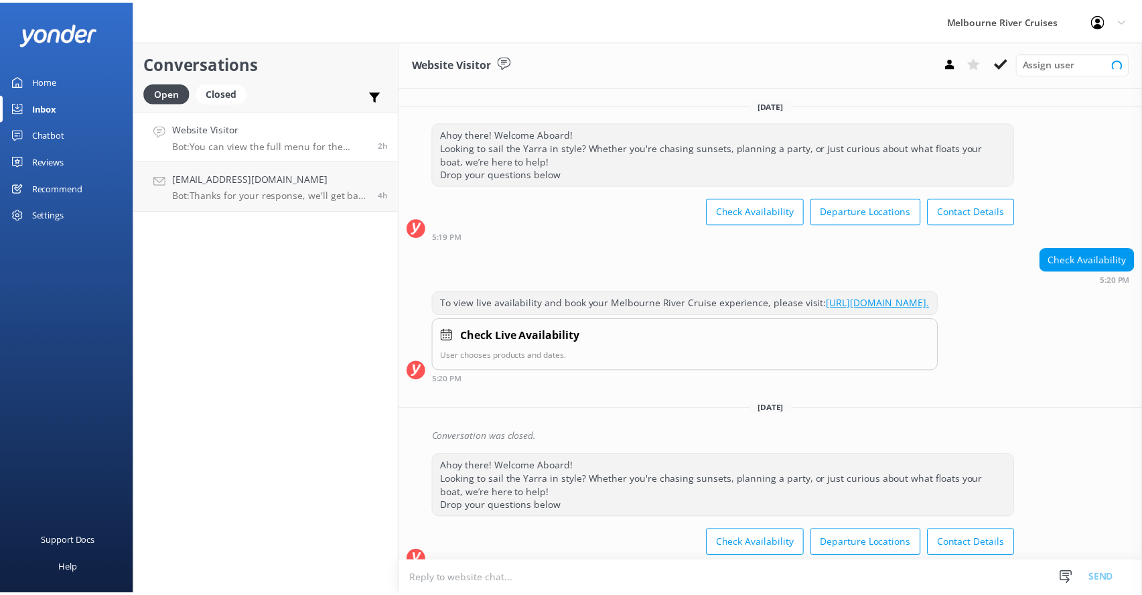
scroll to position [144, 0]
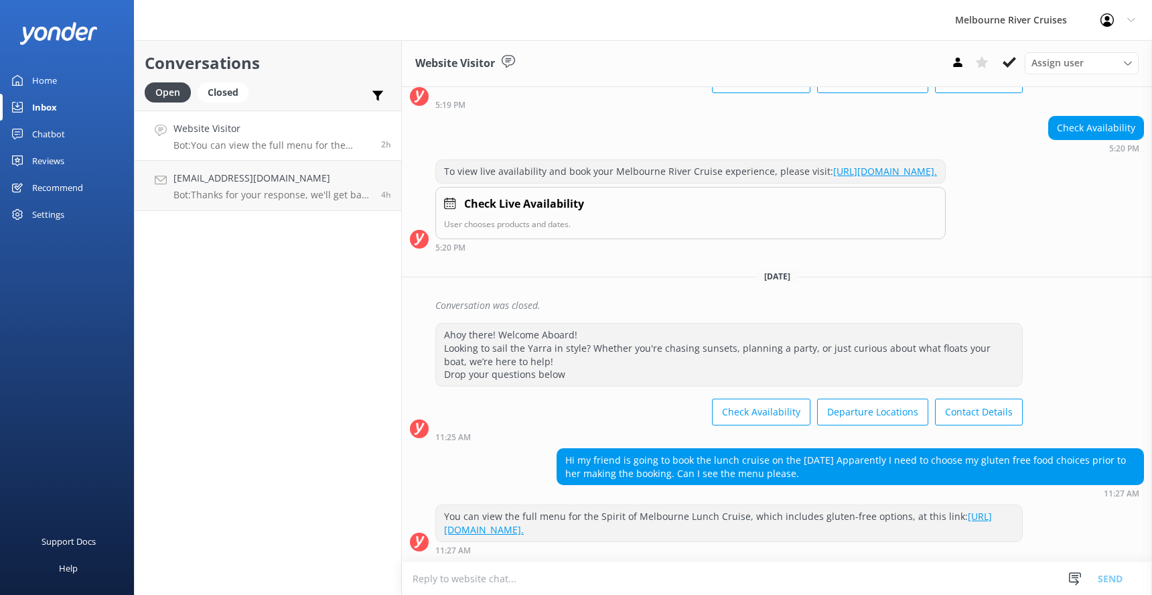
click at [36, 78] on div "Home" at bounding box center [44, 80] width 25 height 27
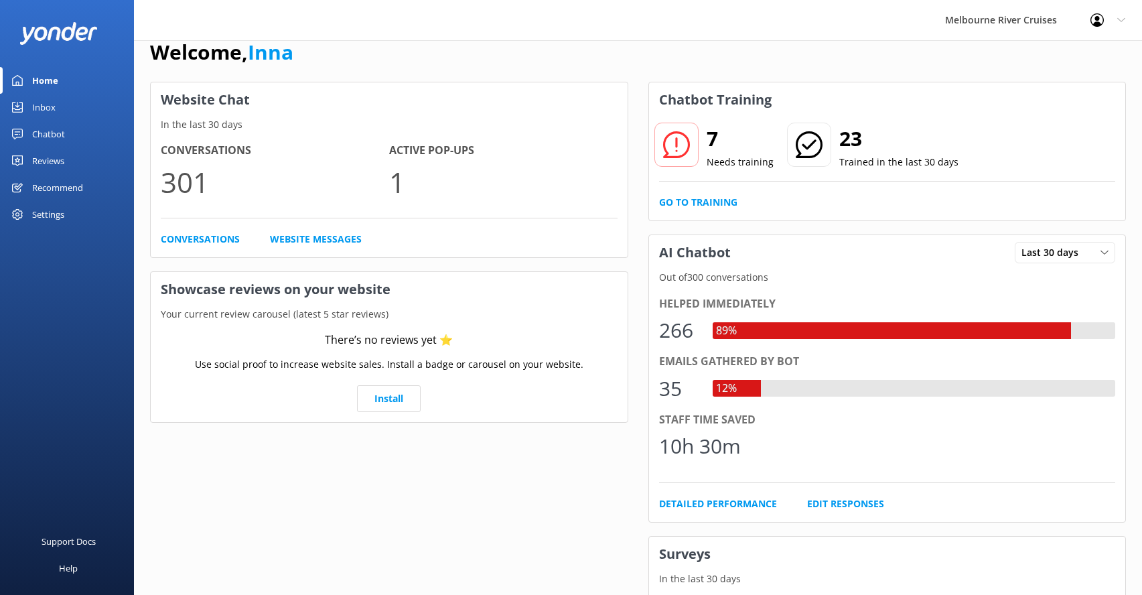
scroll to position [5, 0]
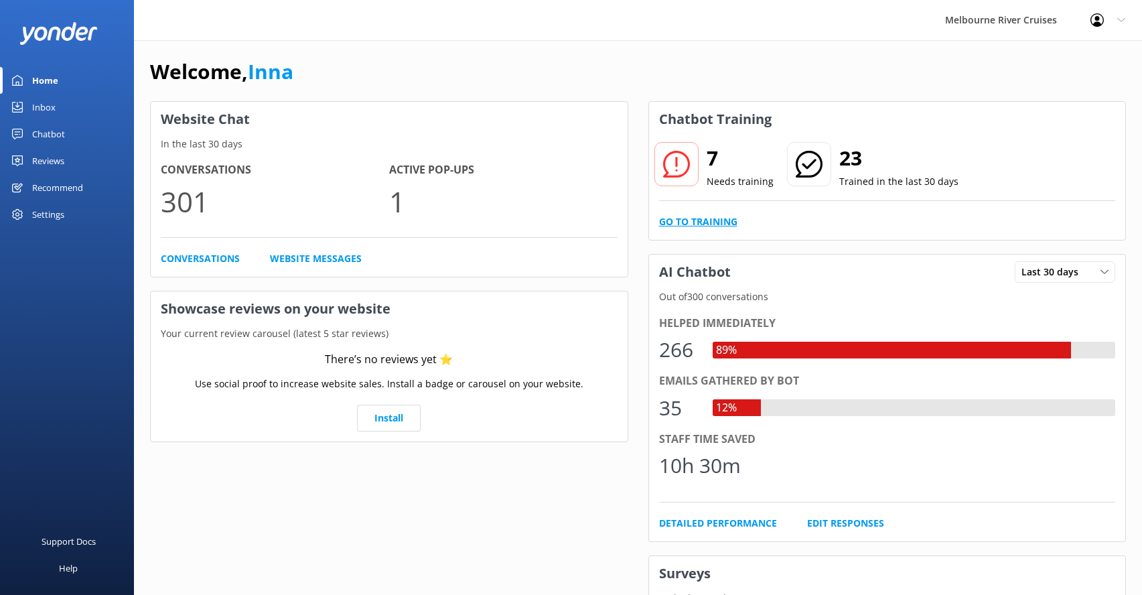
click at [698, 223] on link "Go to Training" at bounding box center [698, 221] width 78 height 15
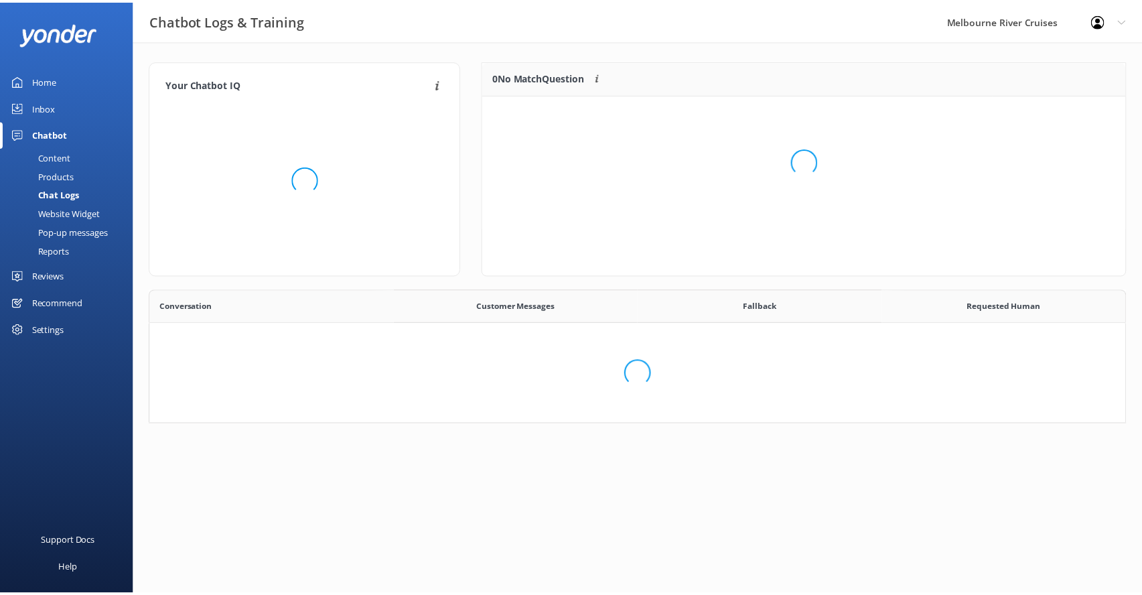
scroll to position [460, 965]
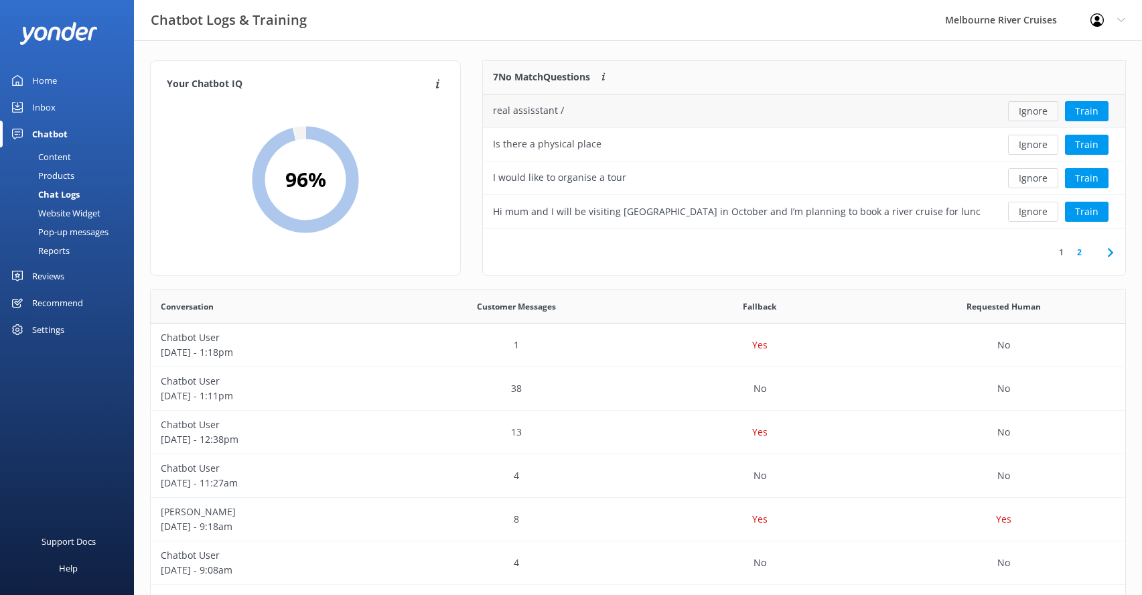
click at [1028, 109] on button "Ignore" at bounding box center [1033, 111] width 50 height 20
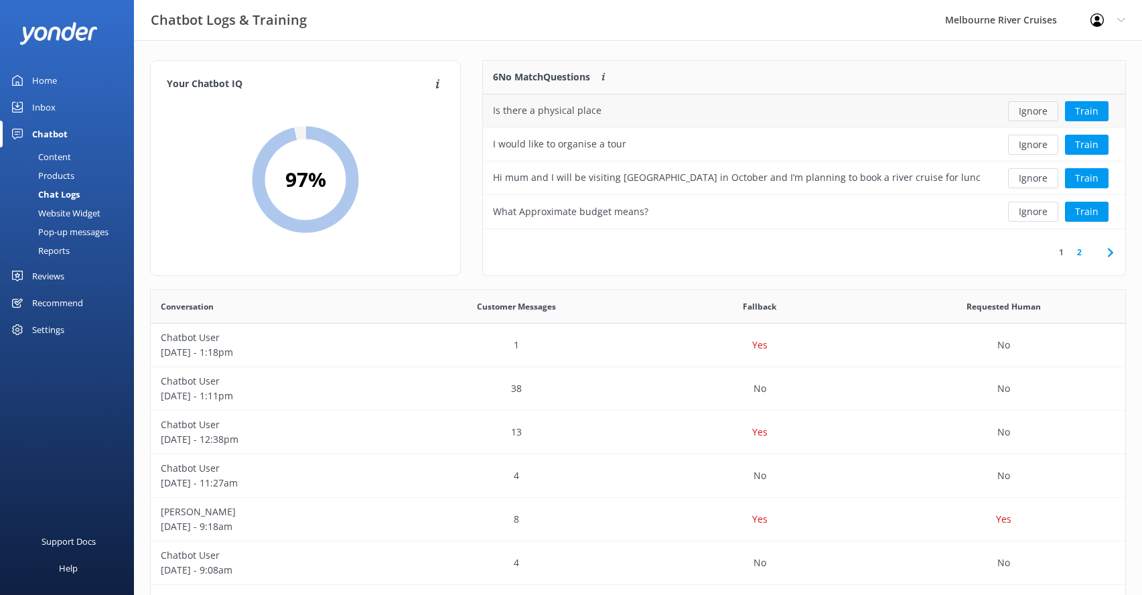
click at [1036, 111] on button "Ignore" at bounding box center [1033, 111] width 50 height 20
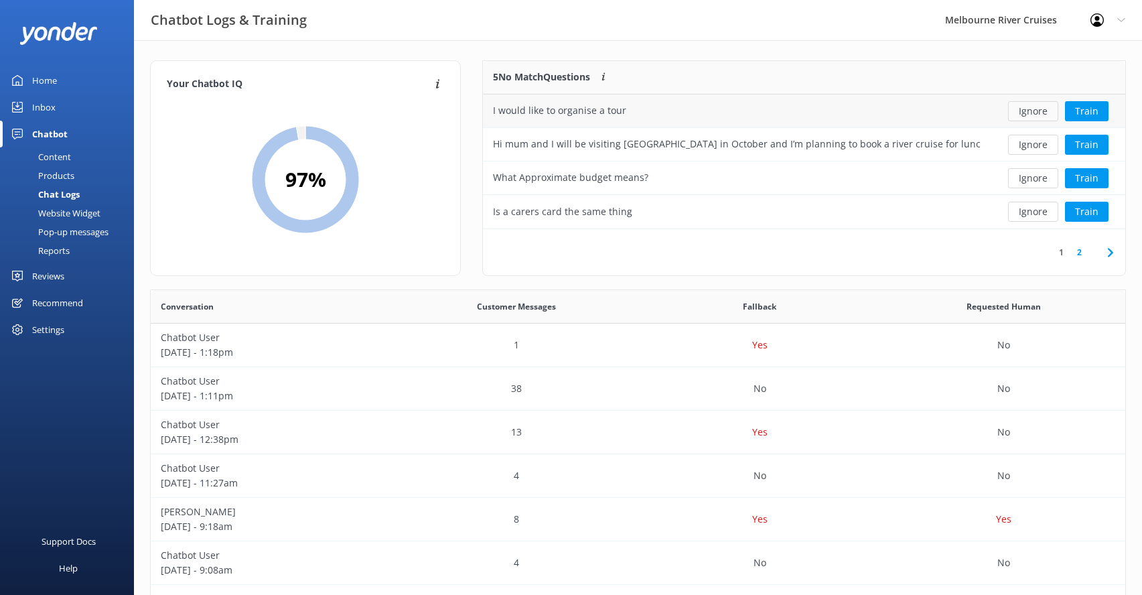
click at [1025, 110] on button "Ignore" at bounding box center [1033, 111] width 50 height 20
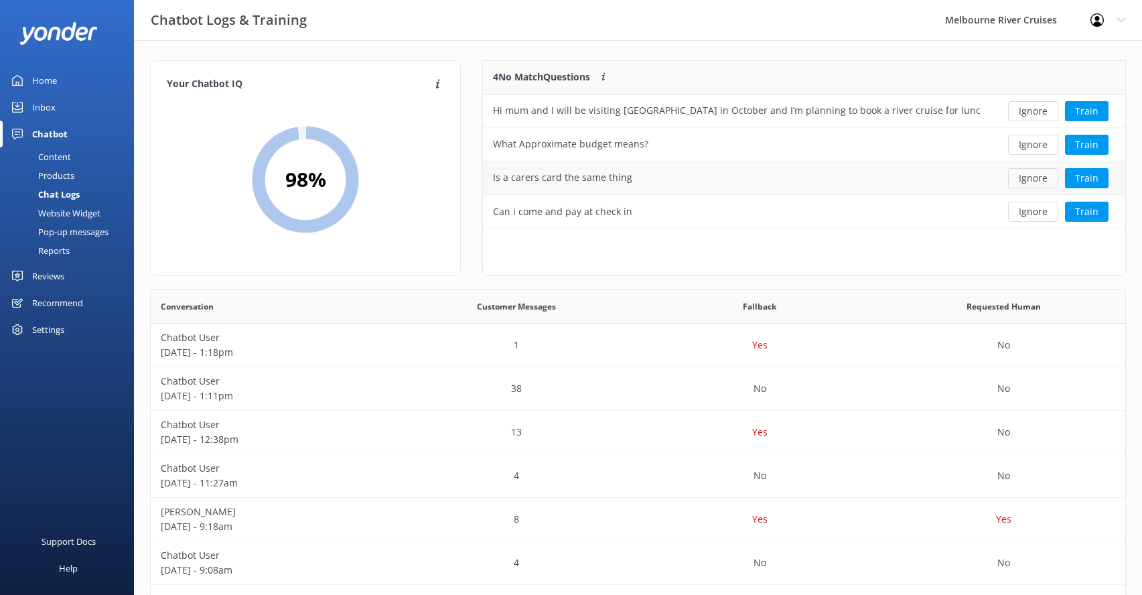
click at [1025, 178] on button "Ignore" at bounding box center [1033, 178] width 50 height 20
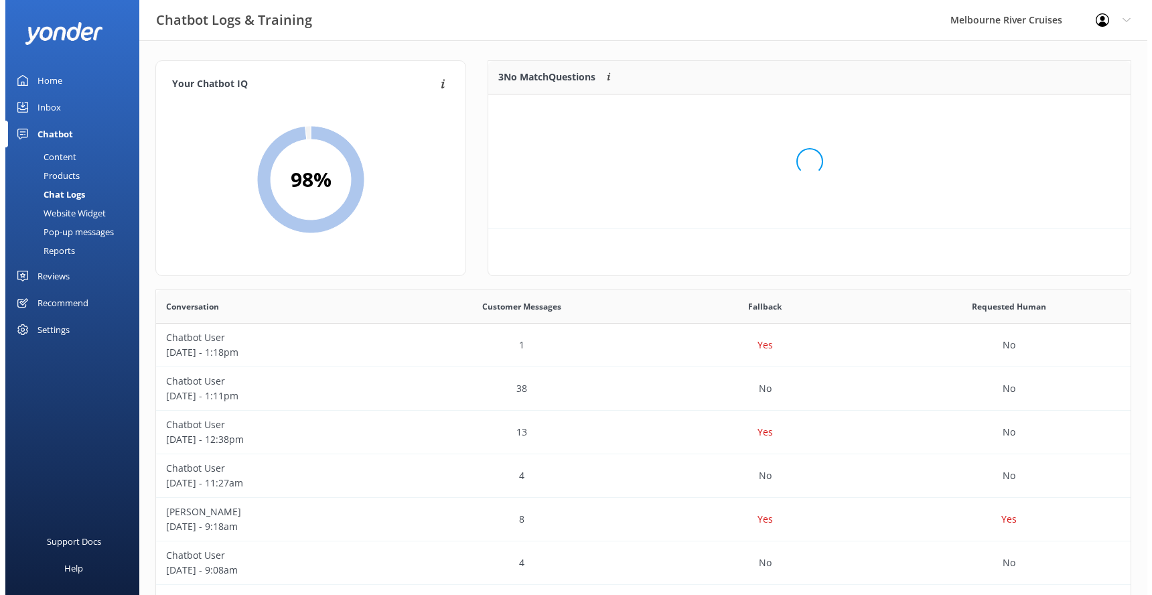
scroll to position [125, 632]
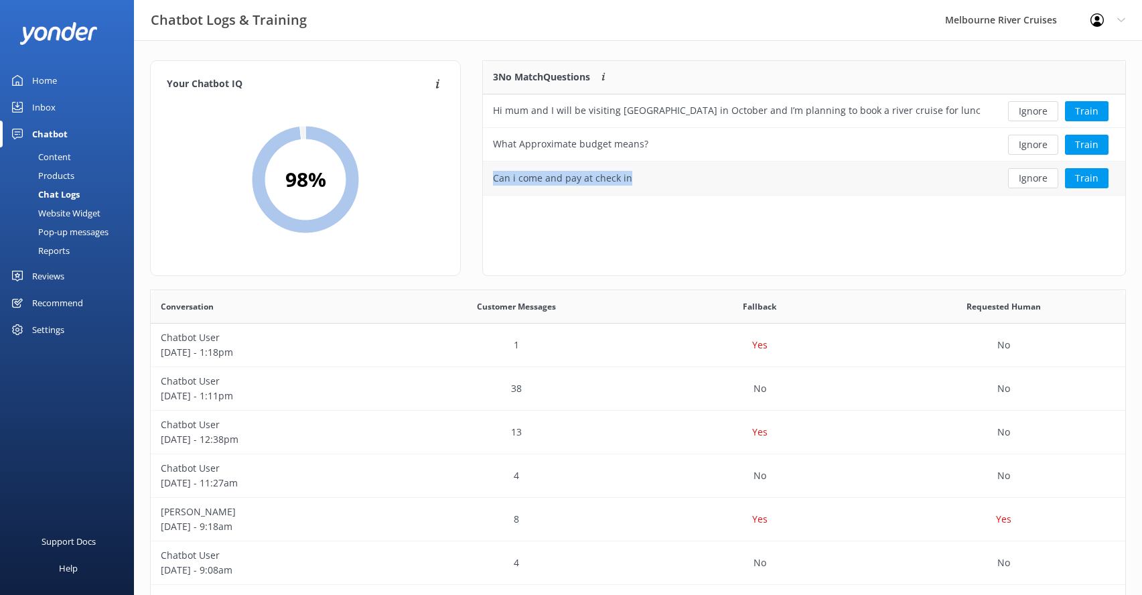
drag, startPoint x: 647, startPoint y: 177, endPoint x: 490, endPoint y: 171, distance: 156.8
click at [490, 171] on div "Can i come and pay at check in" at bounding box center [737, 177] width 508 height 33
copy div "Can i come and pay at check in"
click at [690, 235] on div "3 No Match Questions Customers sometimes ask questions that don't fully match a…" at bounding box center [804, 168] width 644 height 216
click at [38, 104] on div "Inbox" at bounding box center [43, 107] width 23 height 27
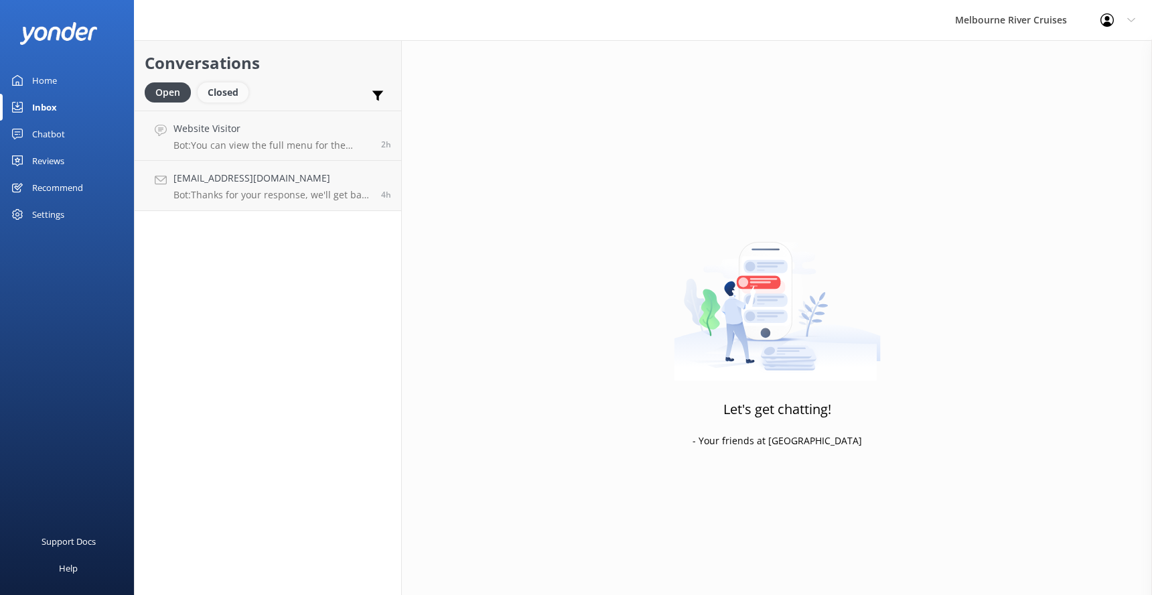
click at [223, 89] on div "Closed" at bounding box center [223, 92] width 51 height 20
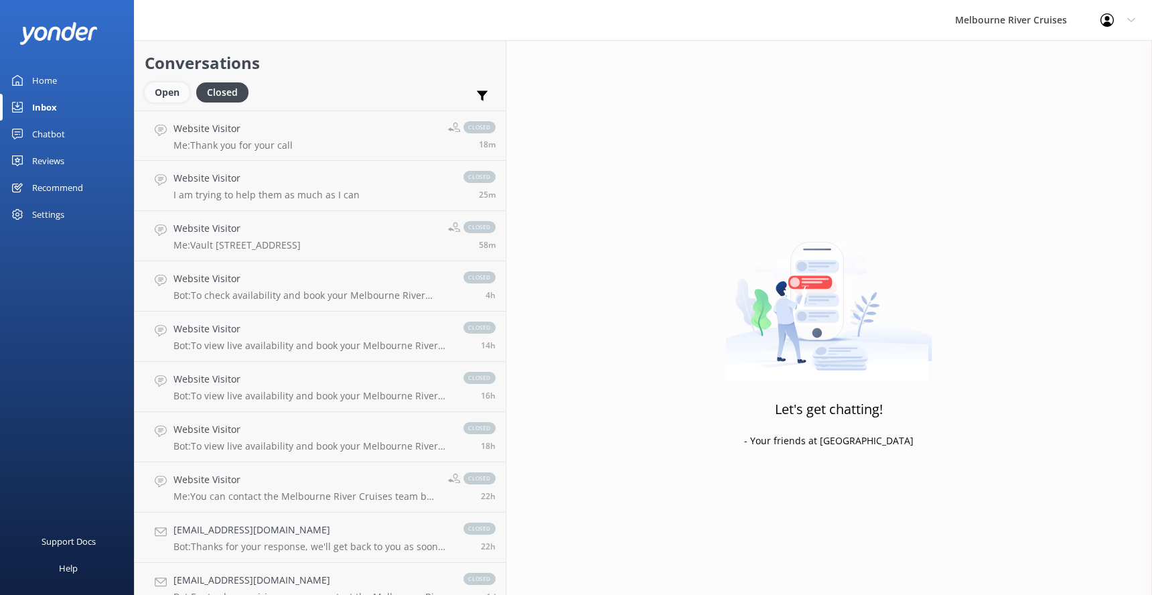
click at [163, 88] on div "Open" at bounding box center [167, 92] width 45 height 20
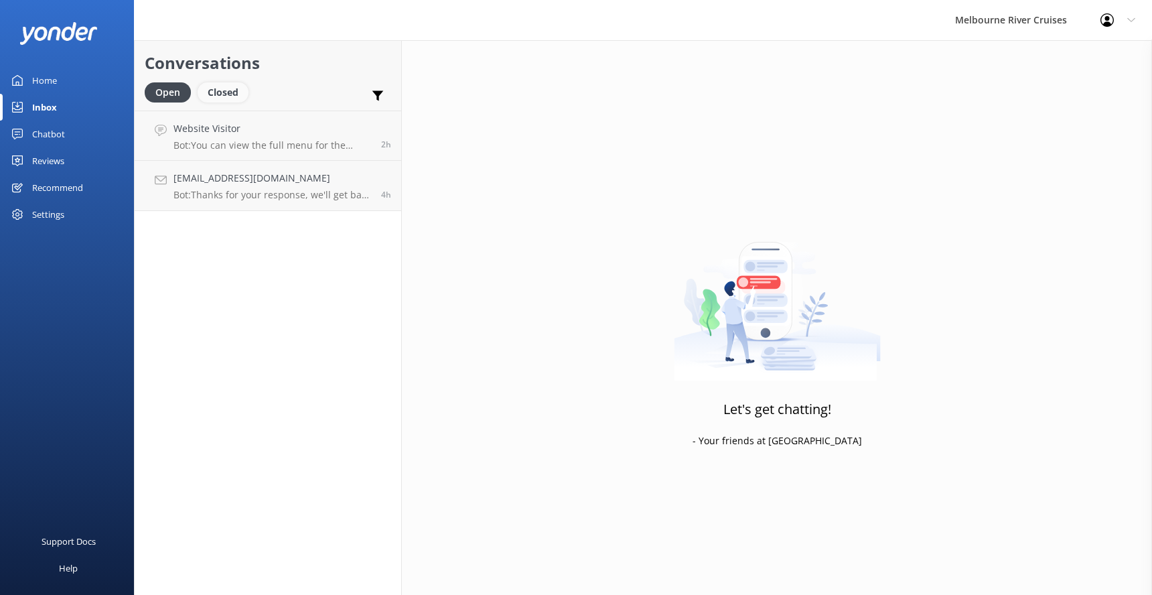
click at [220, 92] on div "Closed" at bounding box center [223, 92] width 51 height 20
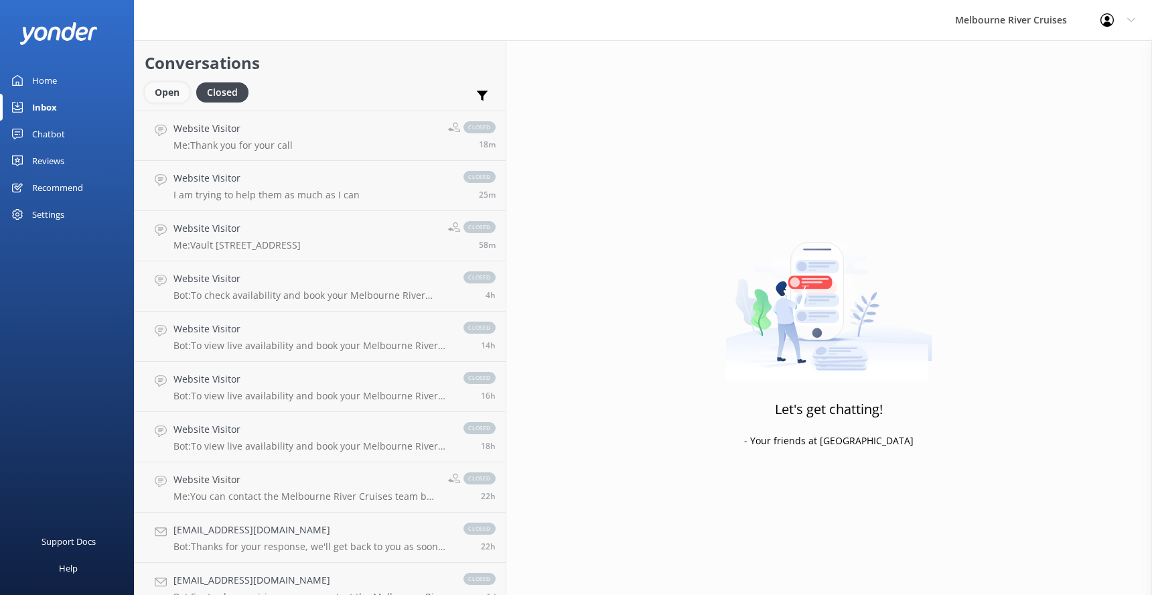
click at [161, 92] on div "Open" at bounding box center [167, 92] width 45 height 20
